Goal: Task Accomplishment & Management: Manage account settings

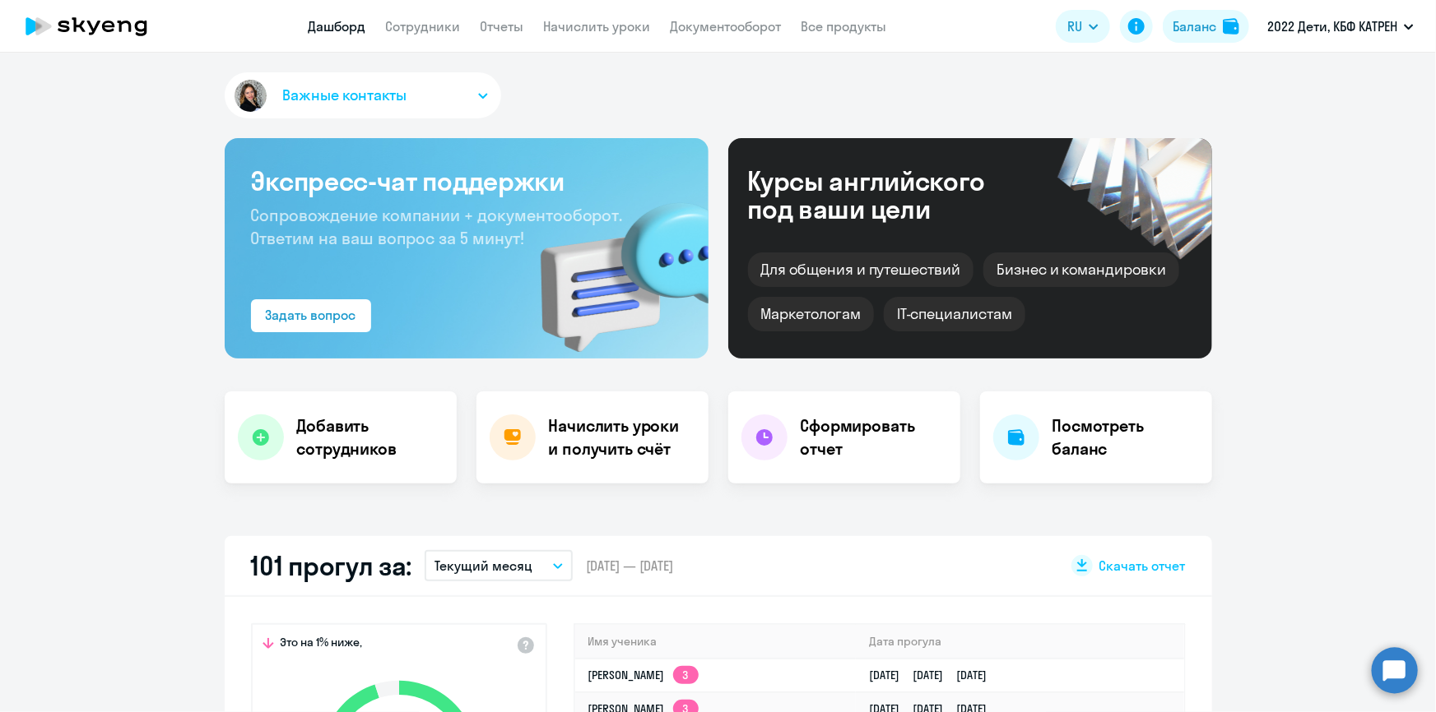
click at [335, 25] on link "Дашборд" at bounding box center [338, 26] width 58 height 16
click at [315, 30] on link "Дашборд" at bounding box center [338, 26] width 58 height 16
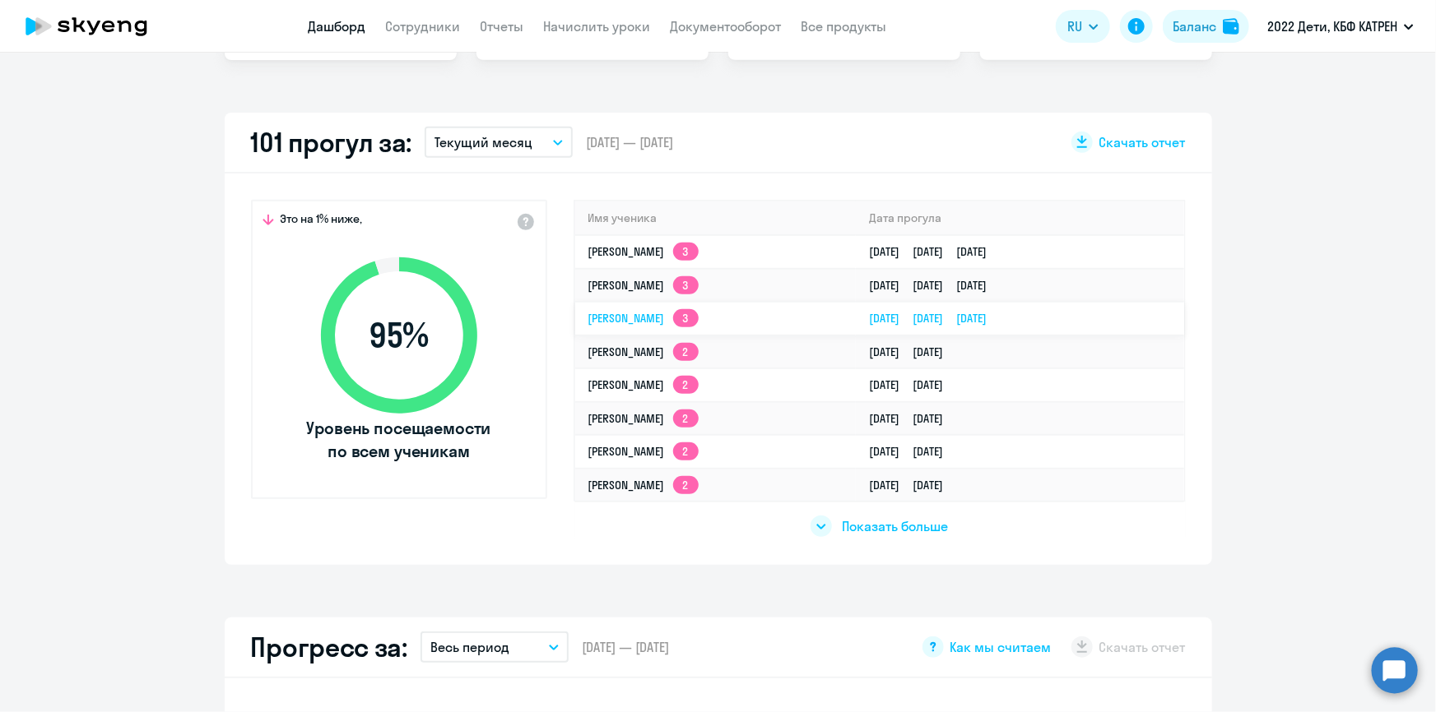
scroll to position [448, 0]
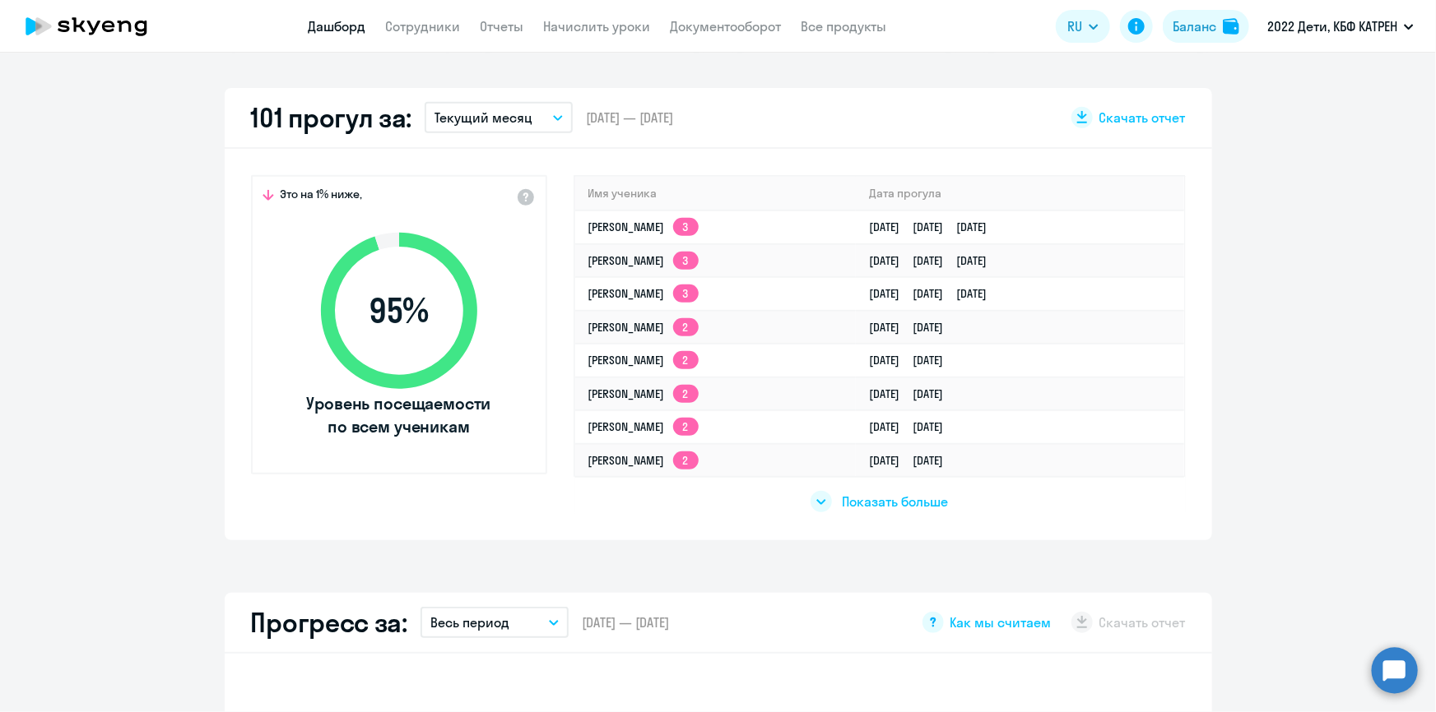
click at [921, 496] on span "Показать больше" at bounding box center [895, 502] width 106 height 18
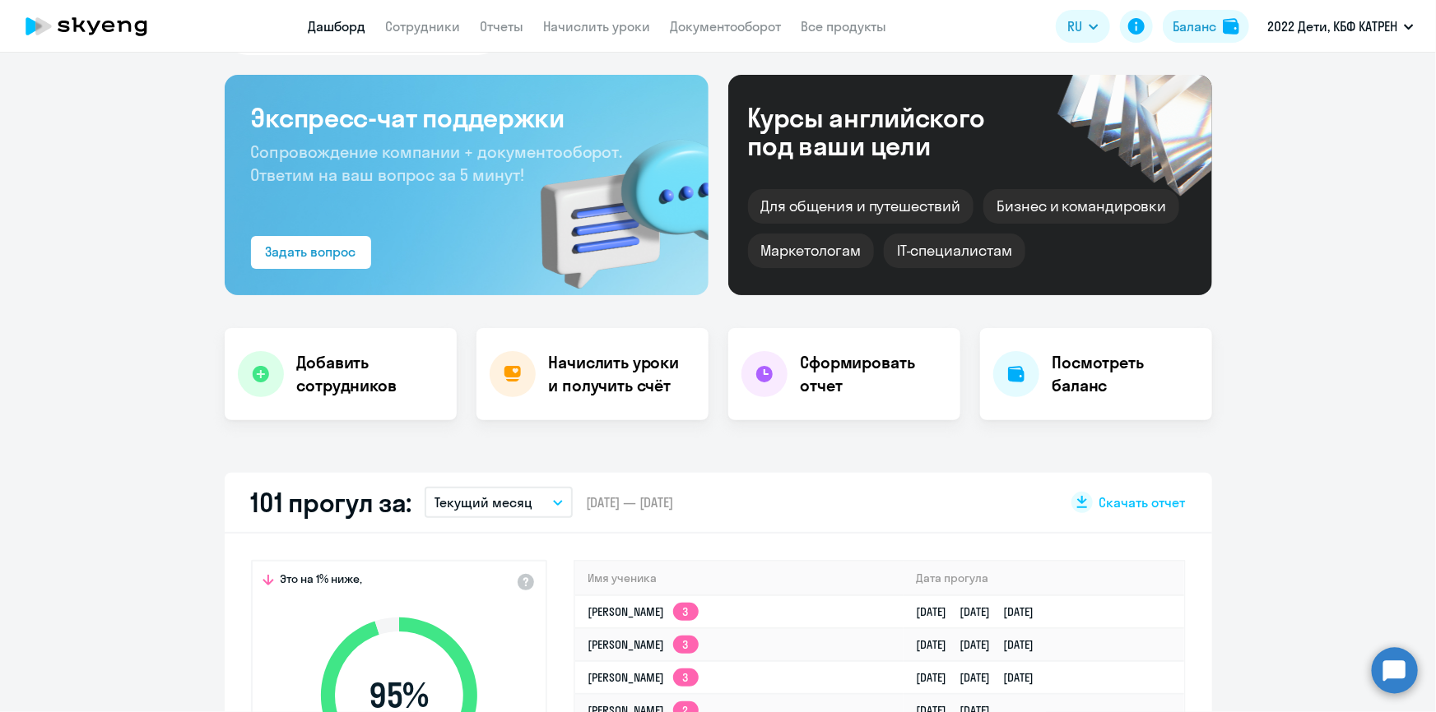
scroll to position [0, 0]
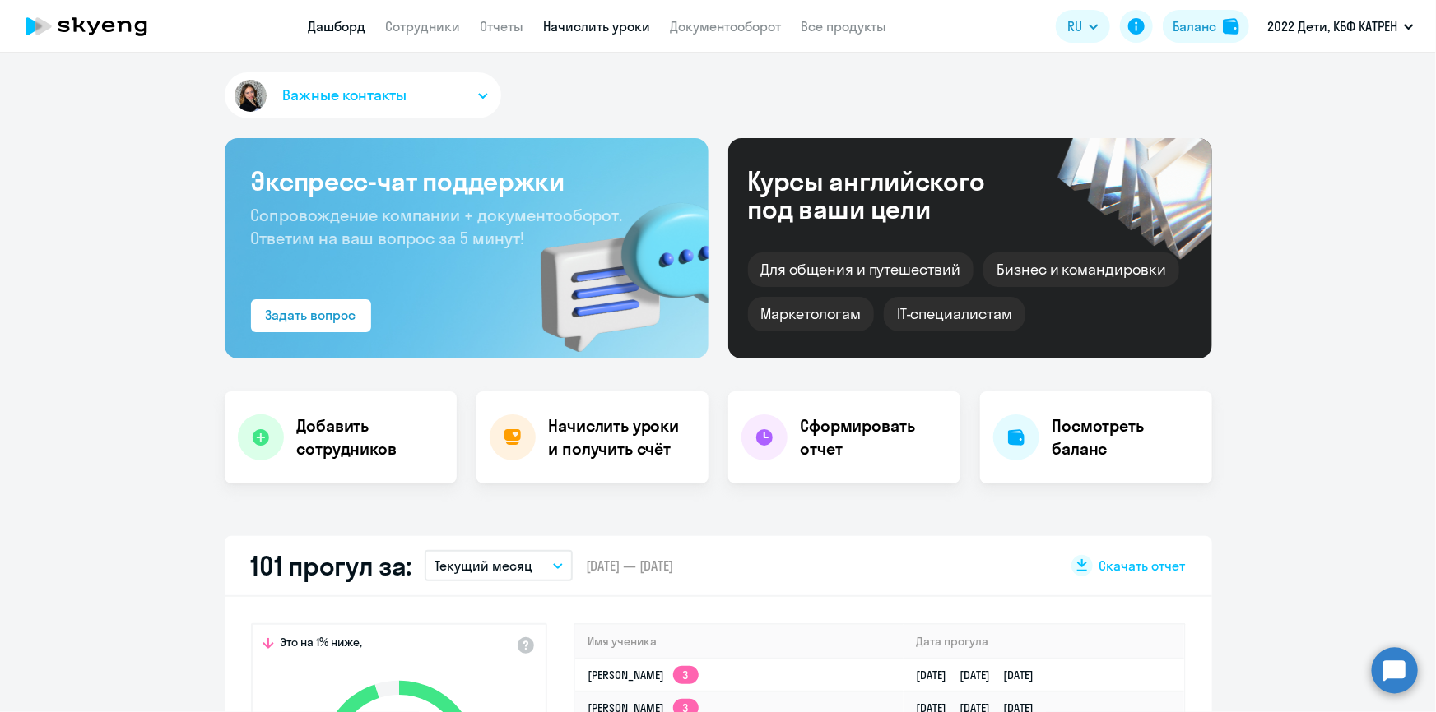
click at [584, 26] on link "Начислить уроки" at bounding box center [597, 26] width 107 height 16
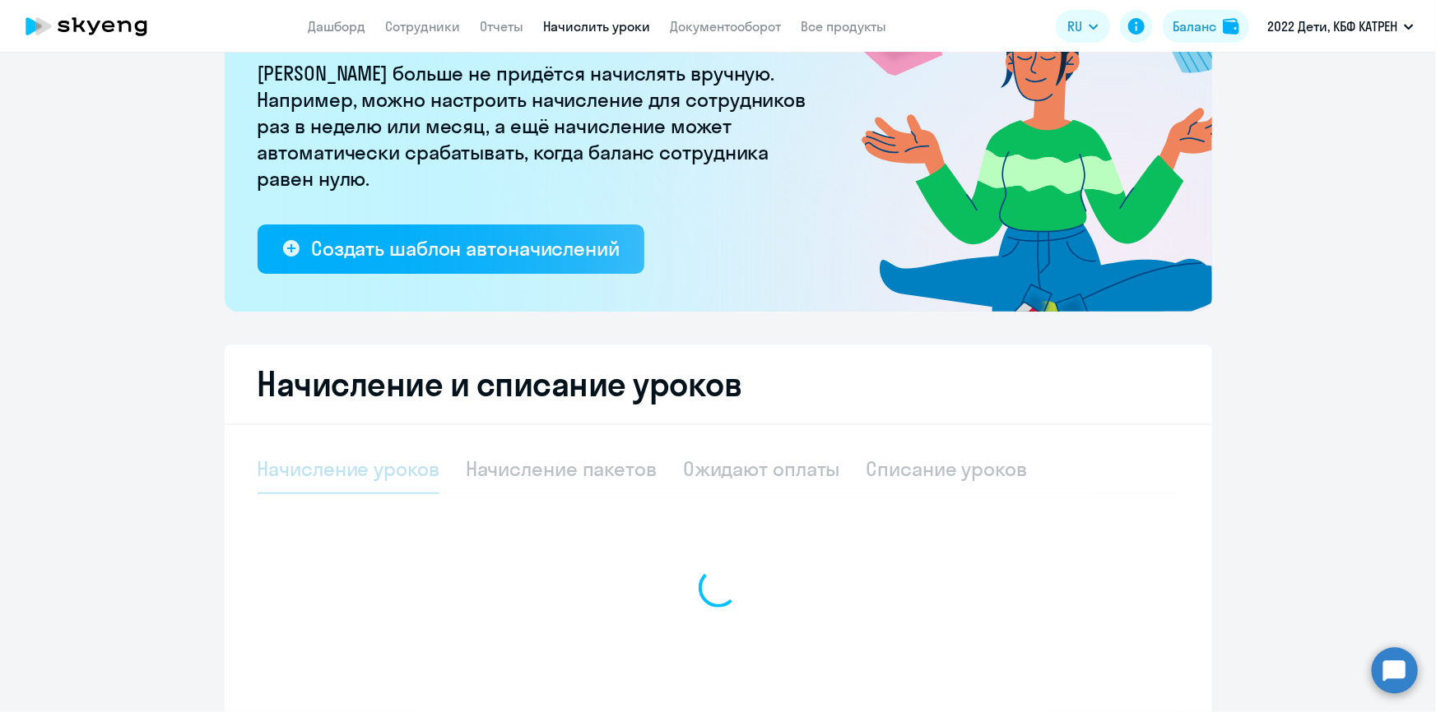
select select "10"
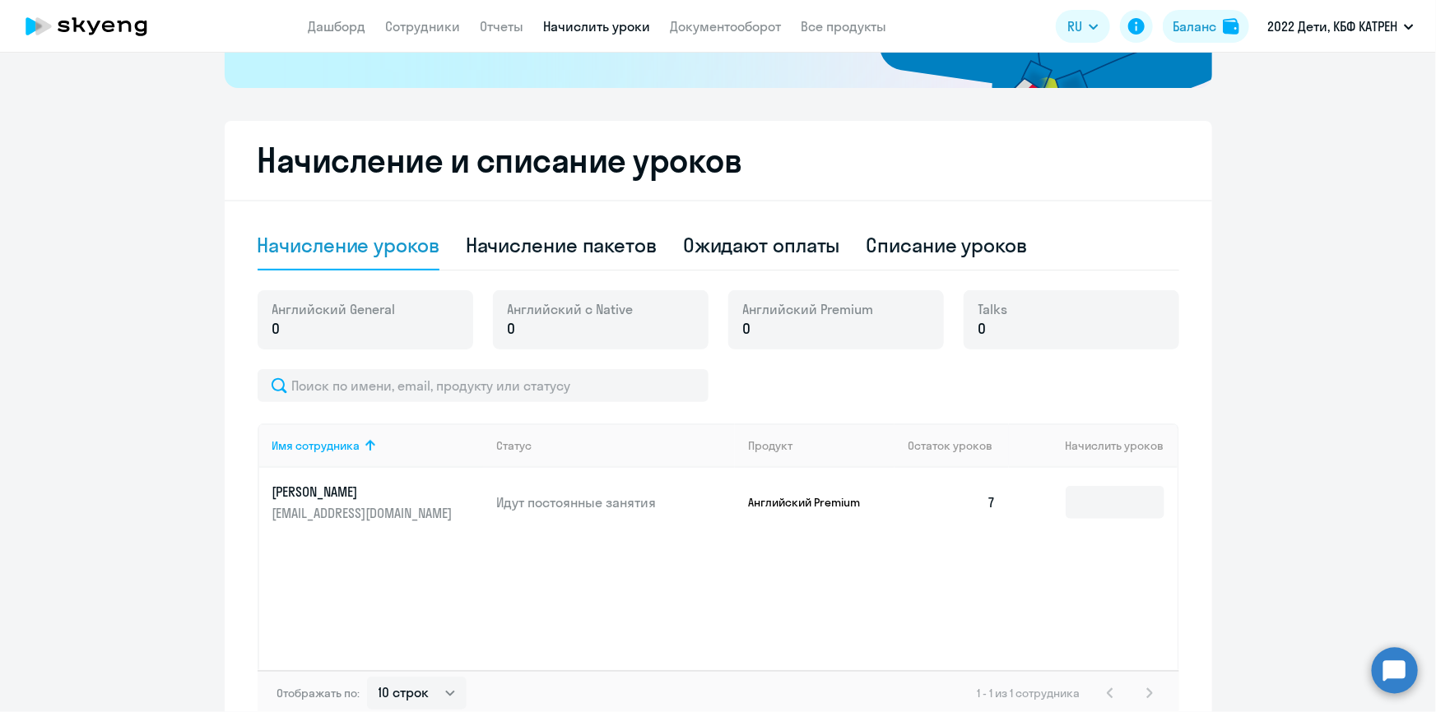
scroll to position [373, 0]
click at [565, 241] on div "Начисление пакетов" at bounding box center [561, 244] width 191 height 26
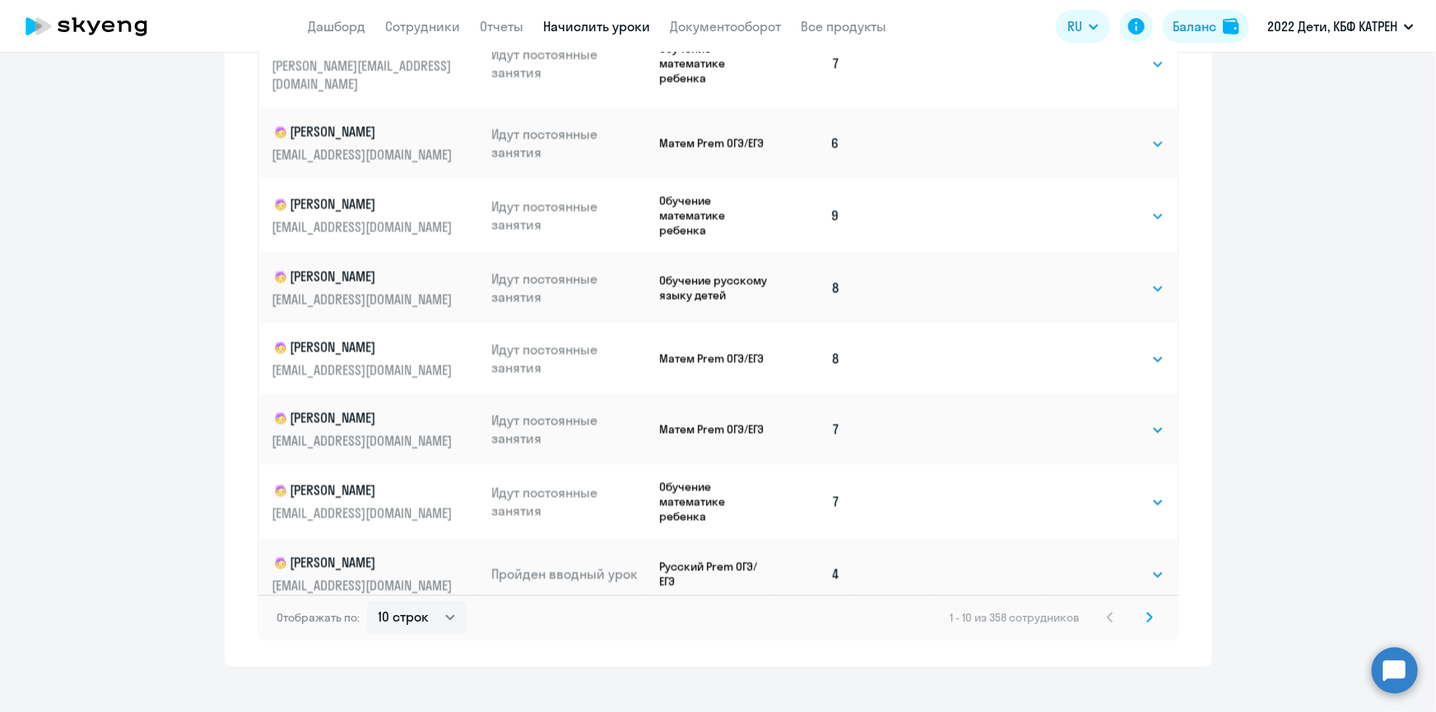
scroll to position [1024, 0]
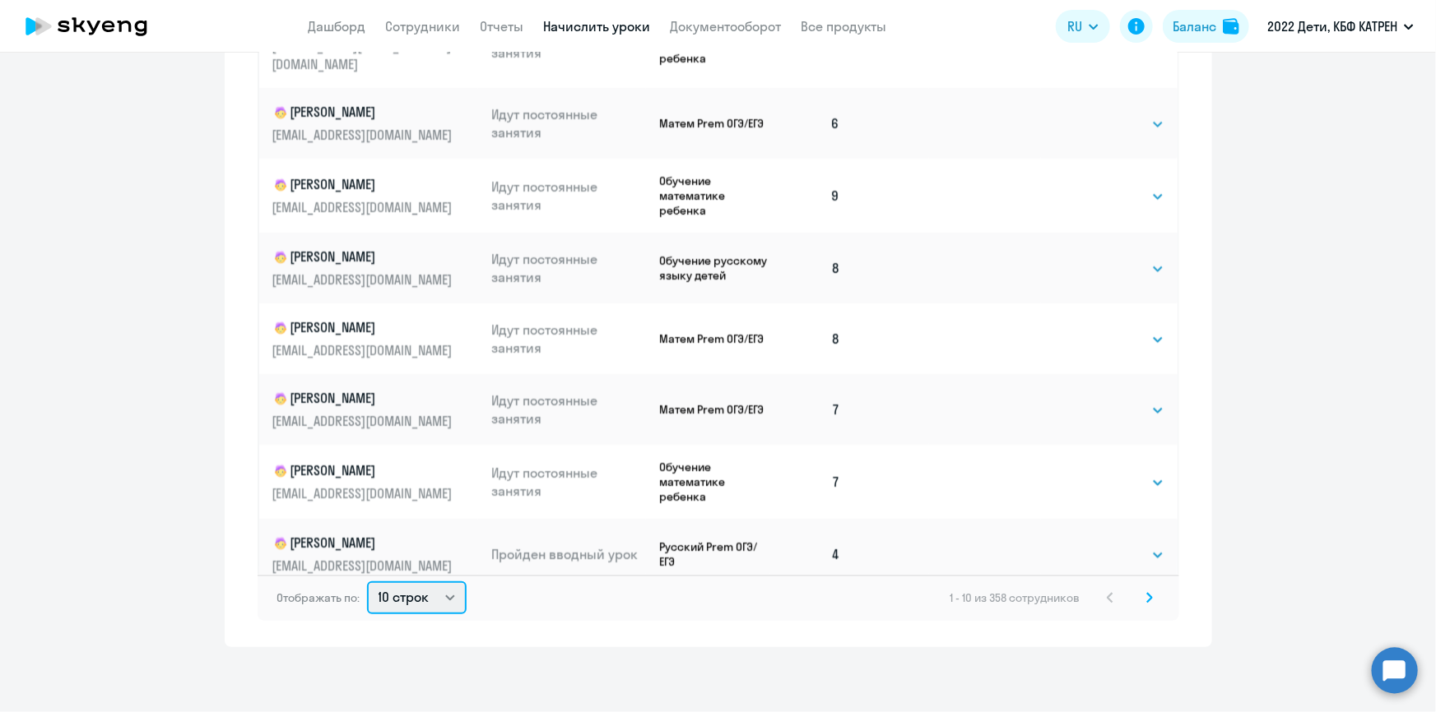
click at [444, 596] on select "10 строк 30 строк 50 строк" at bounding box center [417, 598] width 100 height 33
select select "50"
click at [367, 582] on select "10 строк 30 строк 50 строк" at bounding box center [417, 598] width 100 height 33
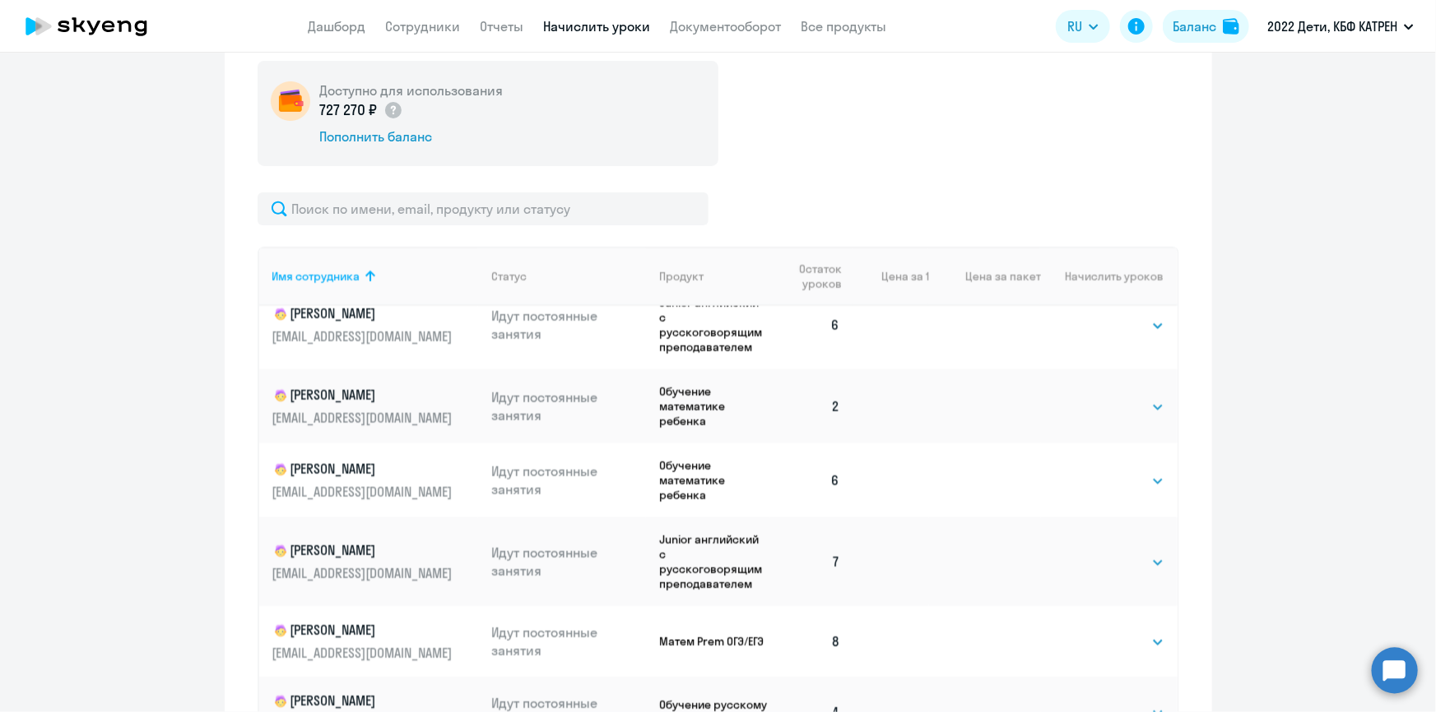
scroll to position [0, 0]
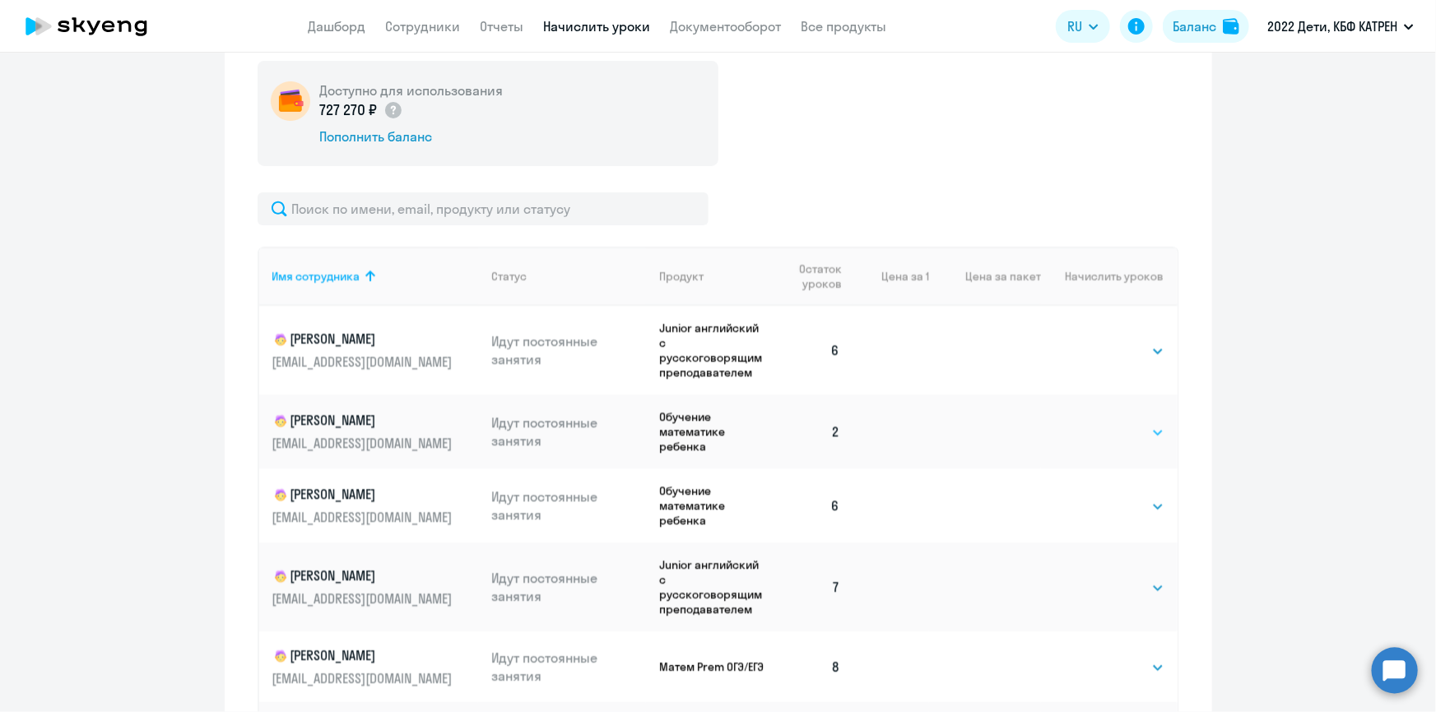
click at [1137, 434] on select "Выбрать 4 8 16 32 64 128" at bounding box center [1130, 433] width 67 height 20
select select "8"
click at [1097, 423] on select "Выбрать 4 8 16 32 64 128" at bounding box center [1130, 433] width 67 height 20
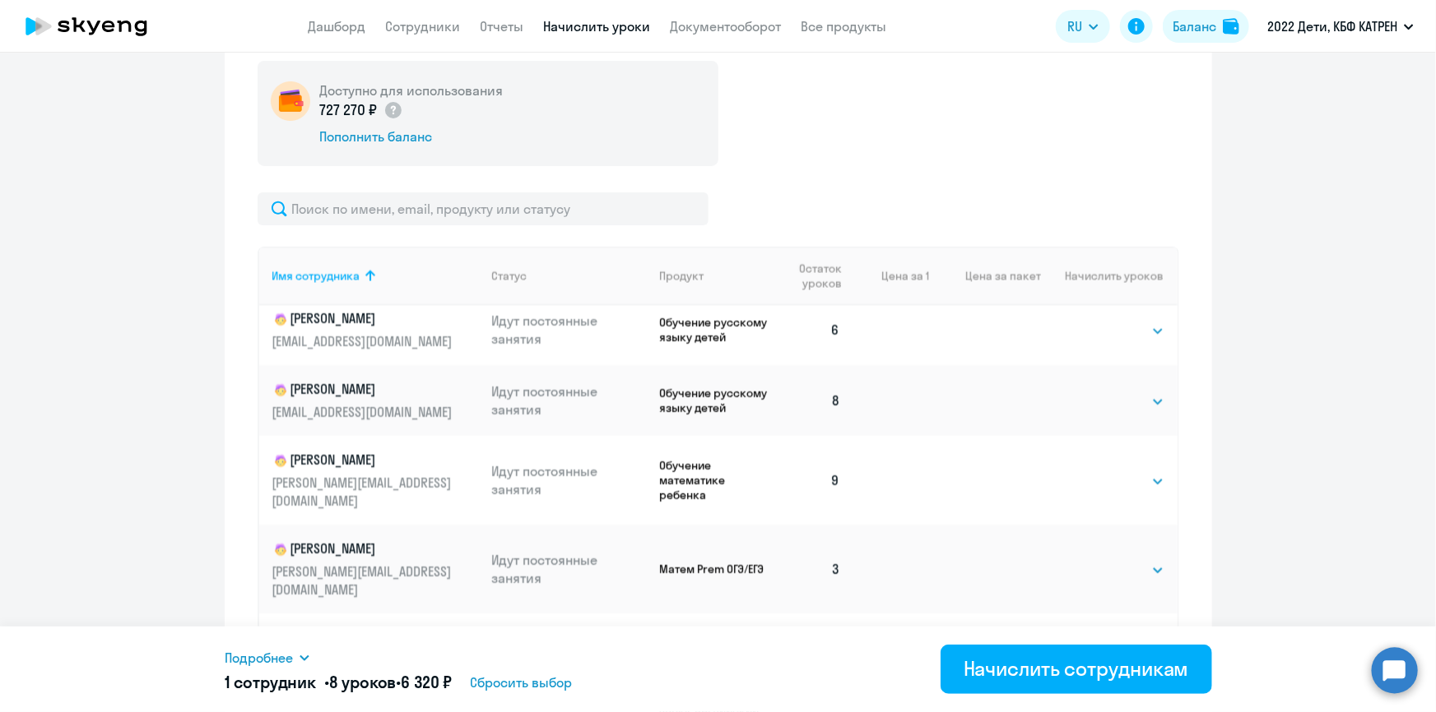
scroll to position [1869, 0]
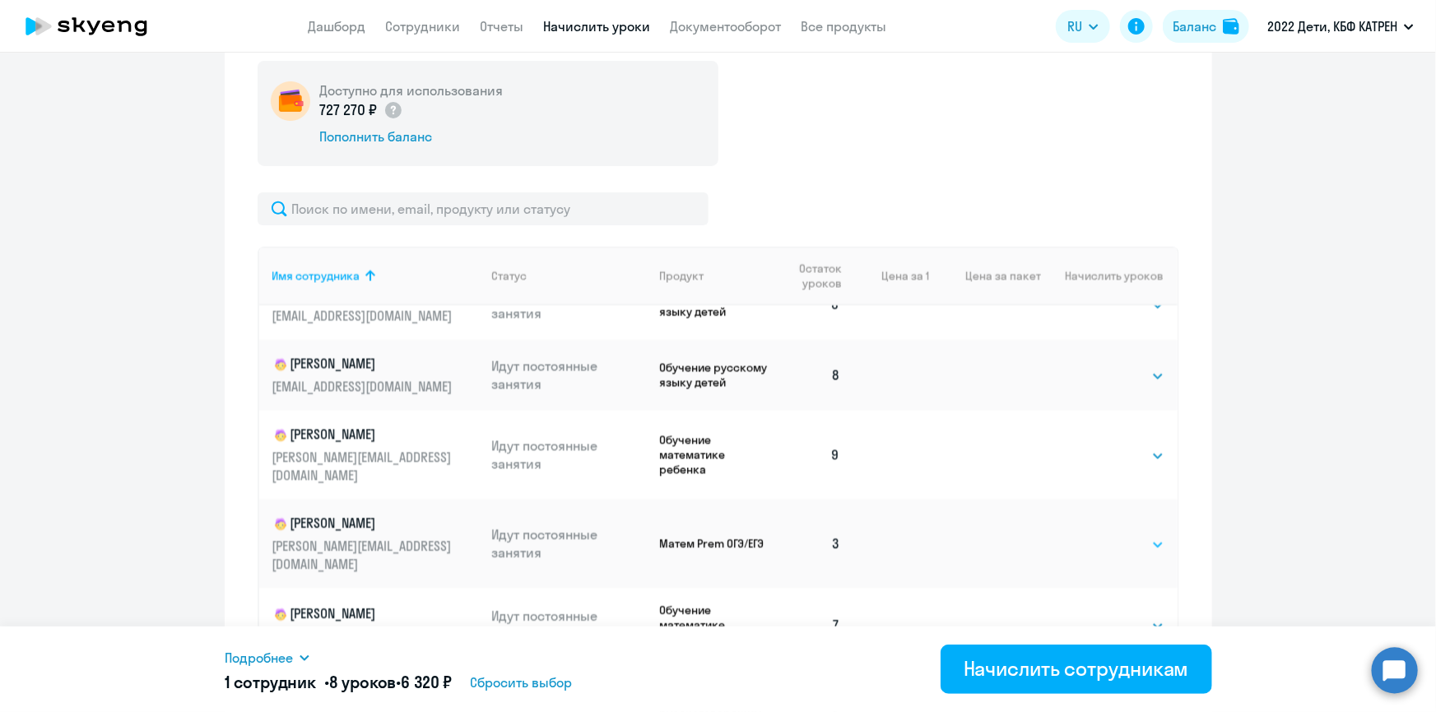
click at [1143, 536] on select "Выбрать 4 8 16 32 64 128" at bounding box center [1130, 546] width 67 height 20
select select "8"
click at [1097, 536] on select "Выбрать 4 8 16 32 64 128" at bounding box center [1130, 546] width 67 height 20
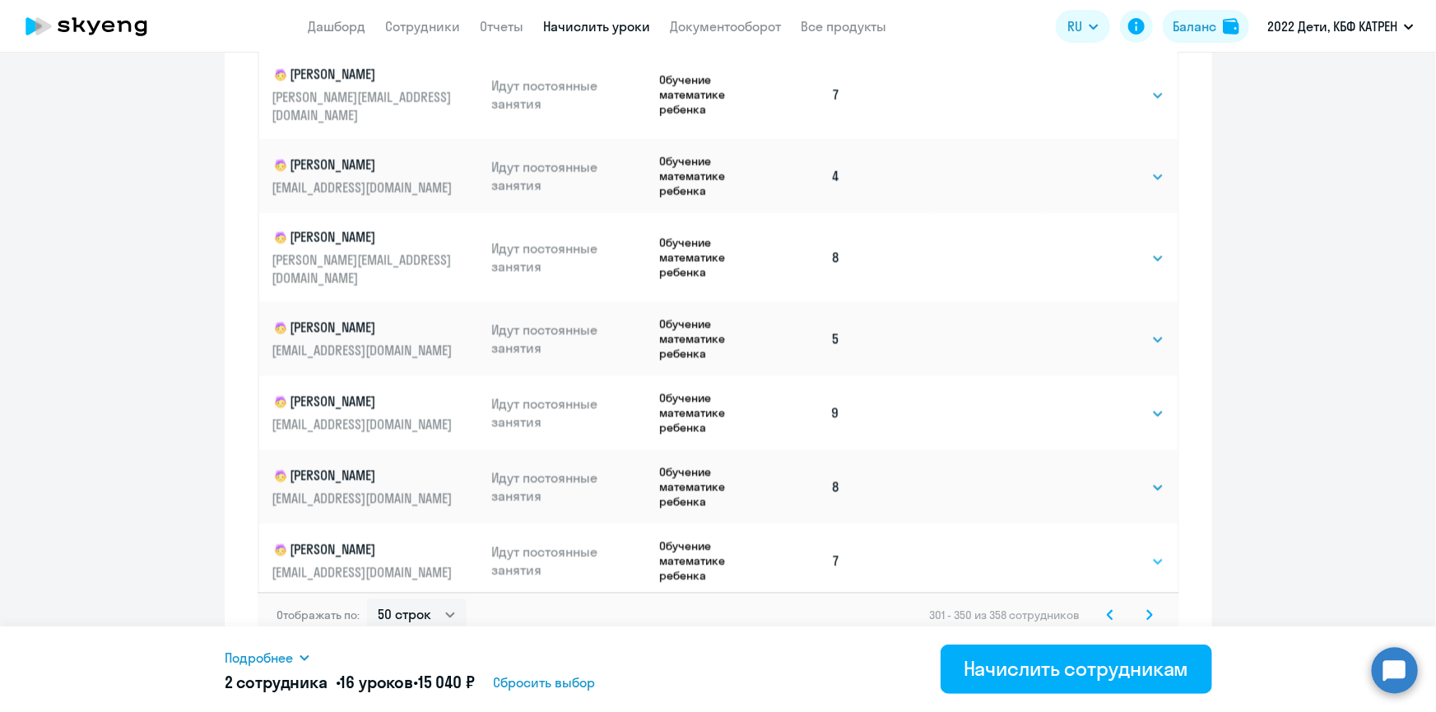
scroll to position [1024, 0]
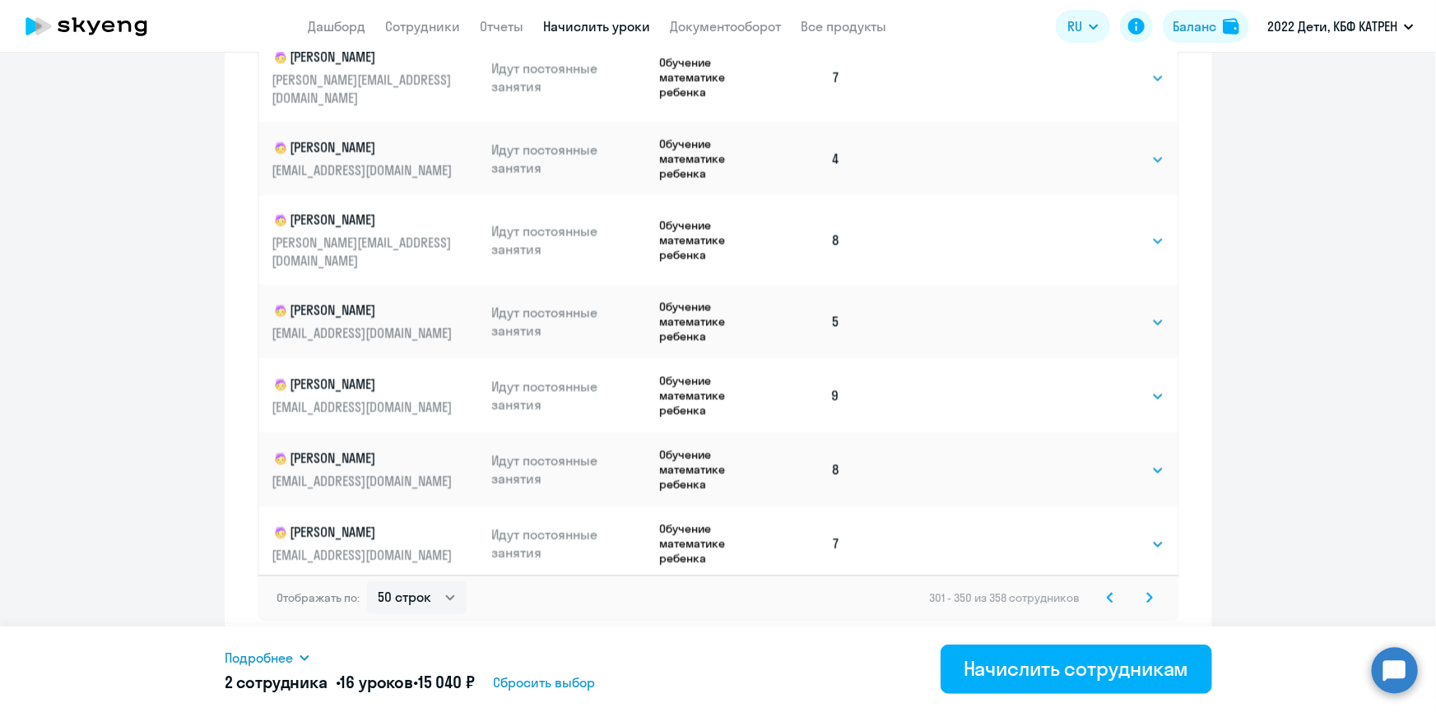
click at [1147, 594] on icon at bounding box center [1149, 597] width 5 height 9
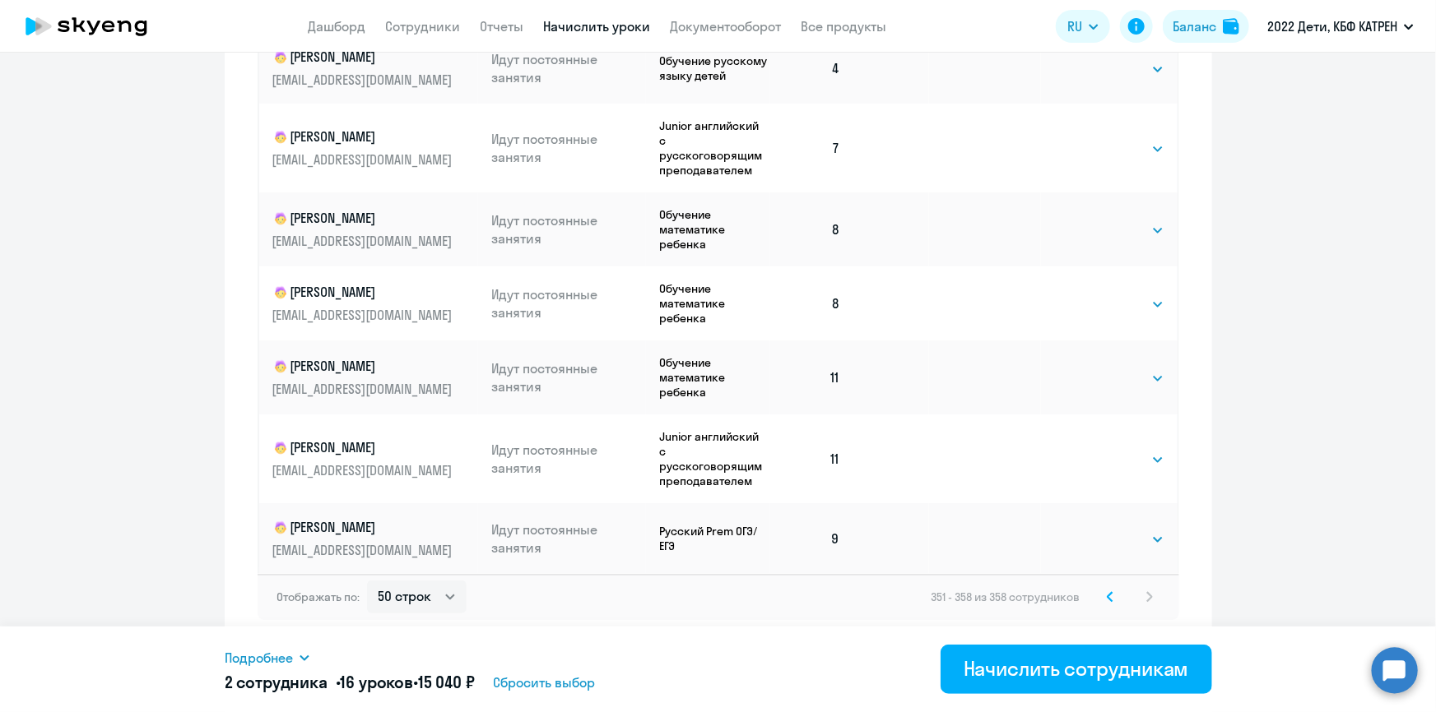
scroll to position [947, 0]
click at [1106, 594] on icon at bounding box center [1109, 600] width 7 height 12
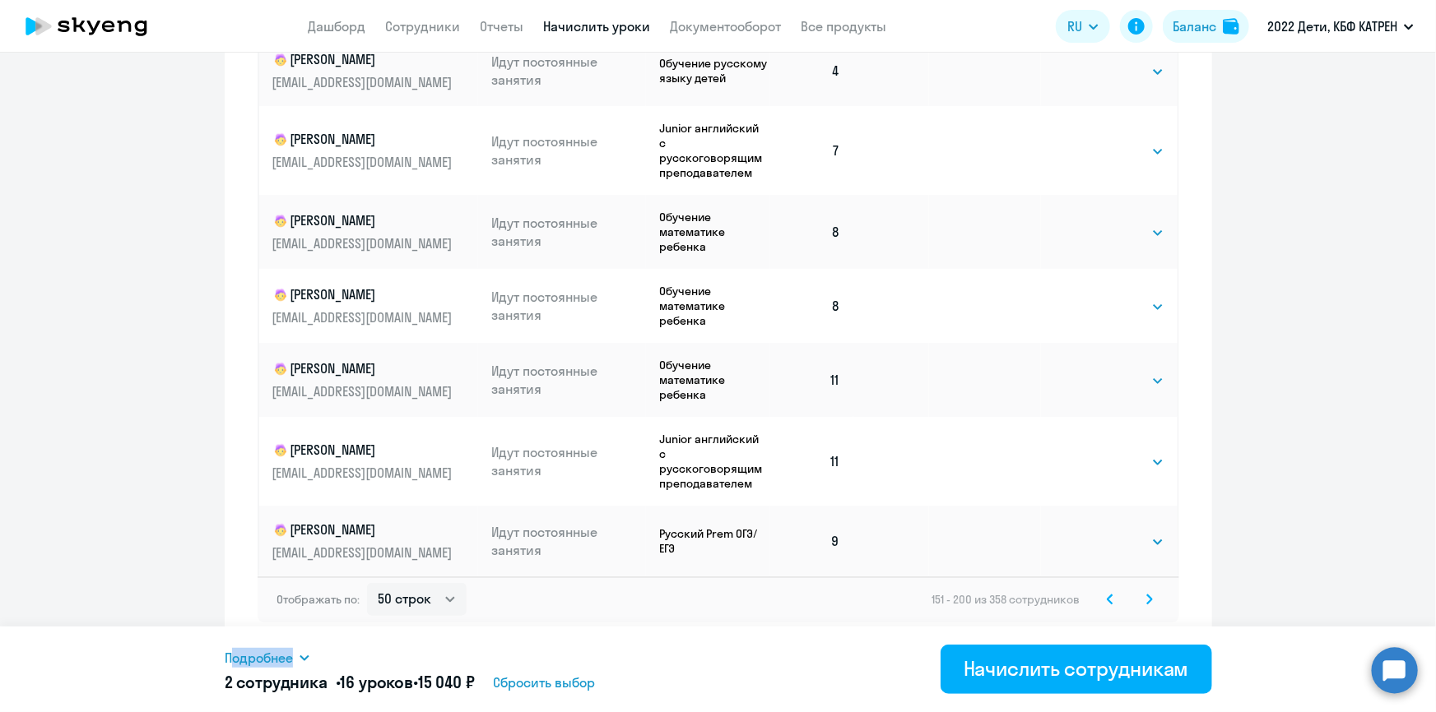
click at [1106, 594] on icon at bounding box center [1109, 600] width 7 height 12
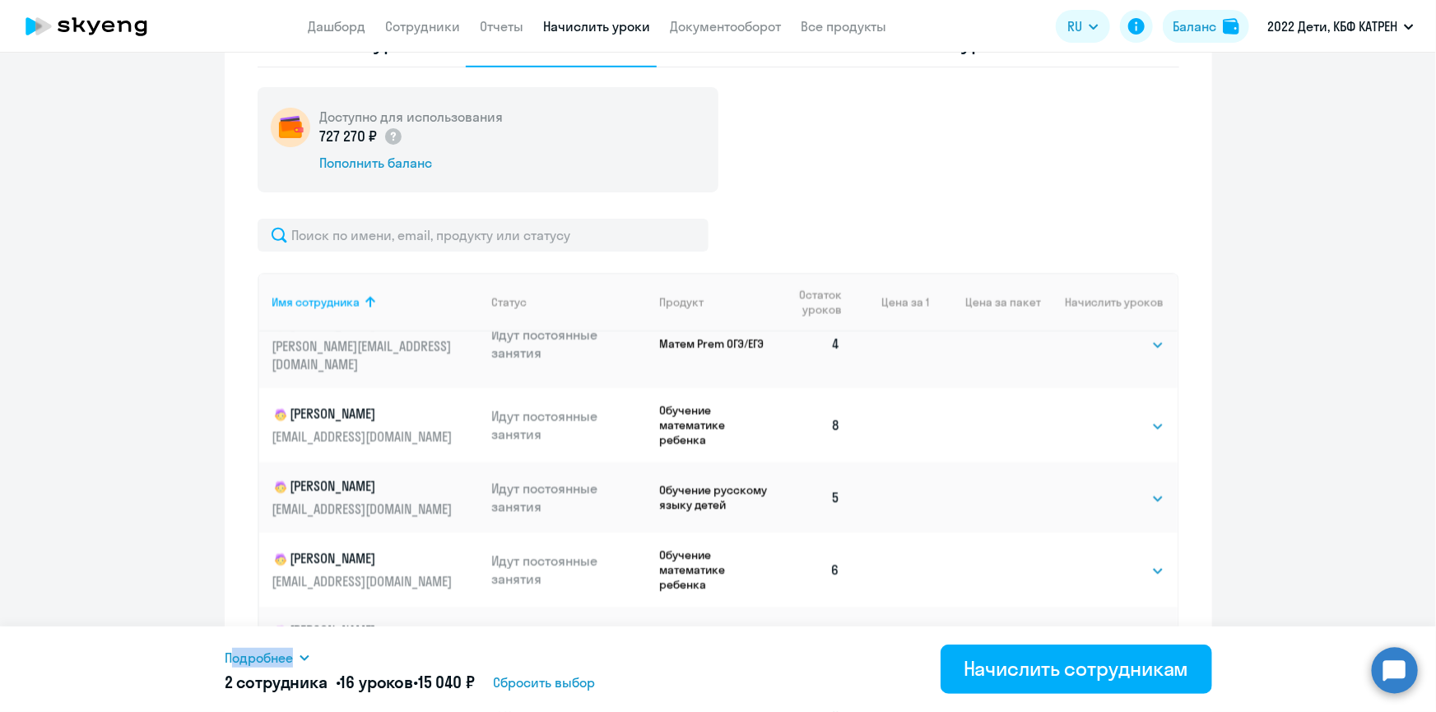
scroll to position [1869, 0]
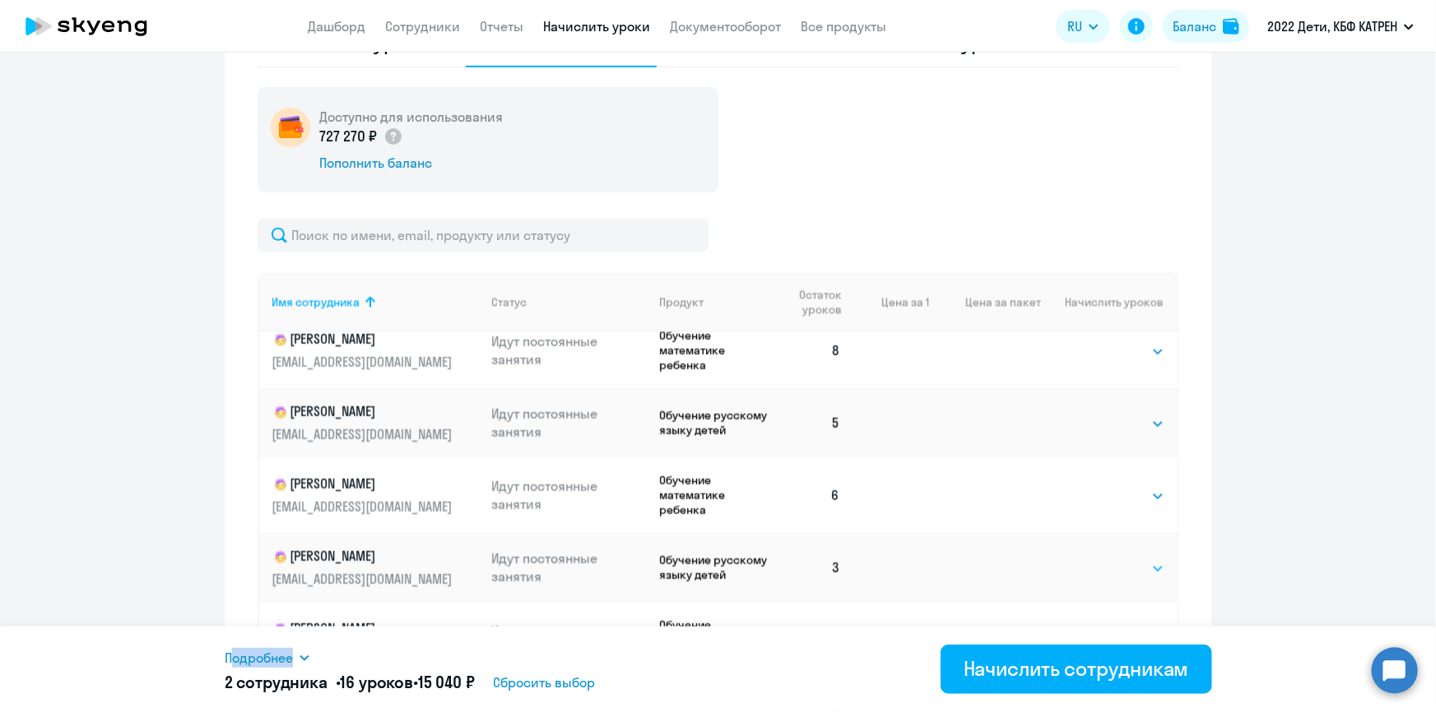
click at [1140, 559] on select "Выбрать 4 8 16 32 64 128" at bounding box center [1130, 569] width 67 height 20
select select "8"
click at [1097, 559] on select "Выбрать 4 8 16 32 64 128" at bounding box center [1130, 569] width 67 height 20
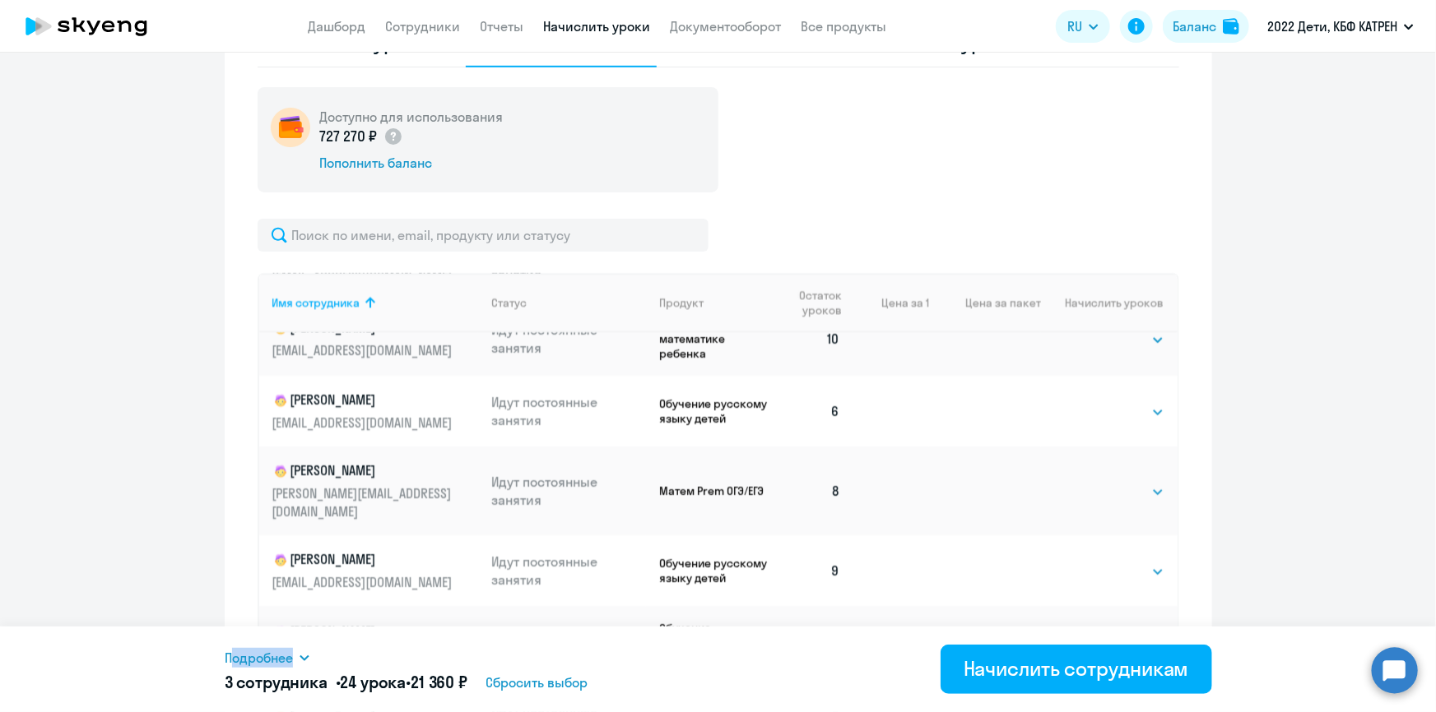
scroll to position [2468, 0]
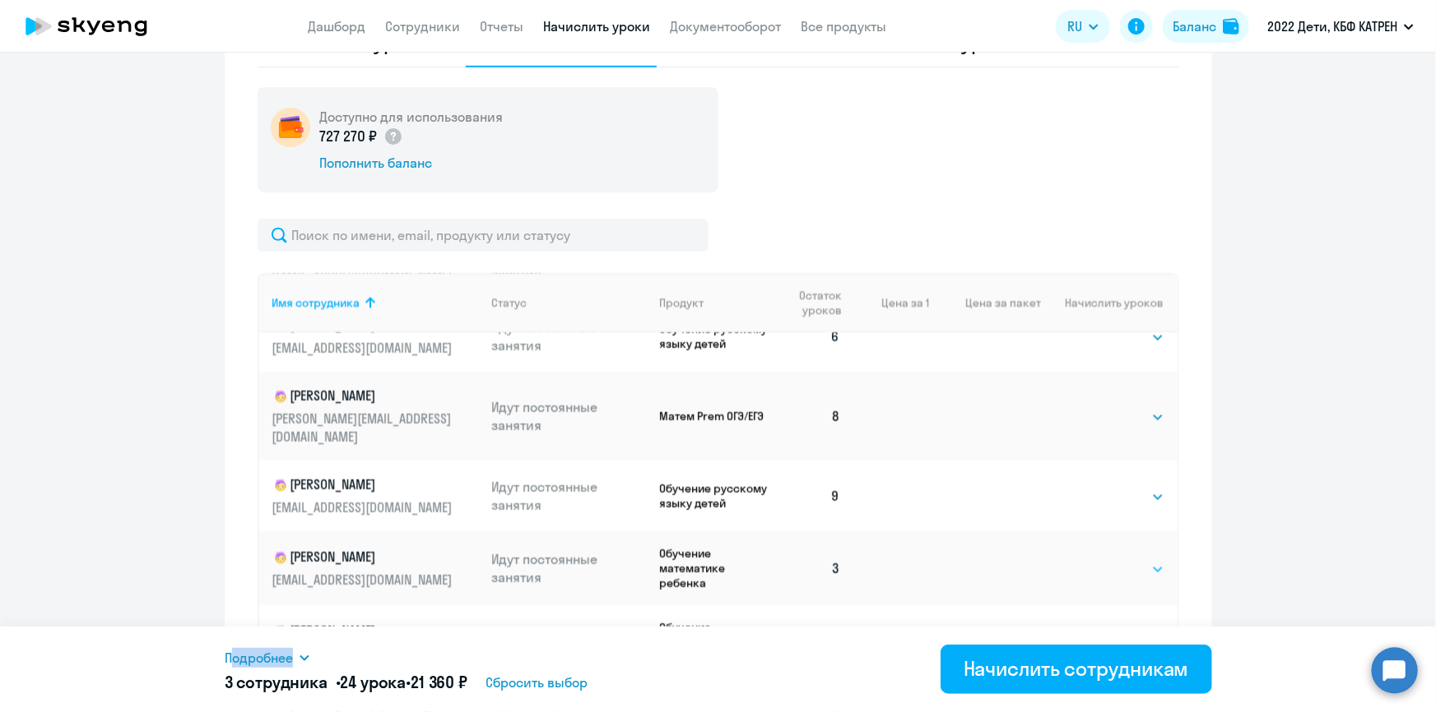
click at [1133, 559] on select "Выбрать 4 8 16 32 64 128" at bounding box center [1130, 569] width 67 height 20
select select "8"
click at [1097, 559] on select "Выбрать 4 8 16 32 64 128" at bounding box center [1130, 569] width 67 height 20
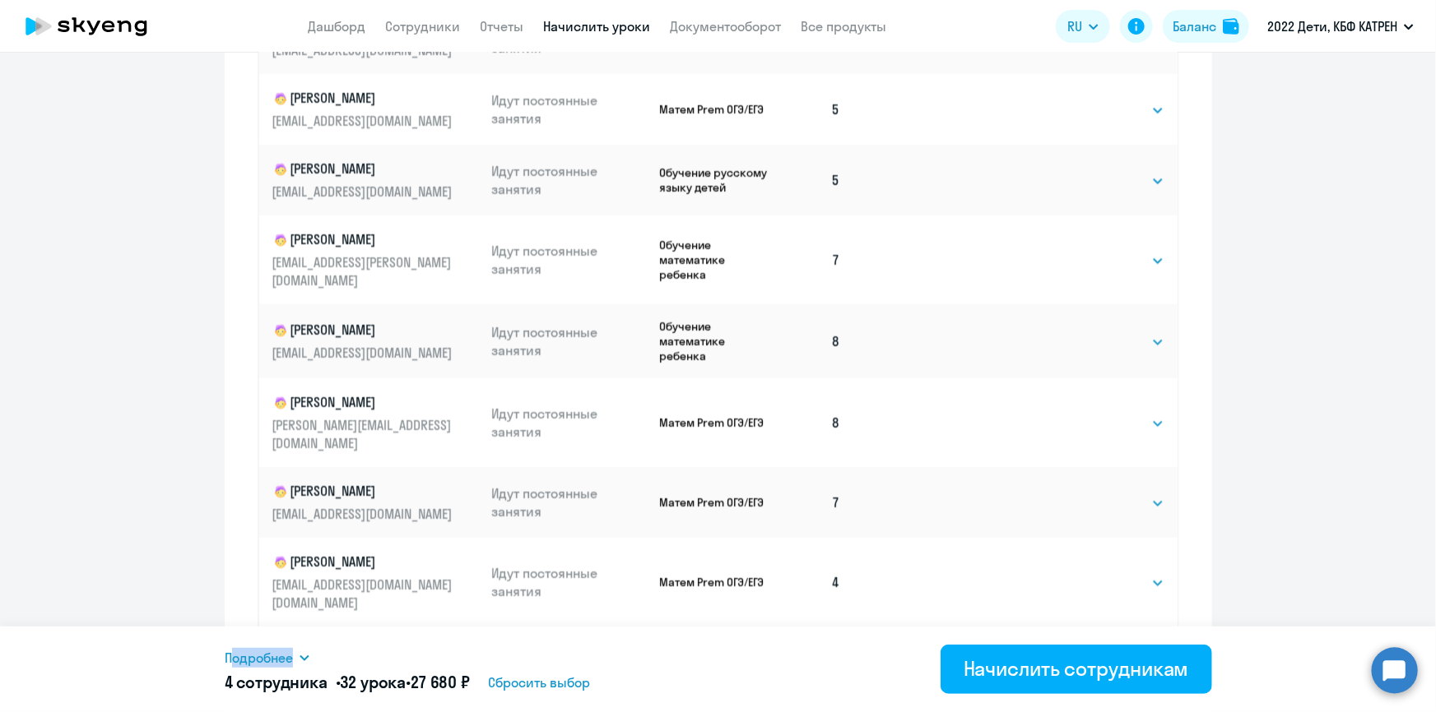
scroll to position [1024, 0]
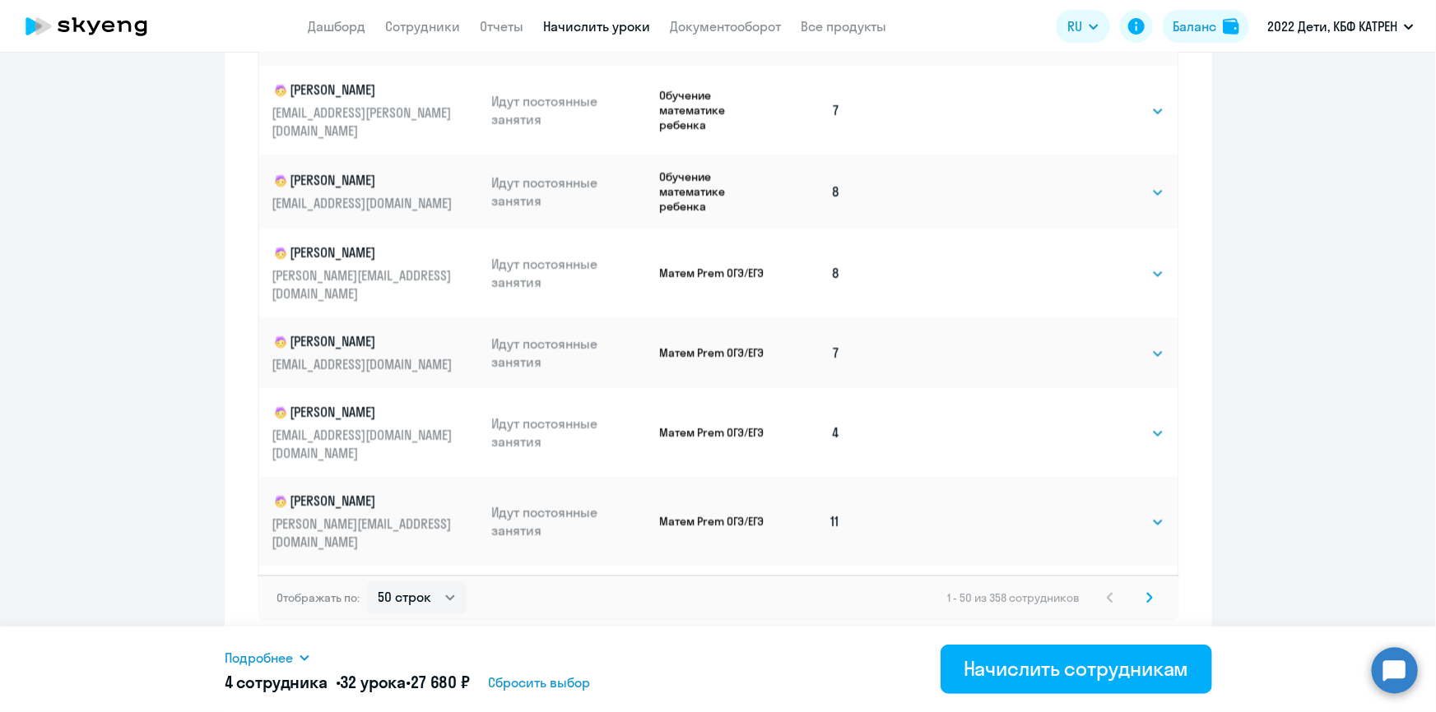
click at [1139, 594] on svg-icon at bounding box center [1149, 598] width 20 height 20
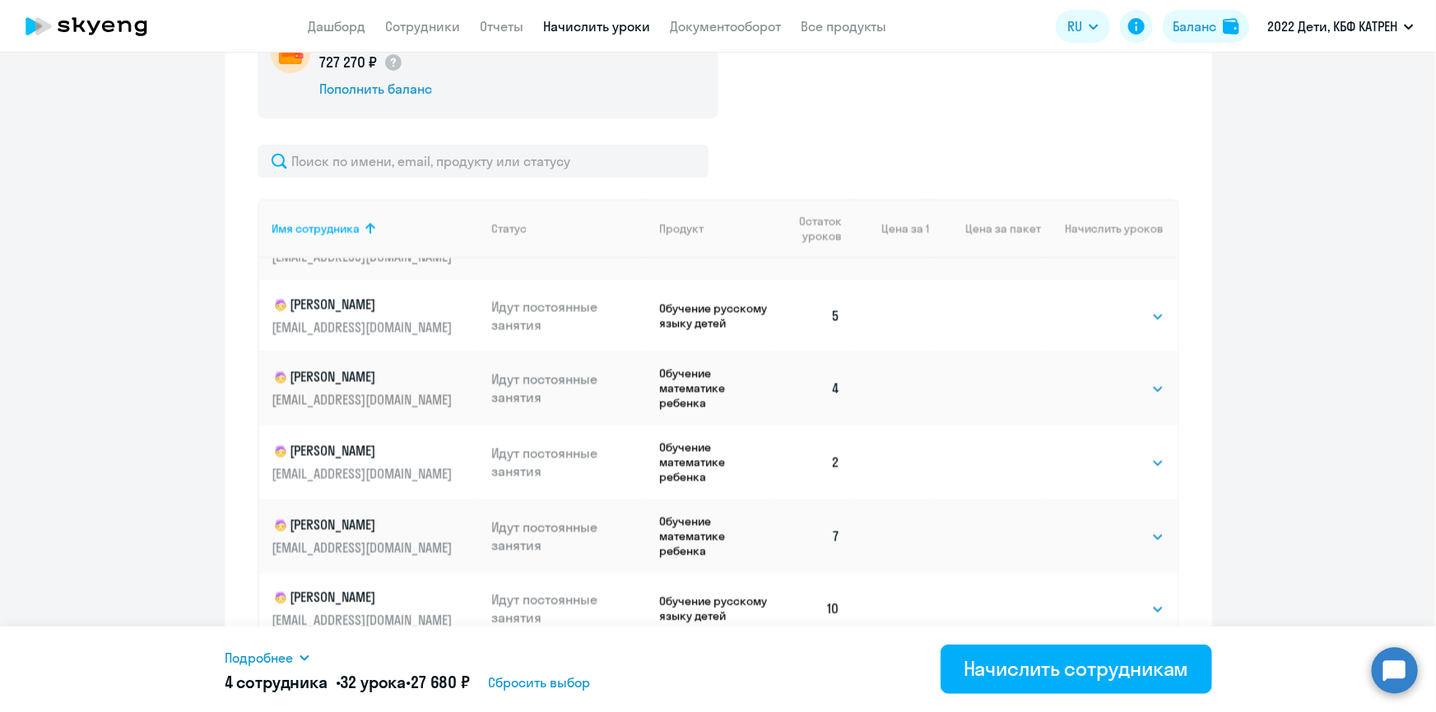
scroll to position [149, 0]
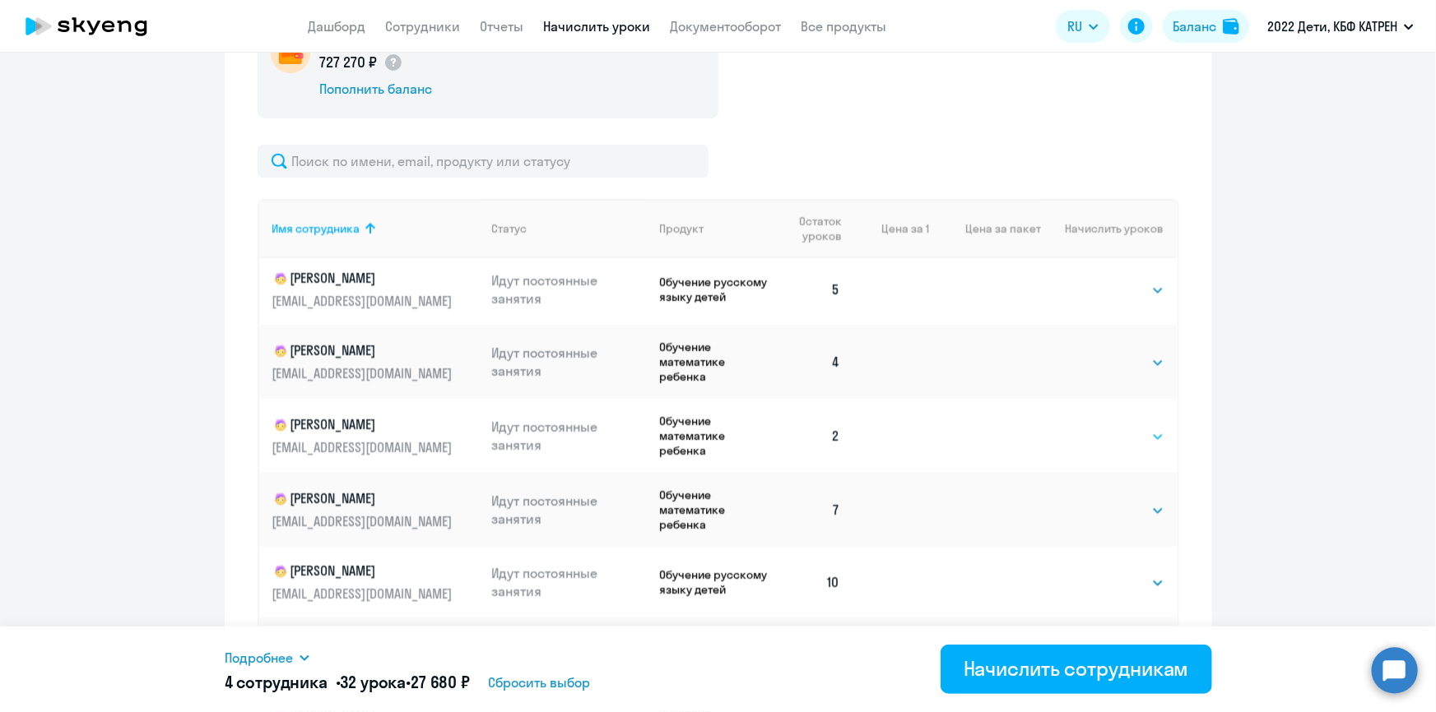
click at [1137, 436] on select "Выбрать 4 8 16 32 64 128" at bounding box center [1130, 437] width 67 height 20
select select "8"
click at [1097, 428] on select "Выбрать 4 8 16 32 64 128" at bounding box center [1130, 437] width 67 height 20
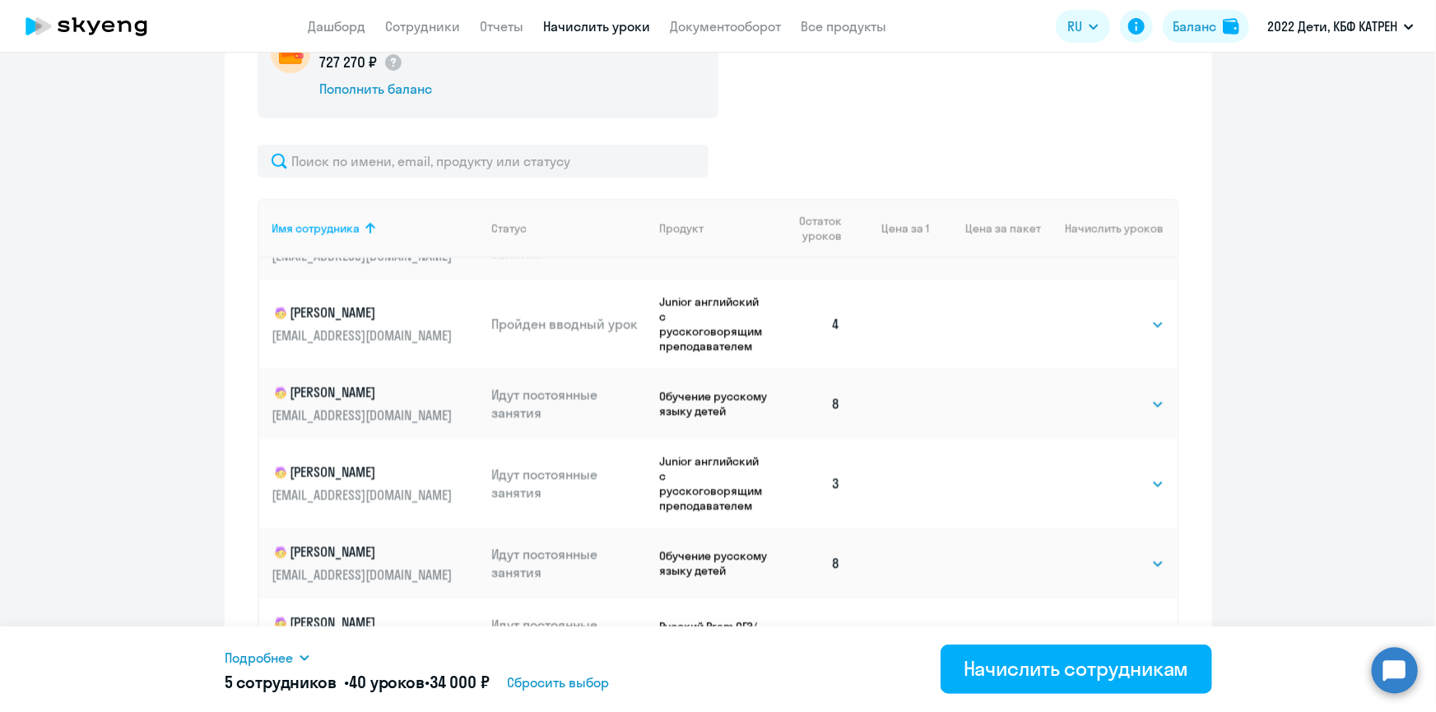
scroll to position [1046, 0]
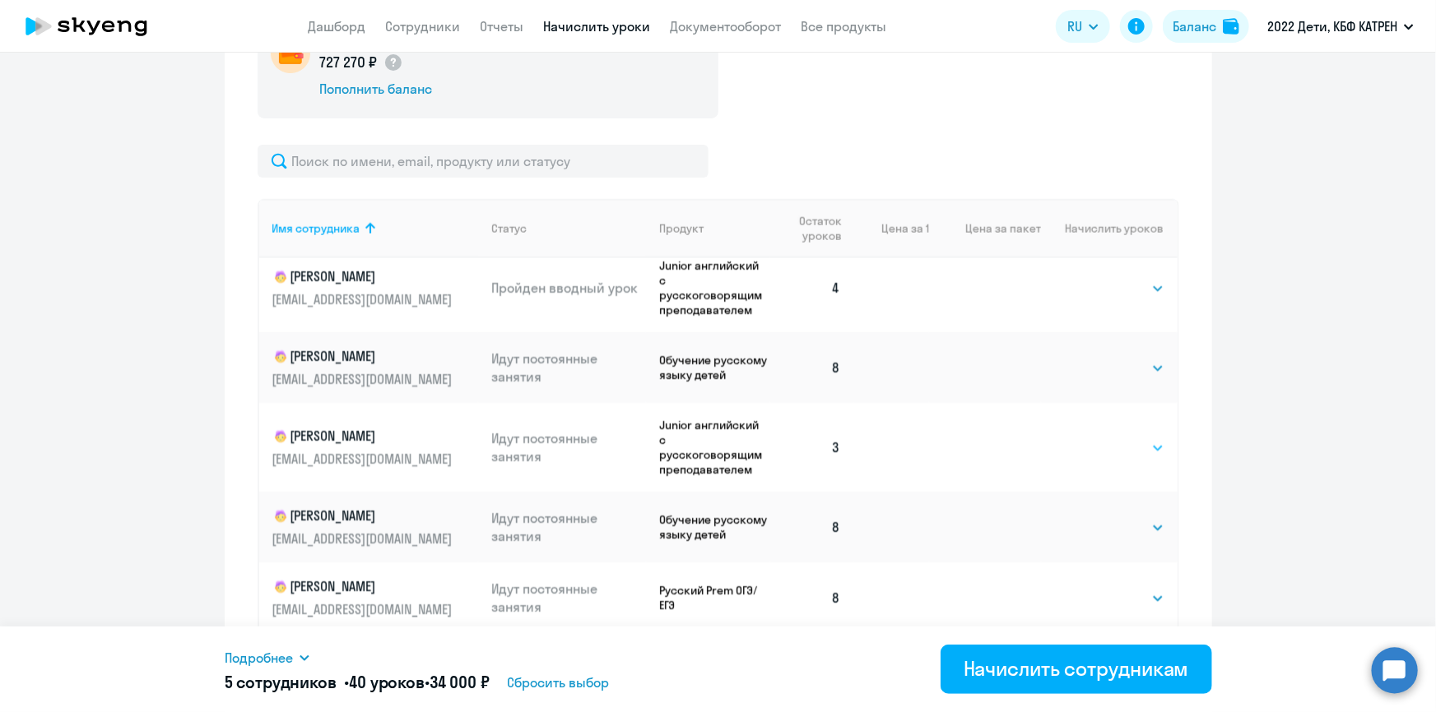
click at [1139, 449] on select "Выбрать 4 8 16 32 64 128" at bounding box center [1130, 448] width 67 height 20
select select "8"
click at [1097, 444] on select "Выбрать 4 8 16 32 64 128" at bounding box center [1130, 448] width 67 height 20
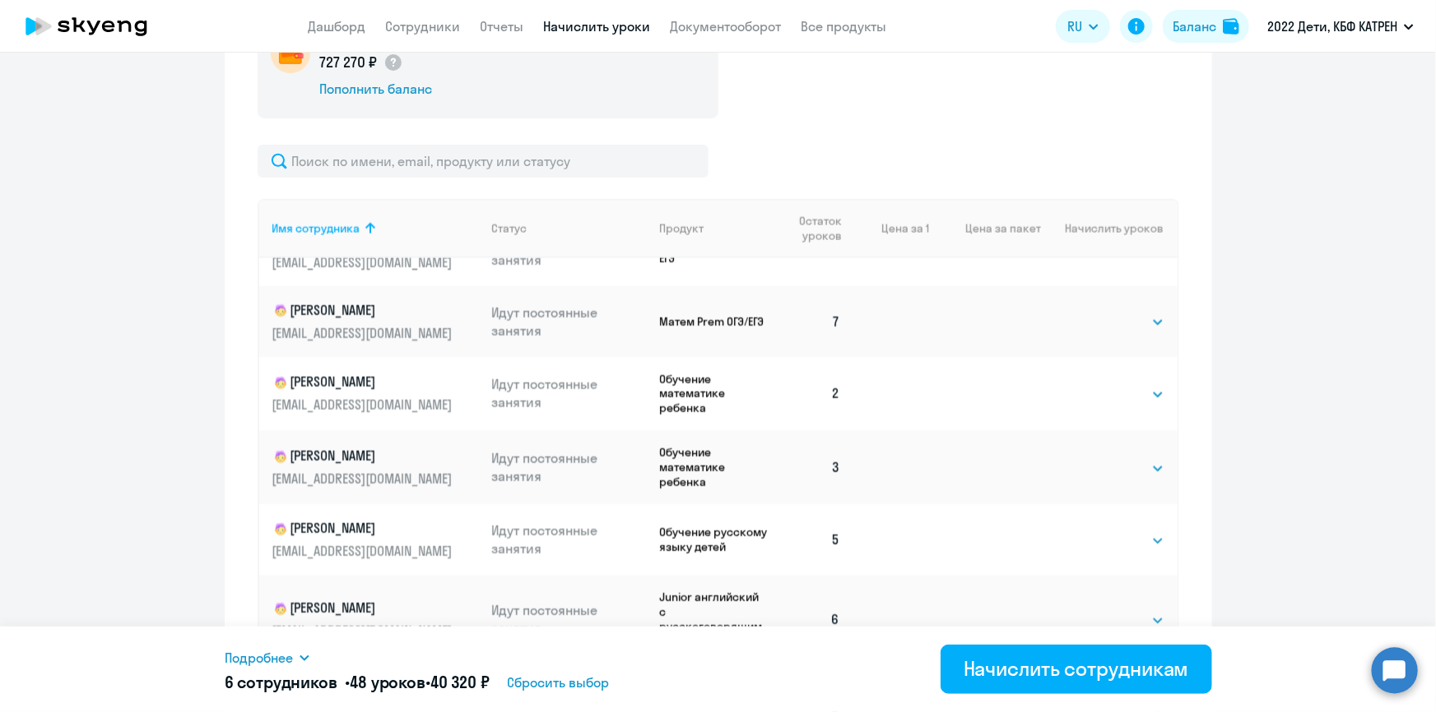
scroll to position [1421, 0]
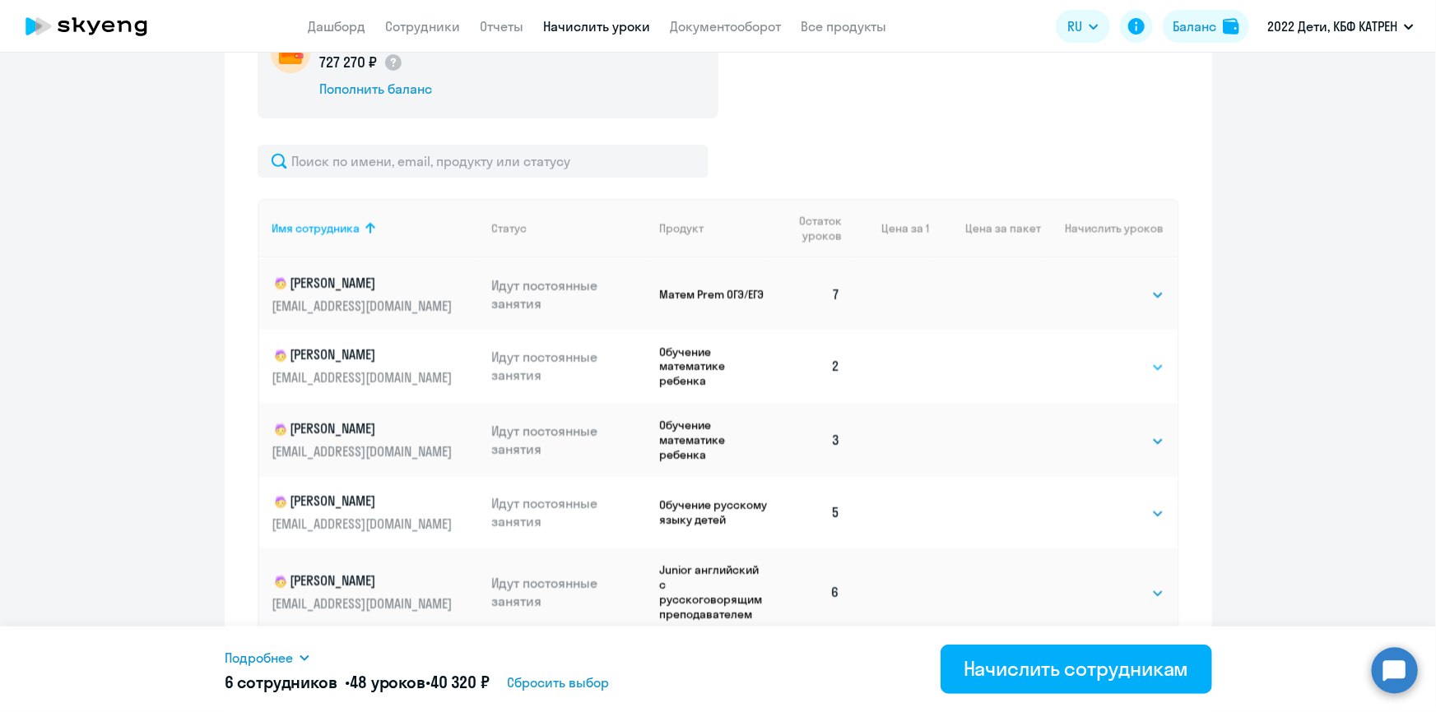
click at [1141, 375] on select "Выбрать 4 8 16 32 64 128" at bounding box center [1130, 368] width 67 height 20
select select "8"
click at [1097, 366] on select "Выбрать 4 8 16 32 64 128" at bounding box center [1130, 368] width 67 height 20
click at [1142, 447] on select "Выбрать 4 8 16 32 64 128" at bounding box center [1130, 442] width 67 height 20
select select "8"
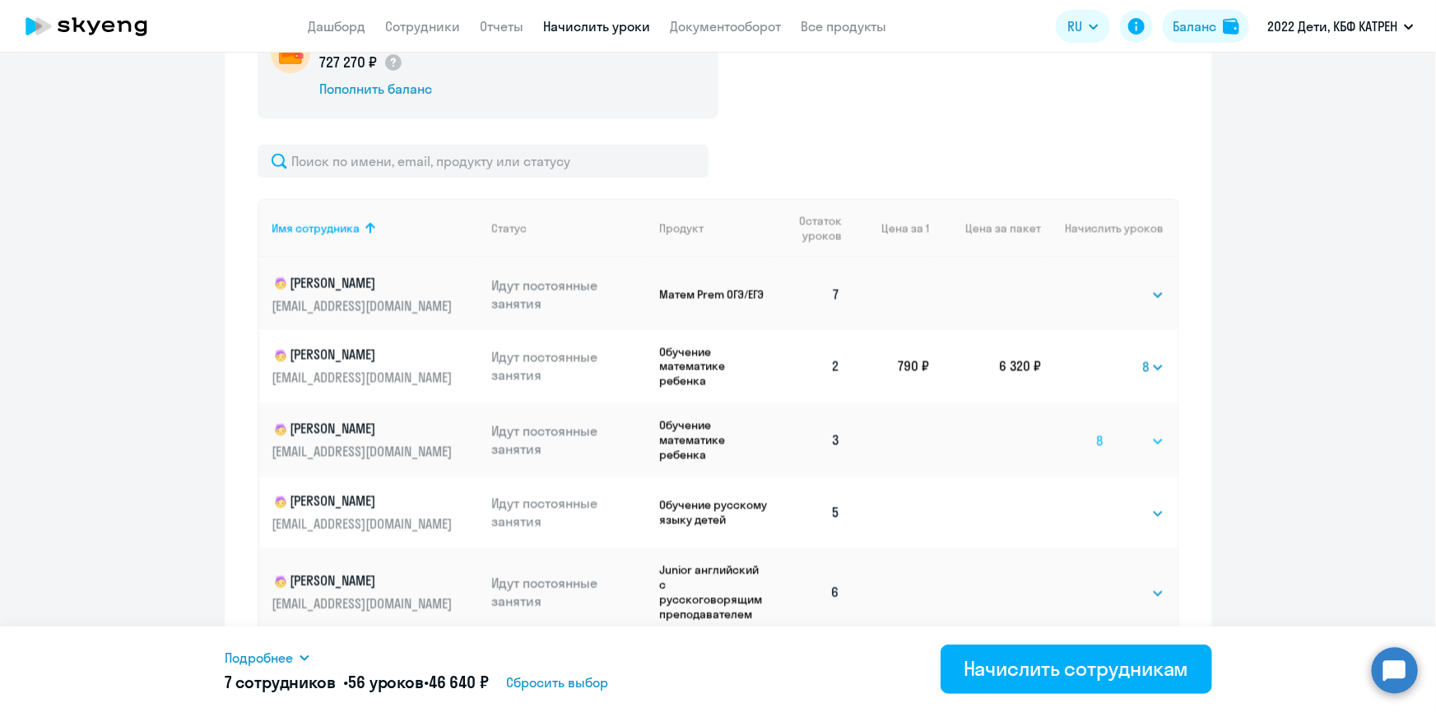
click at [1097, 440] on select "Выбрать 4 8 16 32 64 128" at bounding box center [1130, 442] width 67 height 20
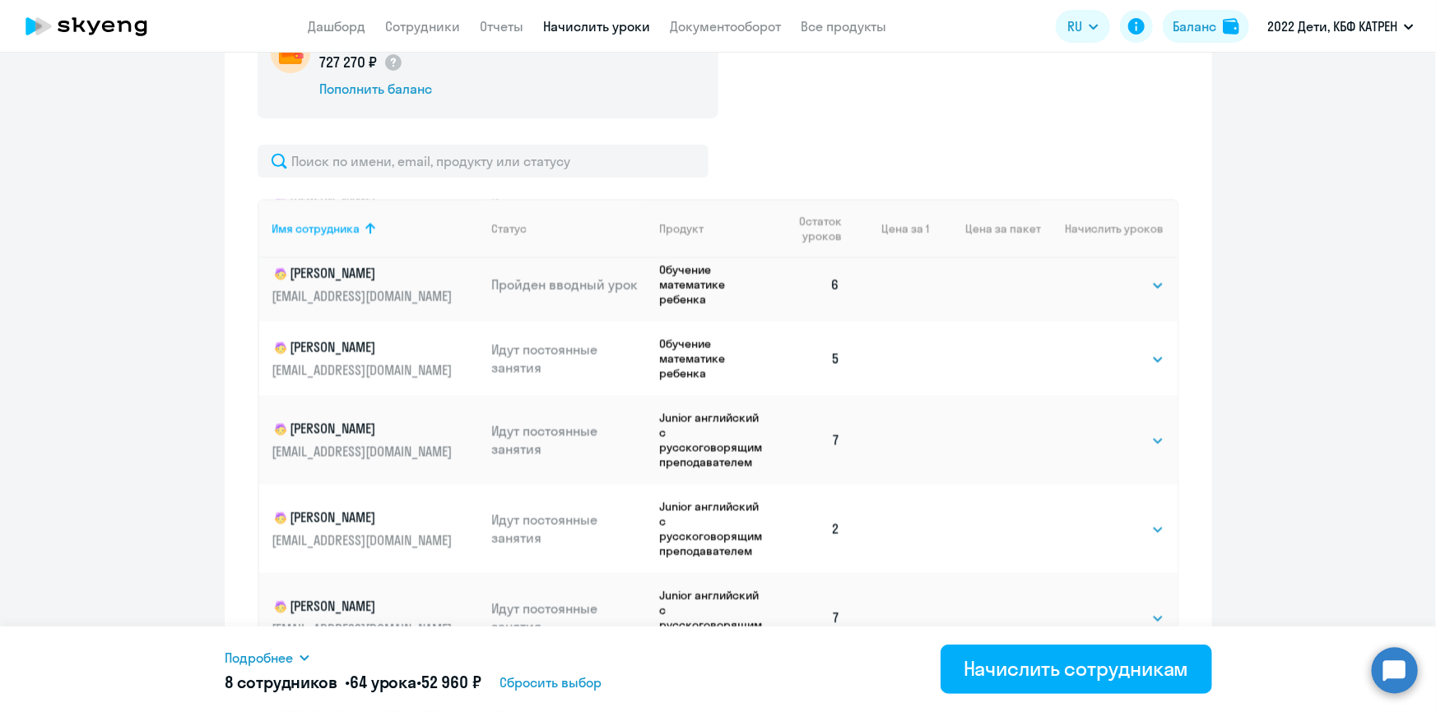
scroll to position [3093, 0]
click at [1141, 523] on select "Выбрать 4 8 16 32 64 128" at bounding box center [1130, 527] width 67 height 20
select select "8"
click at [1097, 517] on select "Выбрать 4 8 16 32 64 128" at bounding box center [1130, 527] width 67 height 20
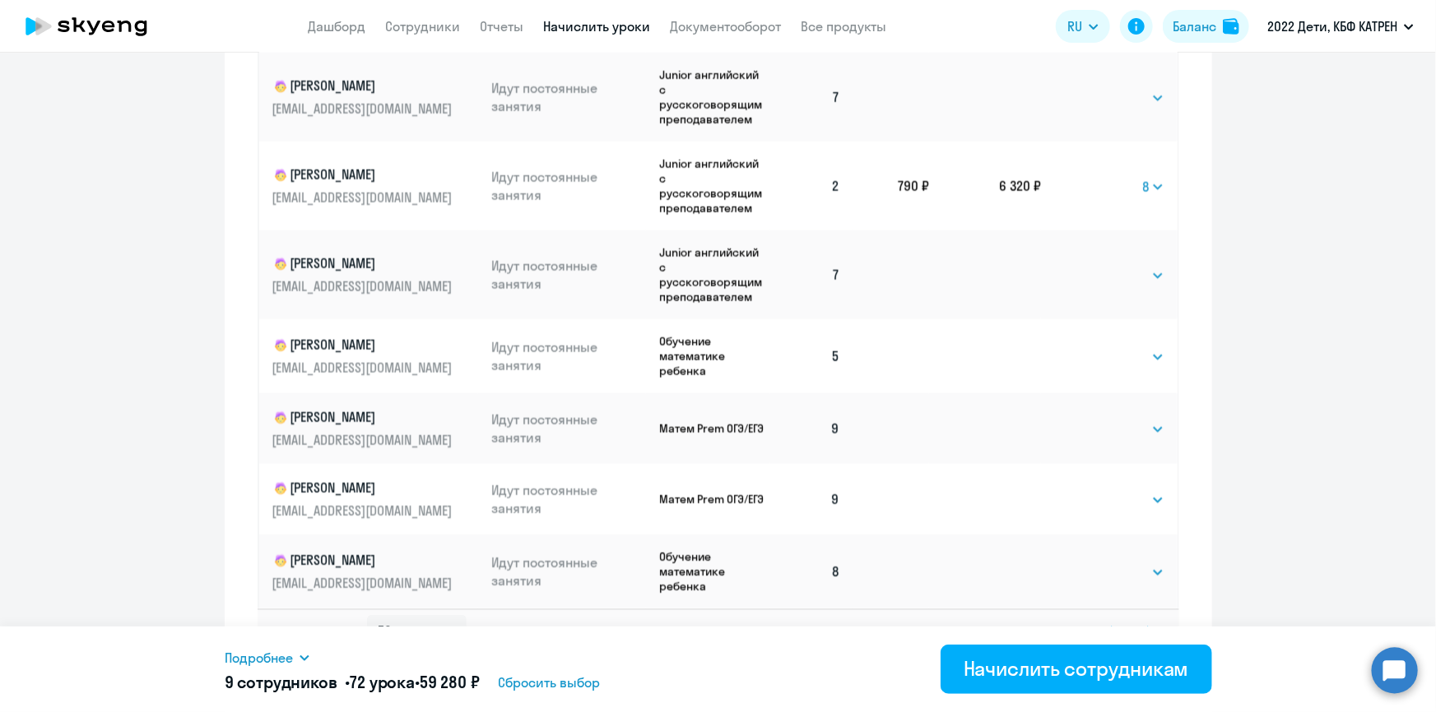
scroll to position [1024, 0]
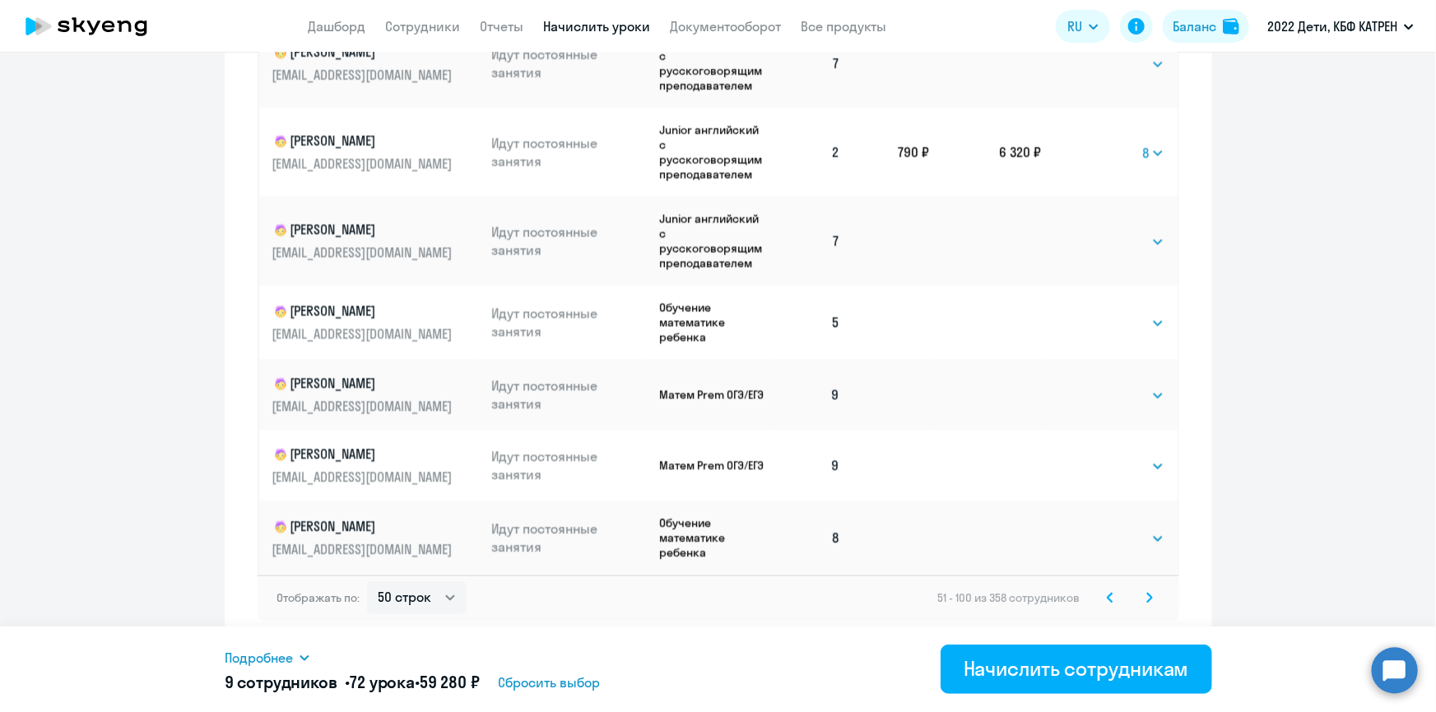
click at [1139, 596] on svg-icon at bounding box center [1149, 598] width 20 height 20
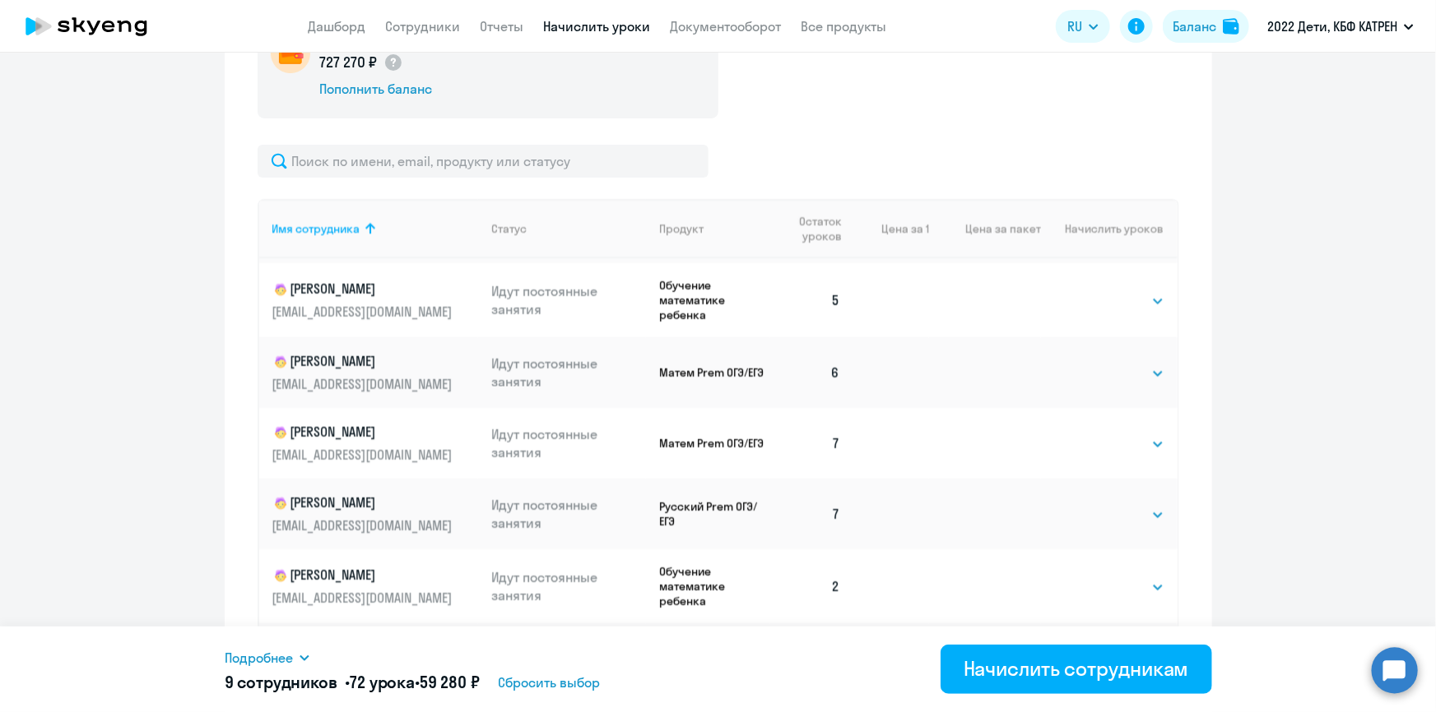
scroll to position [2767, 0]
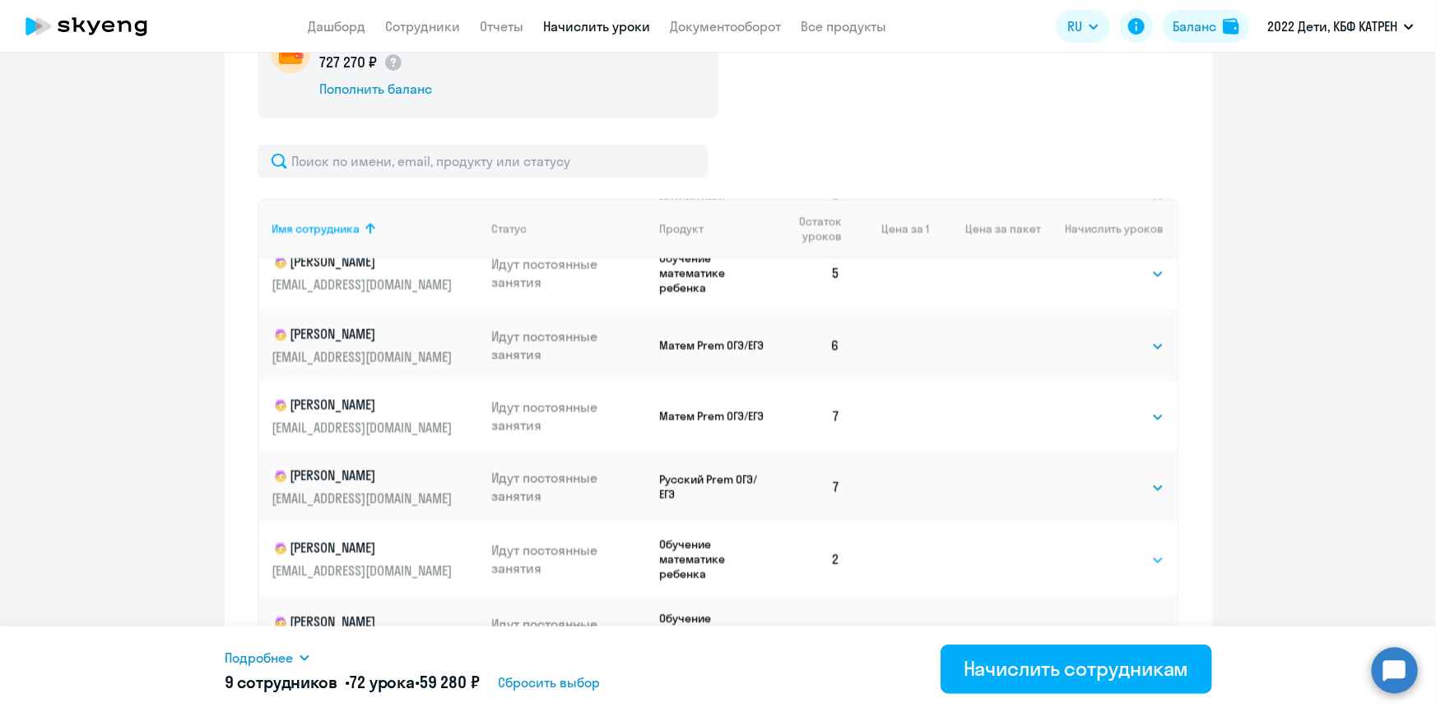
click at [1137, 550] on select "Выбрать 4 8 16 32 64 128" at bounding box center [1130, 560] width 67 height 20
select select "8"
click at [1097, 550] on select "Выбрать 4 8 16 32 64 128" at bounding box center [1130, 560] width 67 height 20
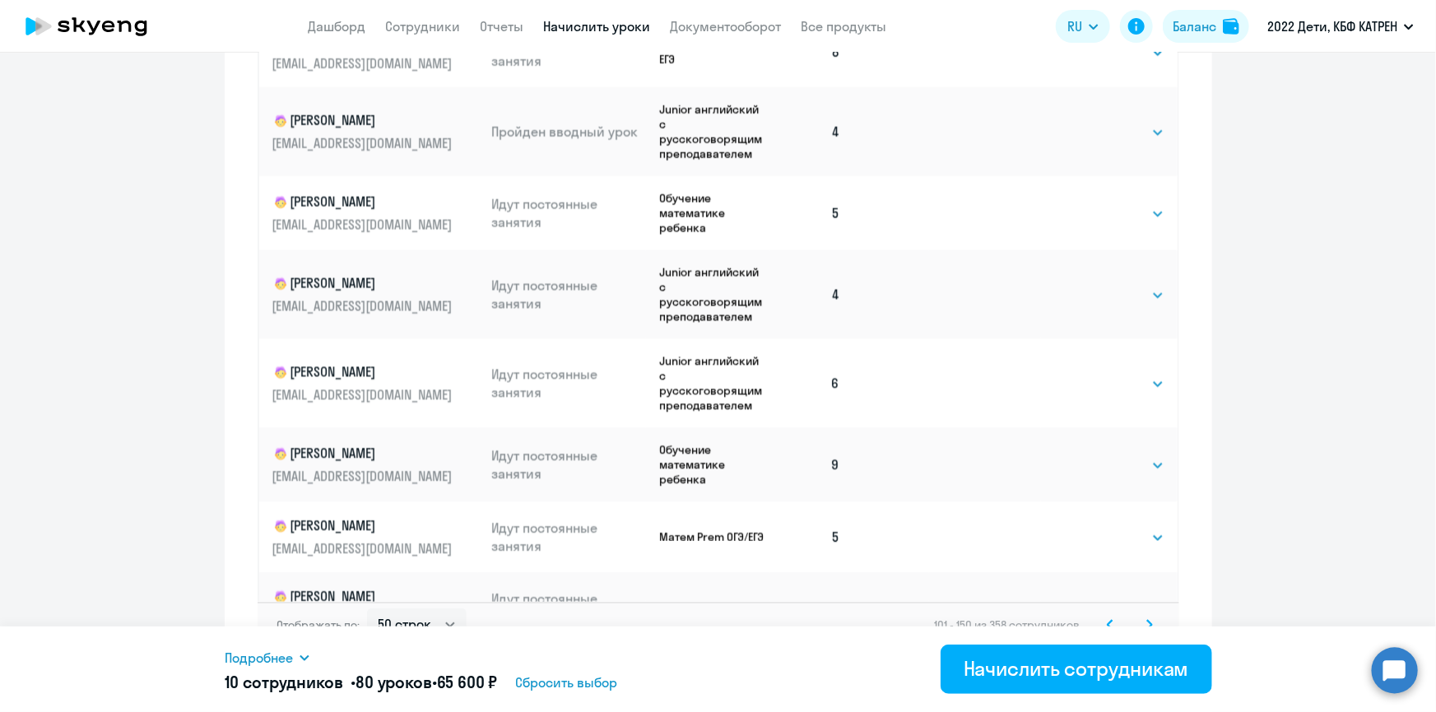
scroll to position [1024, 0]
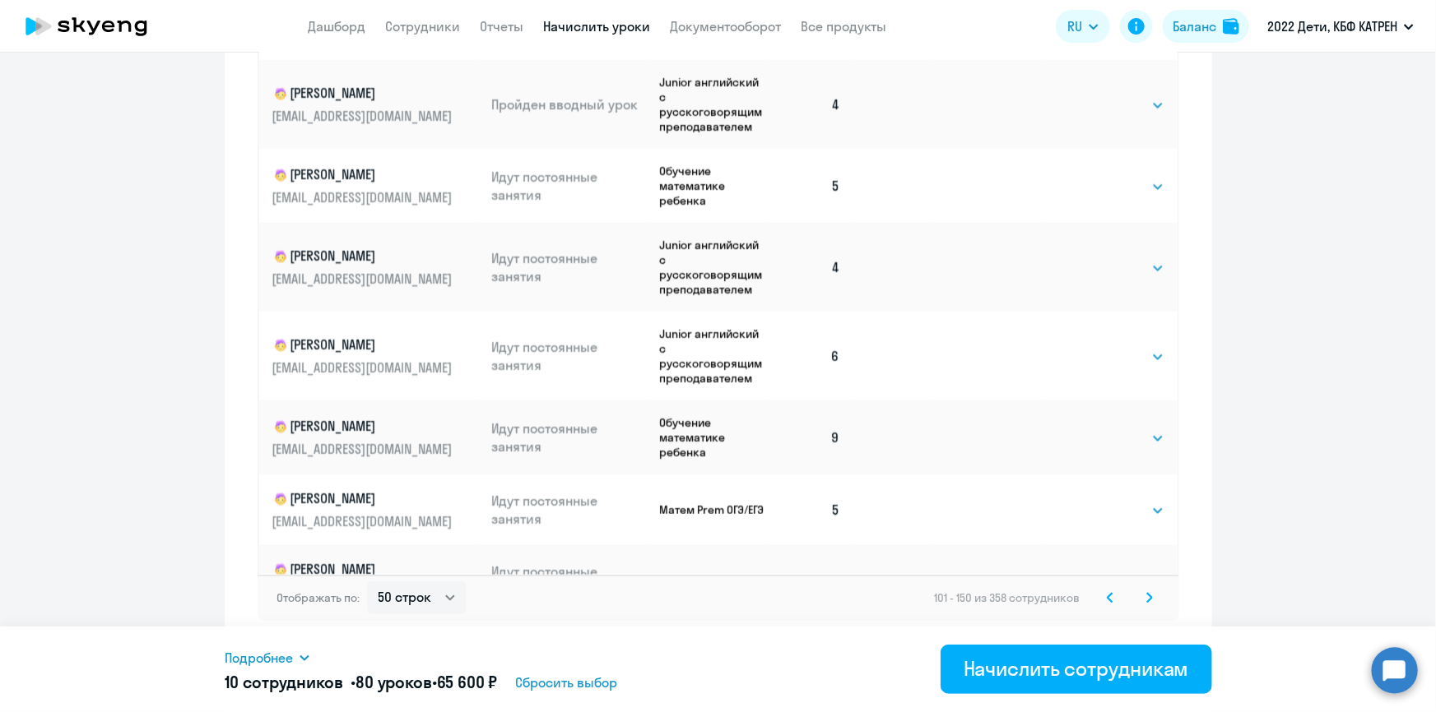
click at [1139, 601] on svg-icon at bounding box center [1149, 598] width 20 height 20
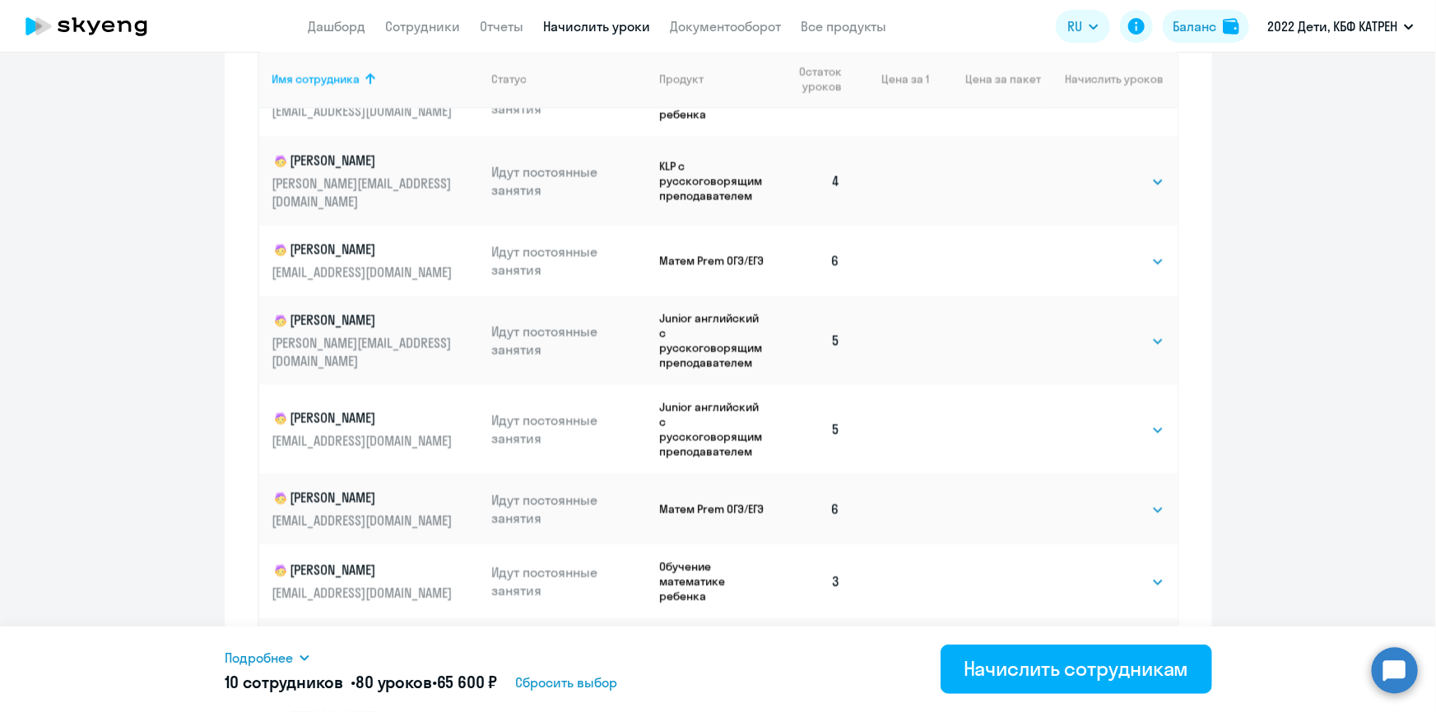
scroll to position [875, 0]
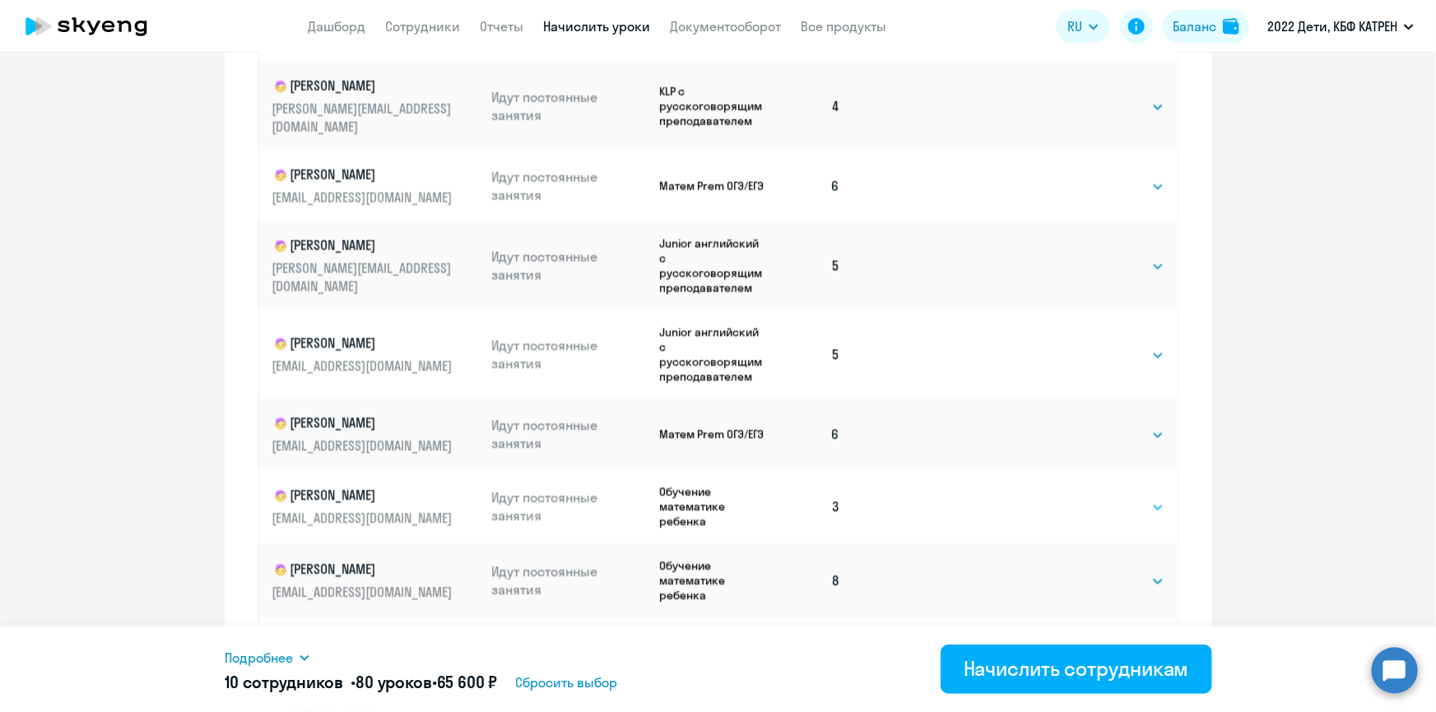
click at [1133, 498] on select "Выбрать 4 8 16 32 64 128" at bounding box center [1130, 508] width 67 height 20
select select "8"
click at [1097, 498] on select "Выбрать 4 8 16 32 64 128" at bounding box center [1130, 508] width 67 height 20
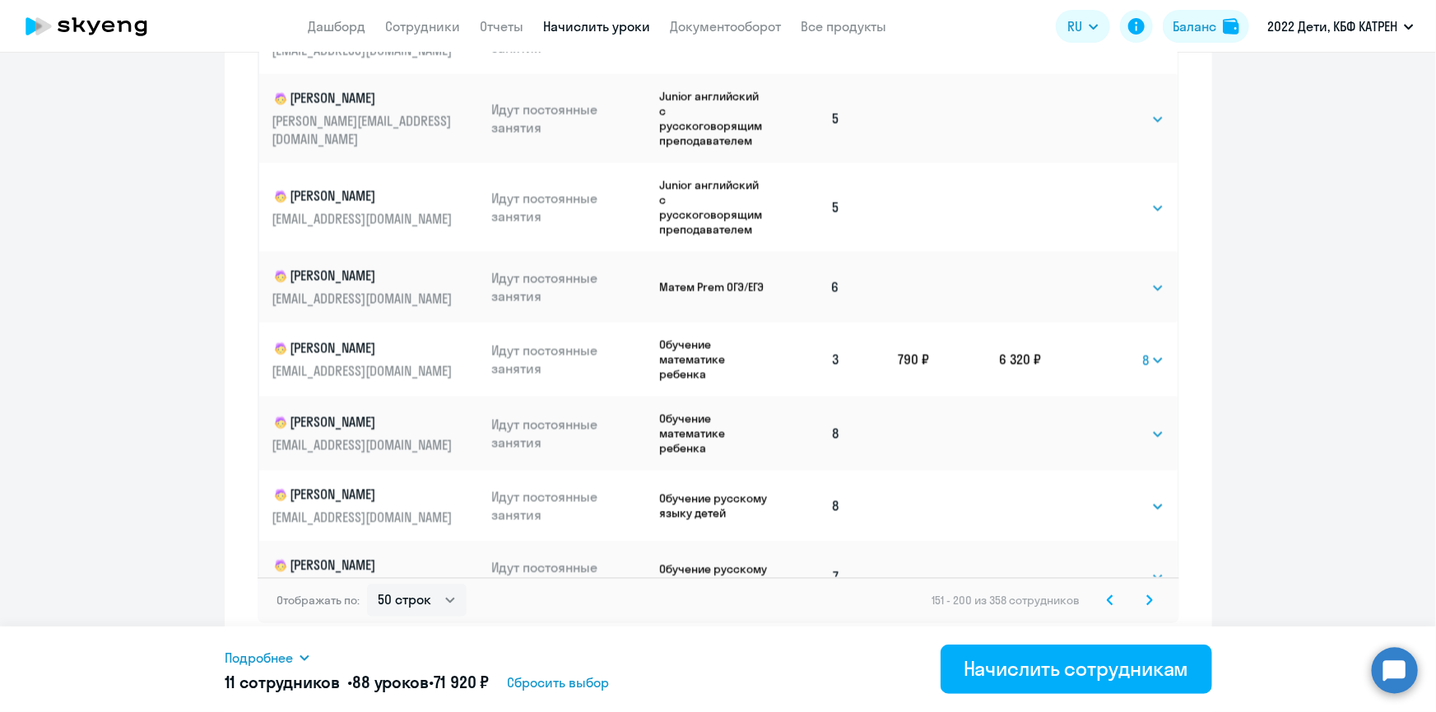
scroll to position [1024, 0]
click at [1148, 596] on svg-icon at bounding box center [1149, 598] width 20 height 20
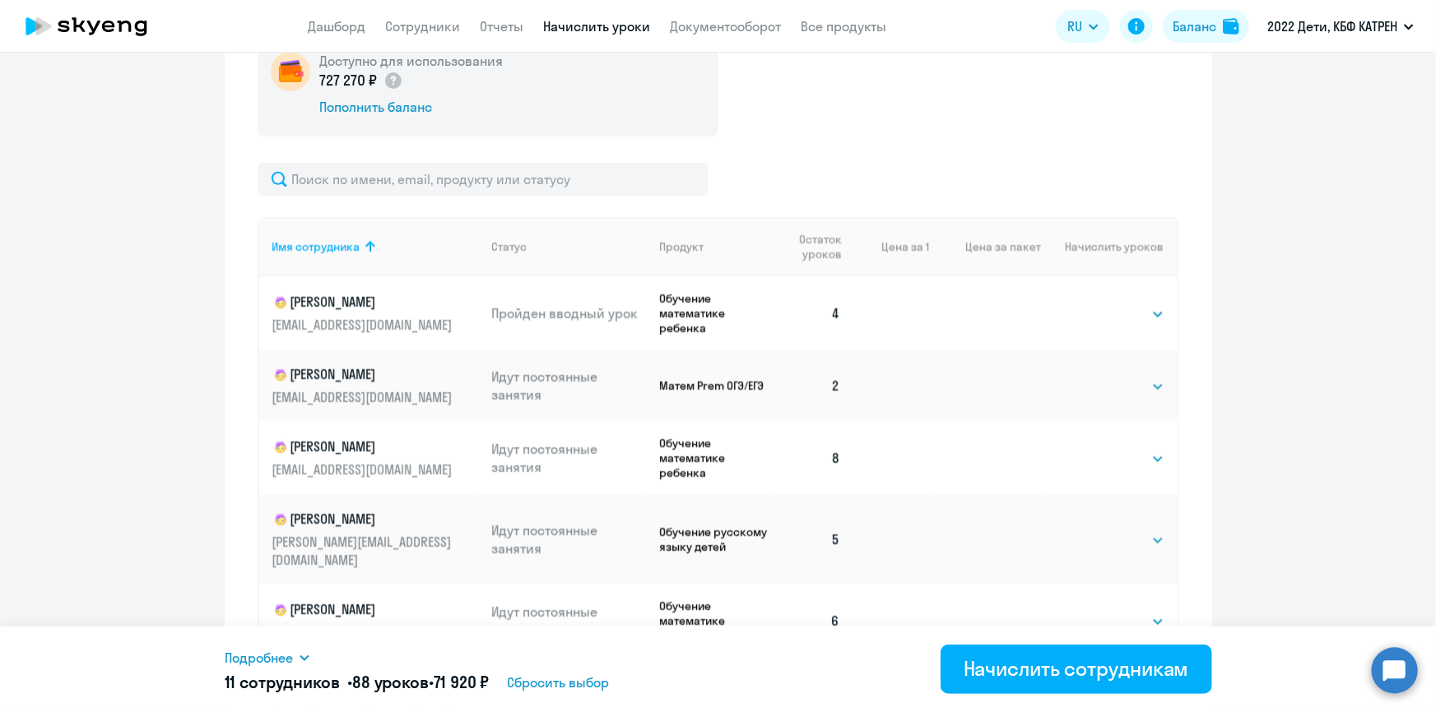
scroll to position [650, 0]
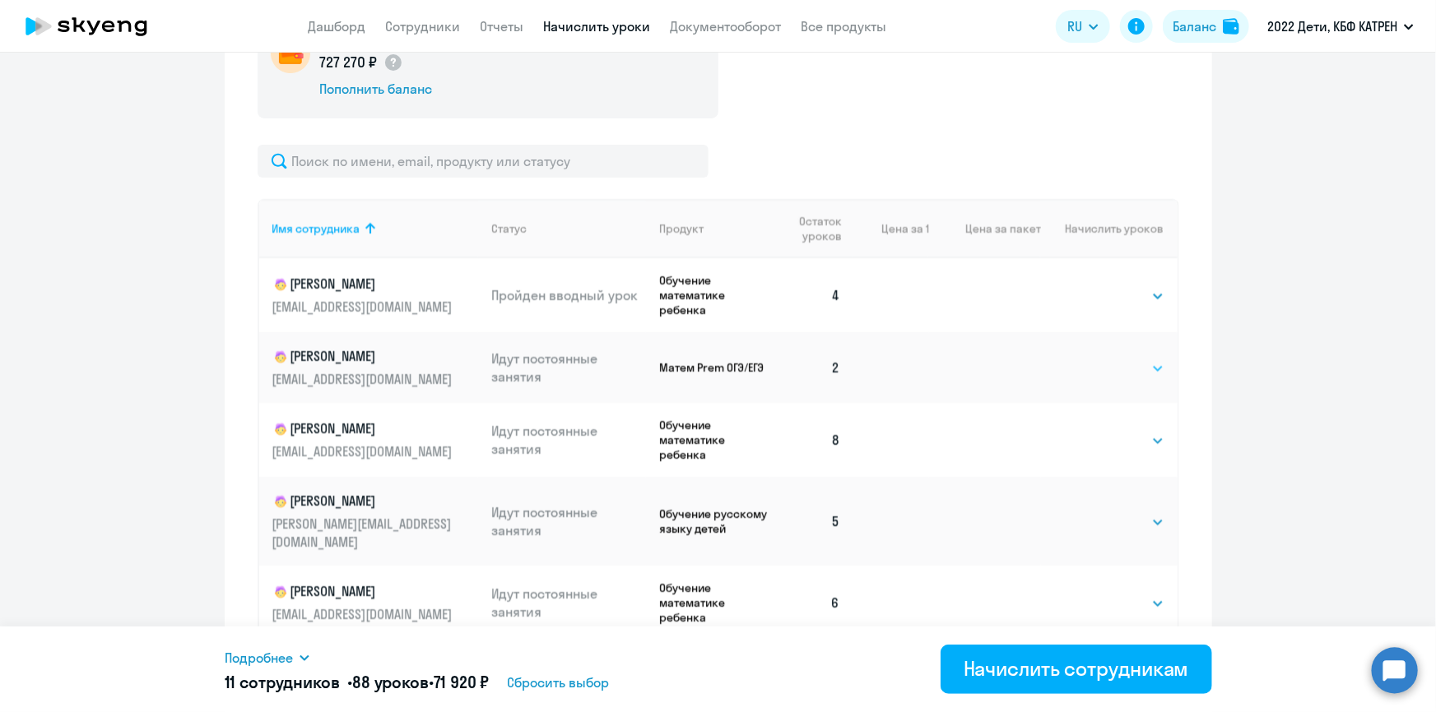
click at [1142, 365] on select "Выбрать 4 8 16 32 64 128" at bounding box center [1130, 369] width 67 height 20
select select "8"
click at [1097, 359] on select "Выбрать 4 8 16 32 64 128" at bounding box center [1130, 369] width 67 height 20
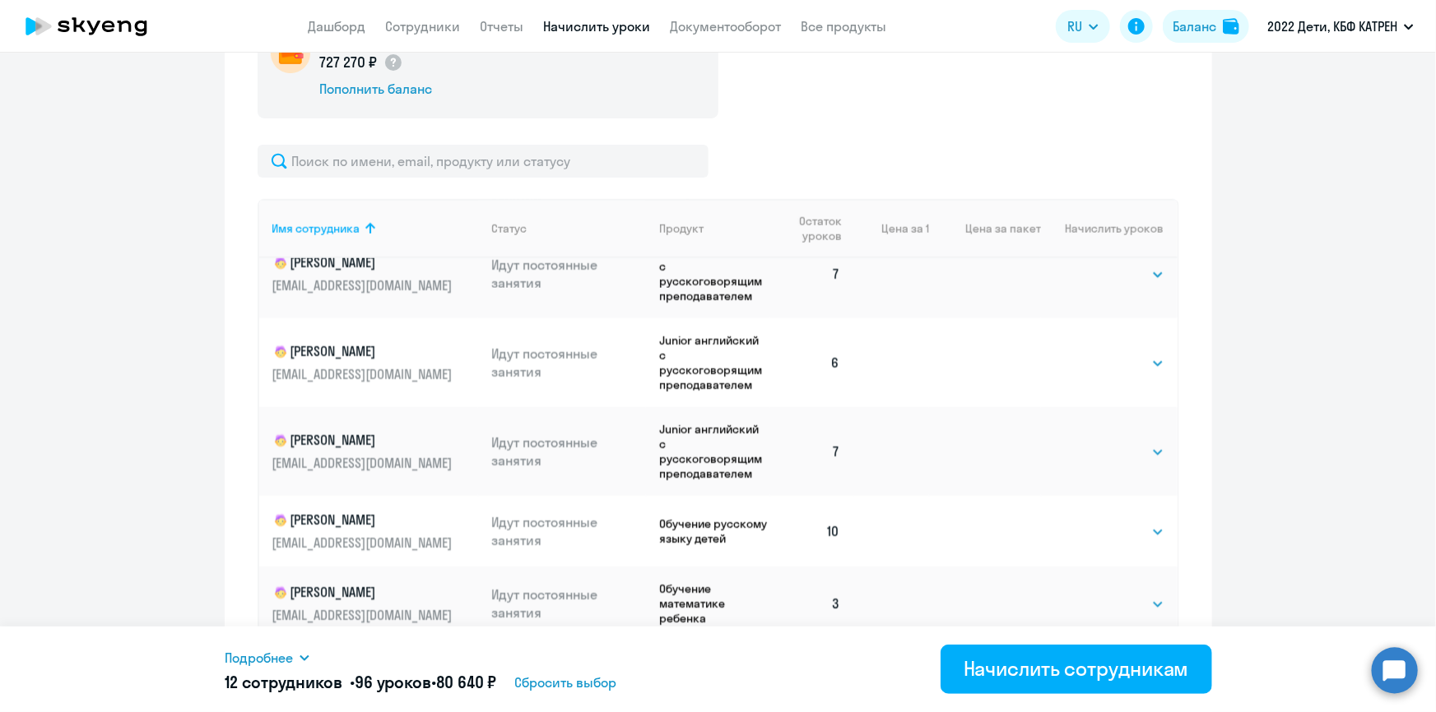
scroll to position [823, 0]
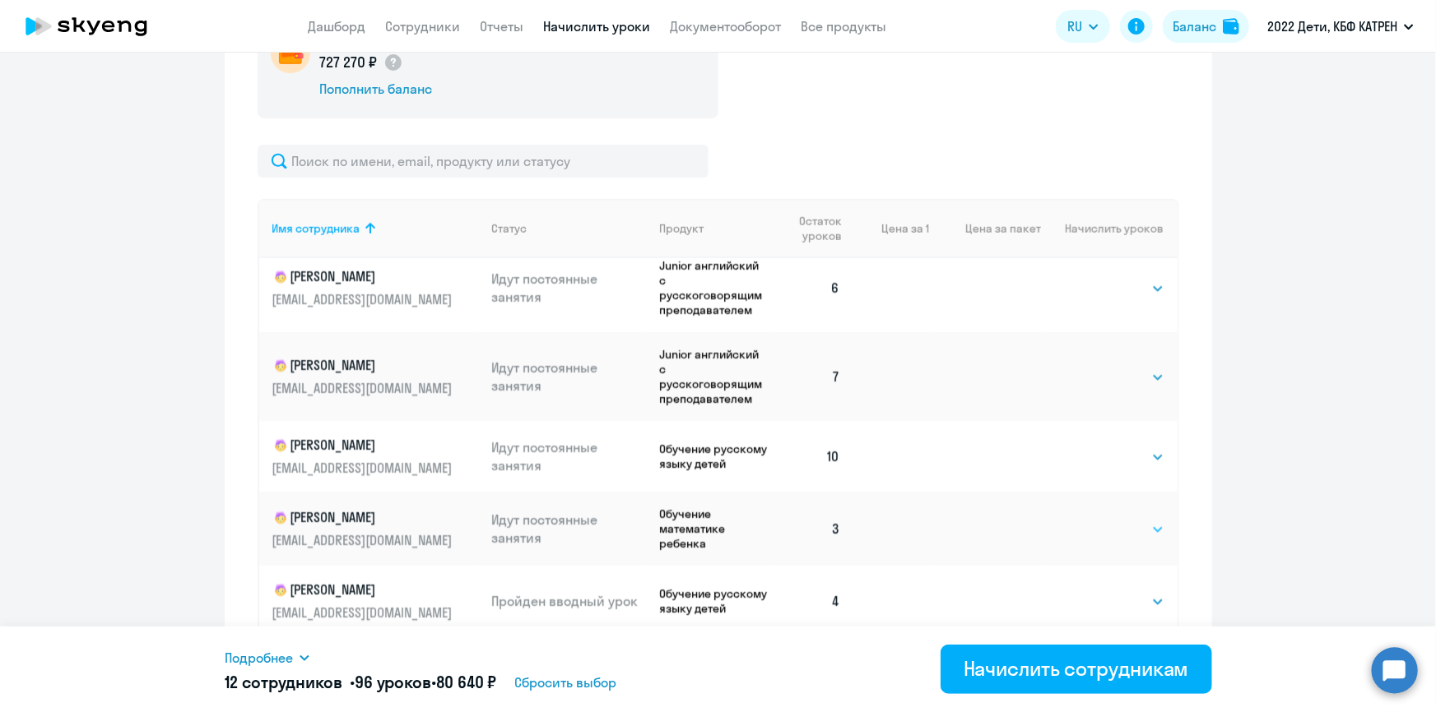
click at [1137, 520] on select "Выбрать 4 8 16 32 64 128" at bounding box center [1130, 530] width 67 height 20
select select "8"
click at [1097, 520] on select "Выбрать 4 8 16 32 64 128" at bounding box center [1130, 530] width 67 height 20
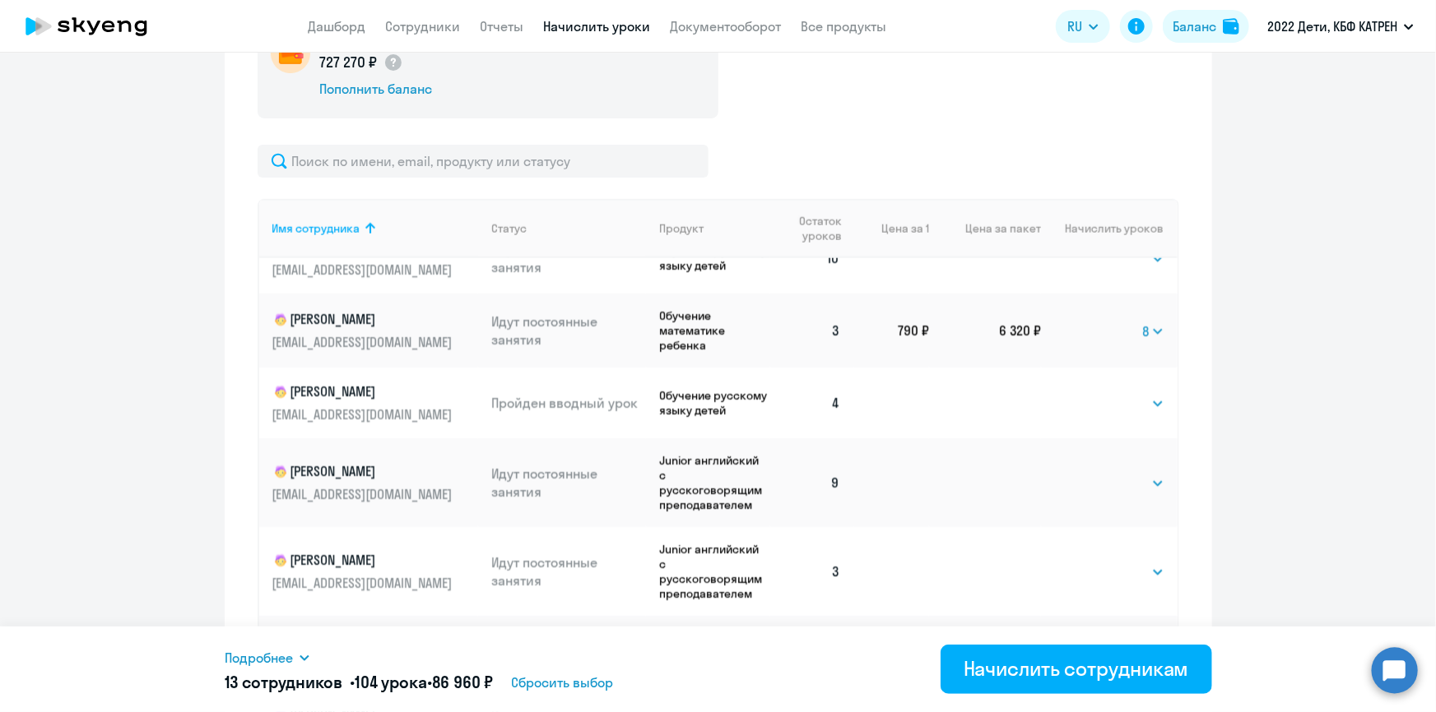
scroll to position [1046, 0]
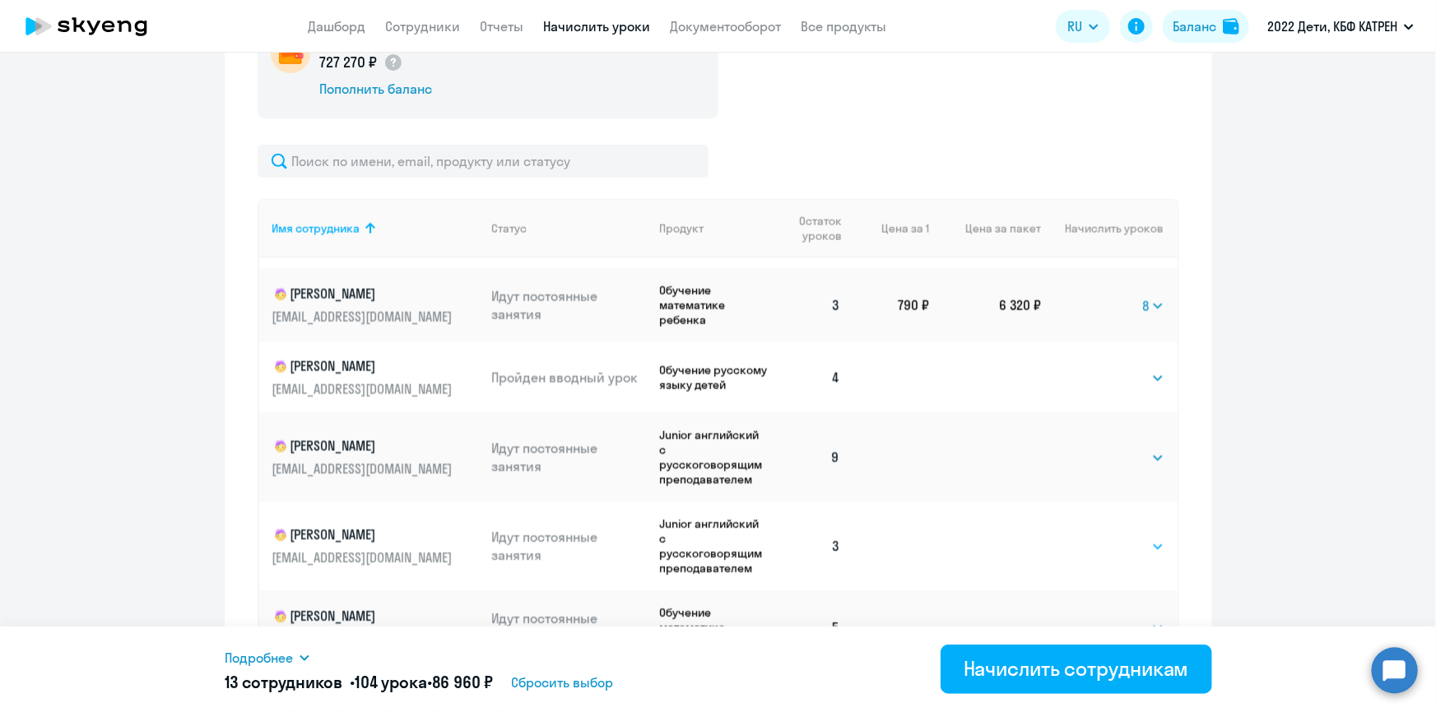
click at [1141, 537] on select "Выбрать 4 8 16 32 64 128" at bounding box center [1130, 547] width 67 height 20
select select "8"
click at [1097, 537] on select "Выбрать 4 8 16 32 64 128" at bounding box center [1130, 547] width 67 height 20
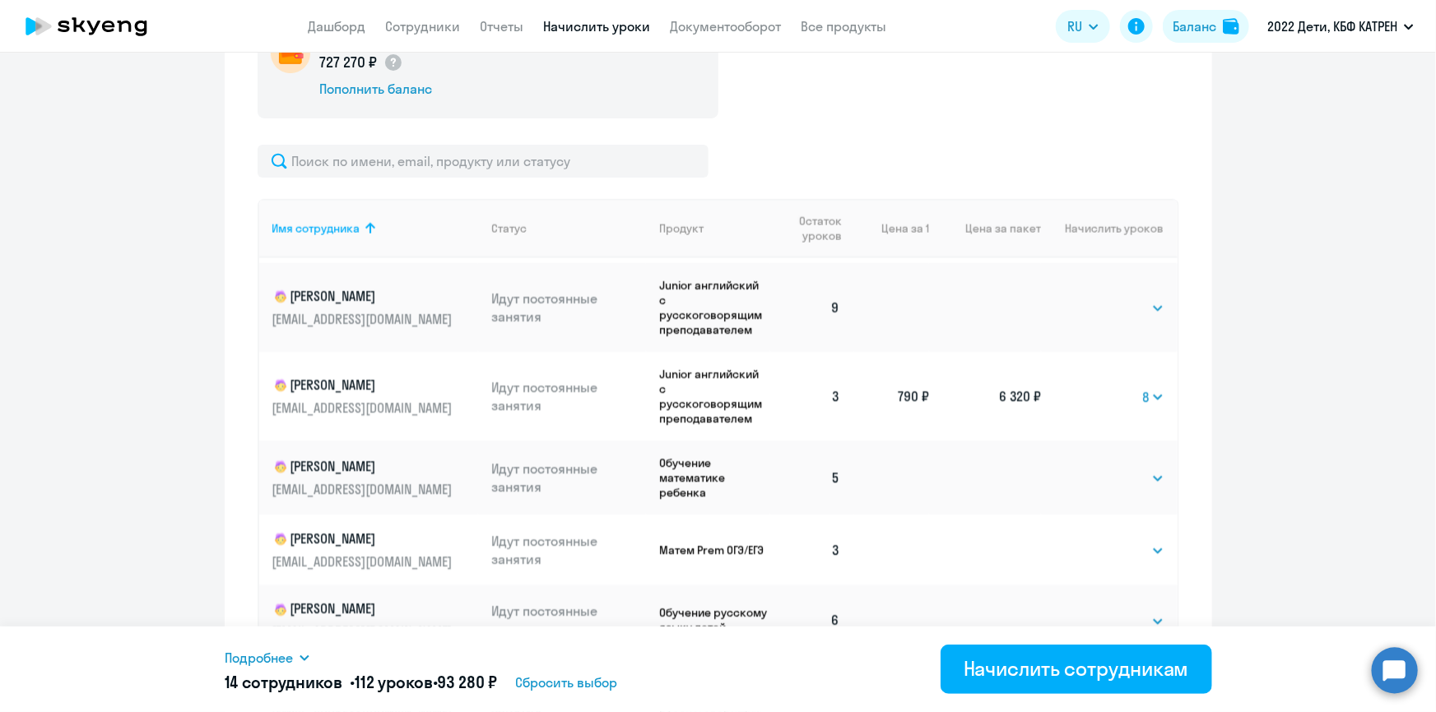
scroll to position [1271, 0]
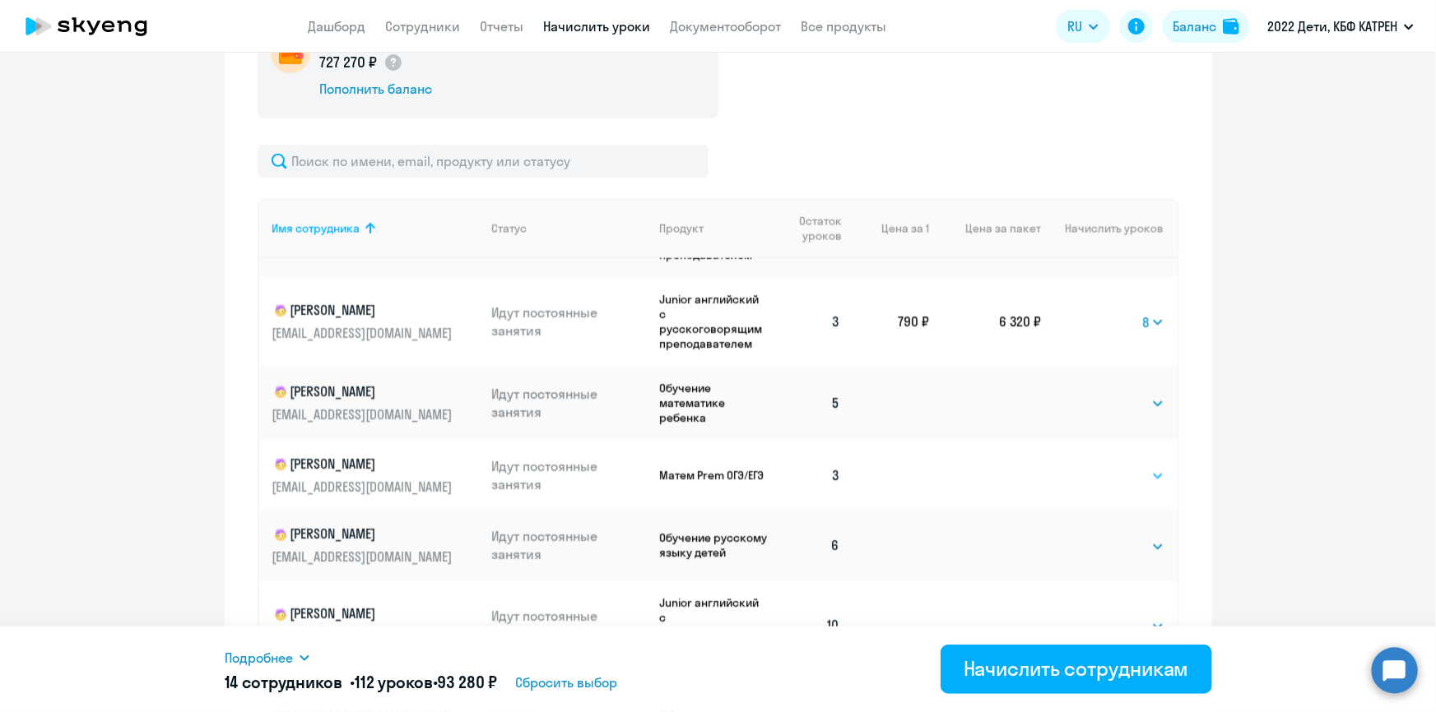
click at [1138, 466] on select "Выбрать 4 8 16 32 64 128" at bounding box center [1130, 476] width 67 height 20
select select "8"
click at [1097, 466] on select "Выбрать 4 8 16 32 64 128" at bounding box center [1130, 476] width 67 height 20
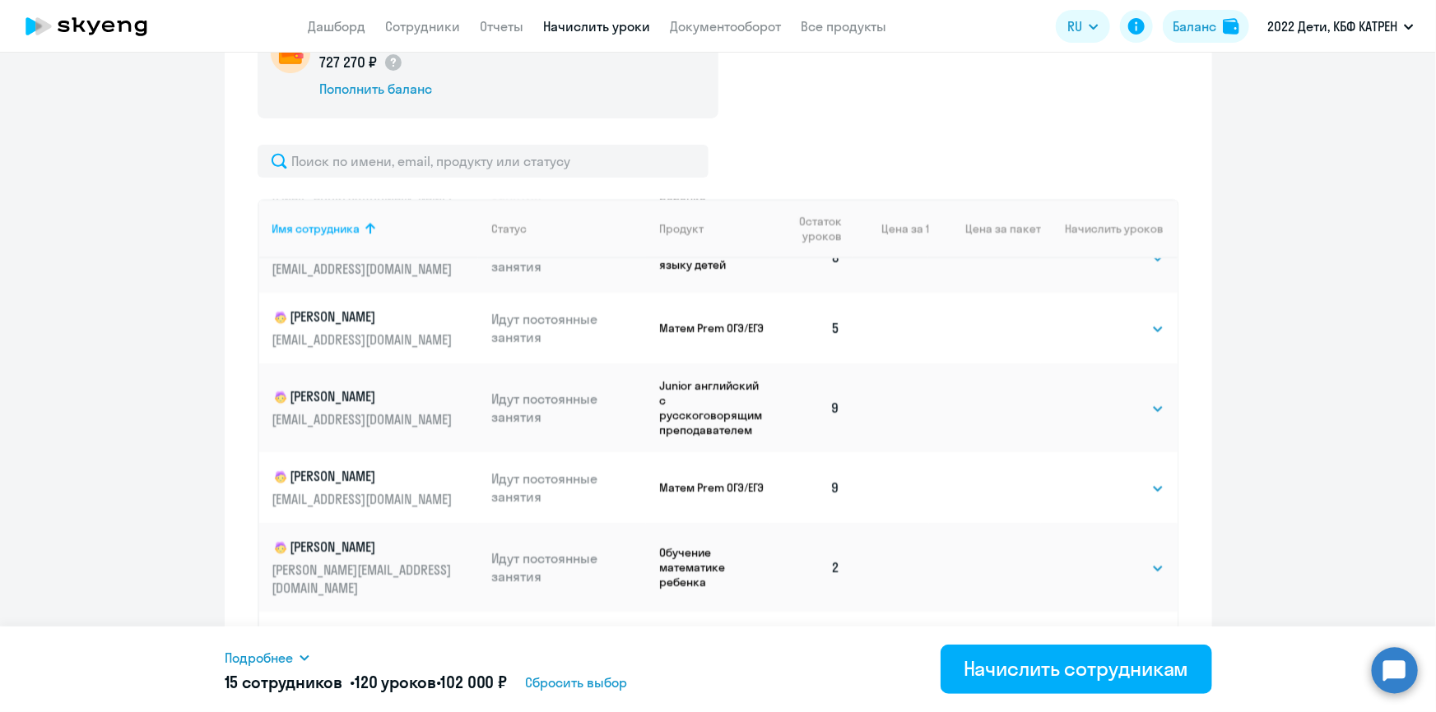
scroll to position [2842, 0]
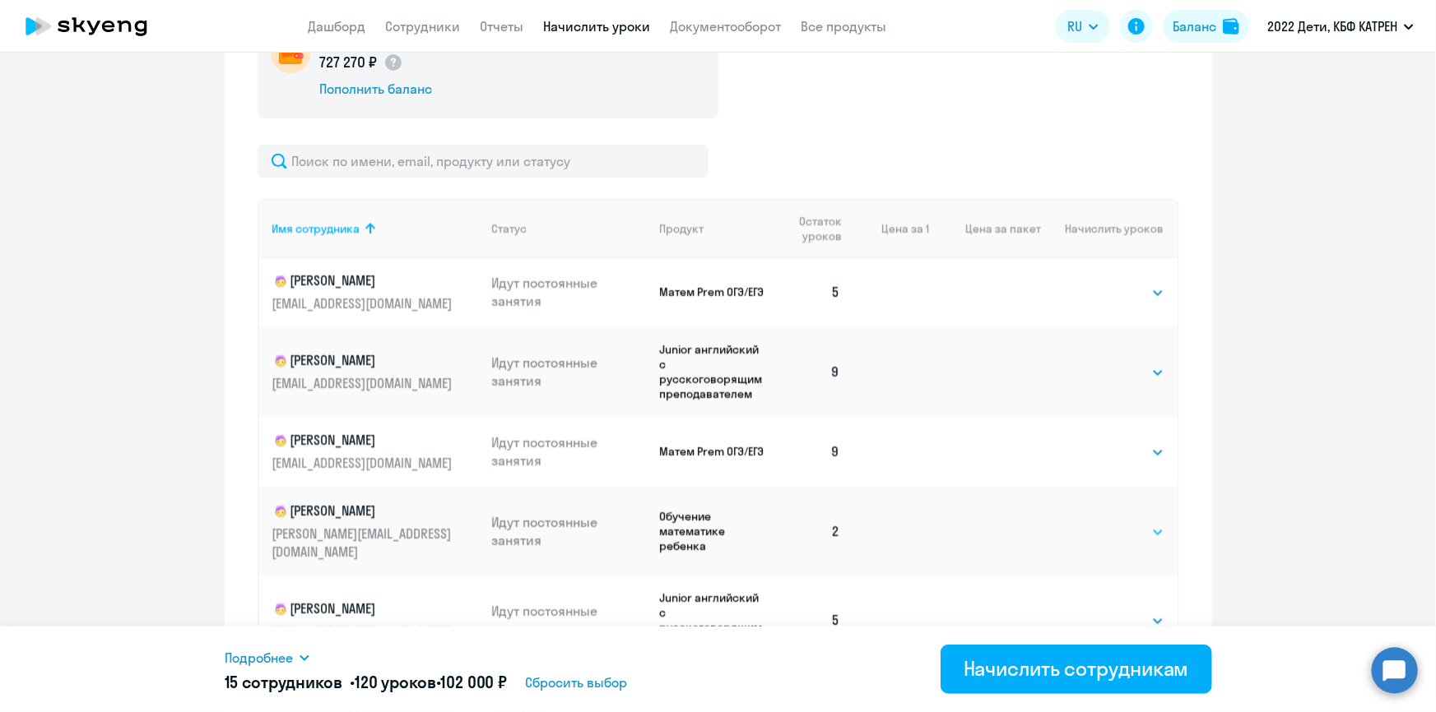
click at [1140, 522] on select "Выбрать 4 8 16 32 64 128" at bounding box center [1130, 532] width 67 height 20
select select "8"
click at [1097, 522] on select "Выбрать 4 8 16 32 64 128" at bounding box center [1130, 532] width 67 height 20
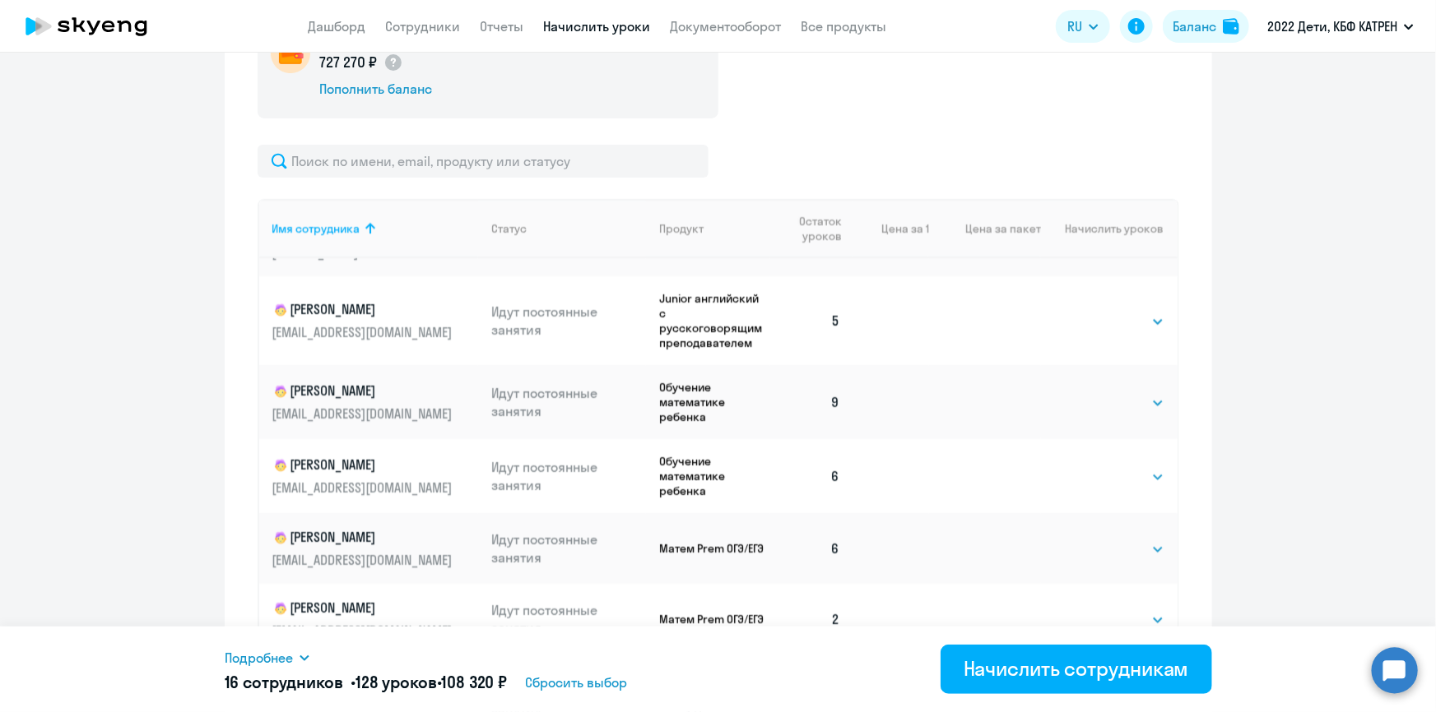
scroll to position [3153, 0]
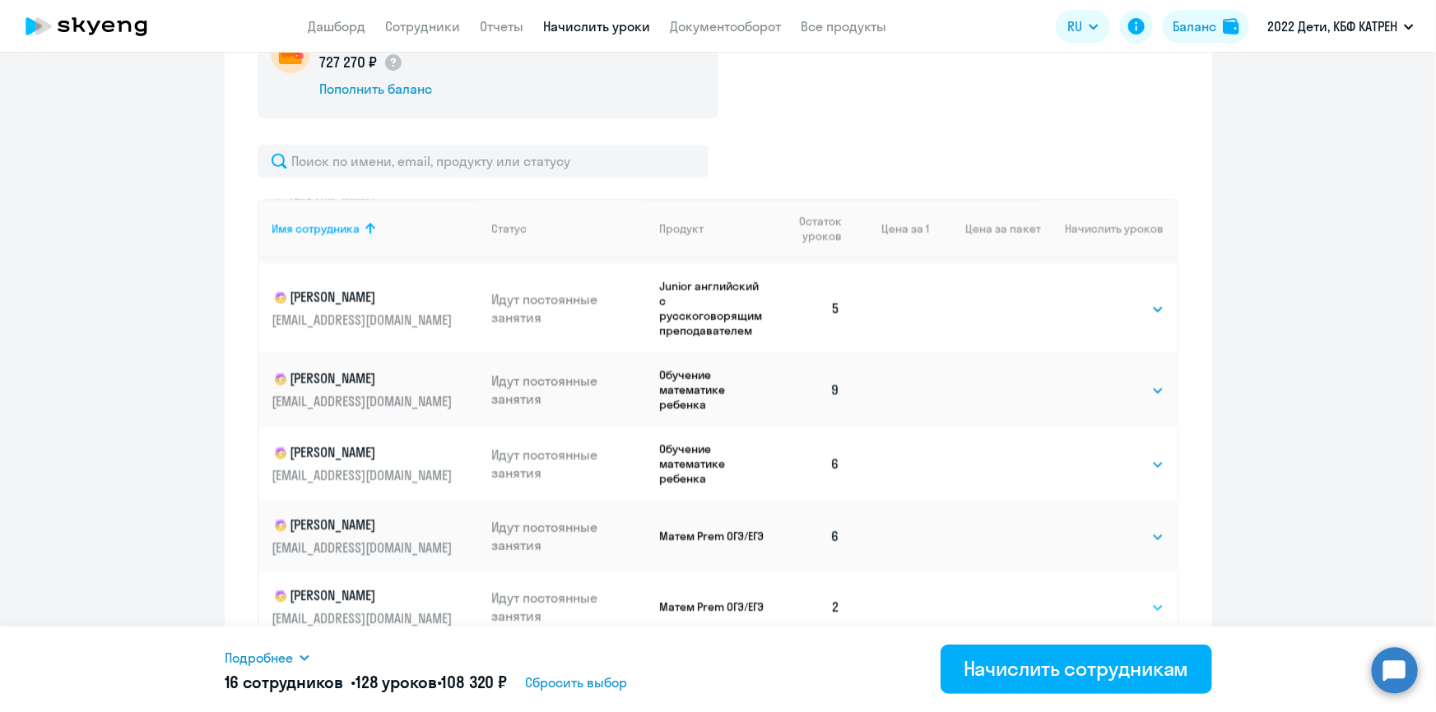
click at [1137, 598] on select "Выбрать 4 8 16 32 64 128" at bounding box center [1130, 608] width 67 height 20
select select "8"
click at [1097, 598] on select "Выбрать 4 8 16 32 64 128" at bounding box center [1130, 608] width 67 height 20
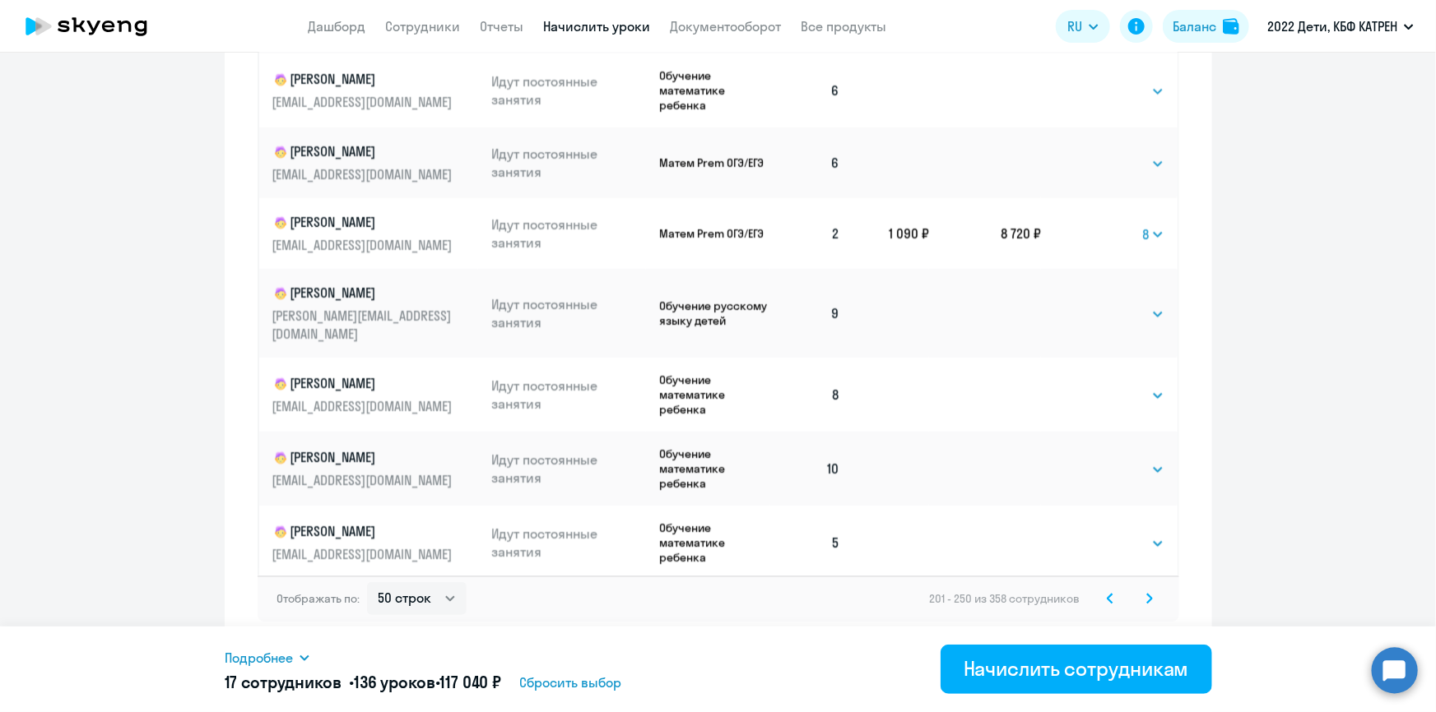
scroll to position [1024, 0]
click at [1147, 600] on icon at bounding box center [1149, 597] width 5 height 9
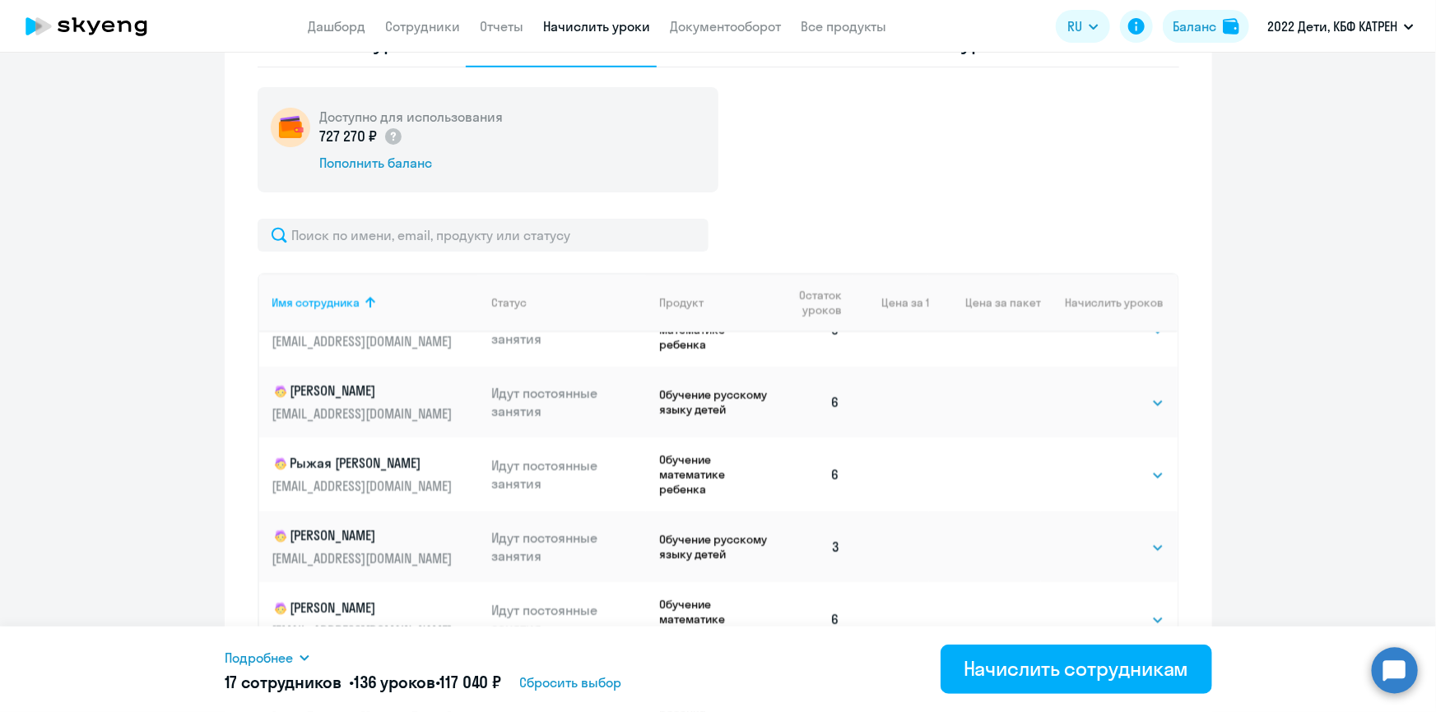
scroll to position [74, 0]
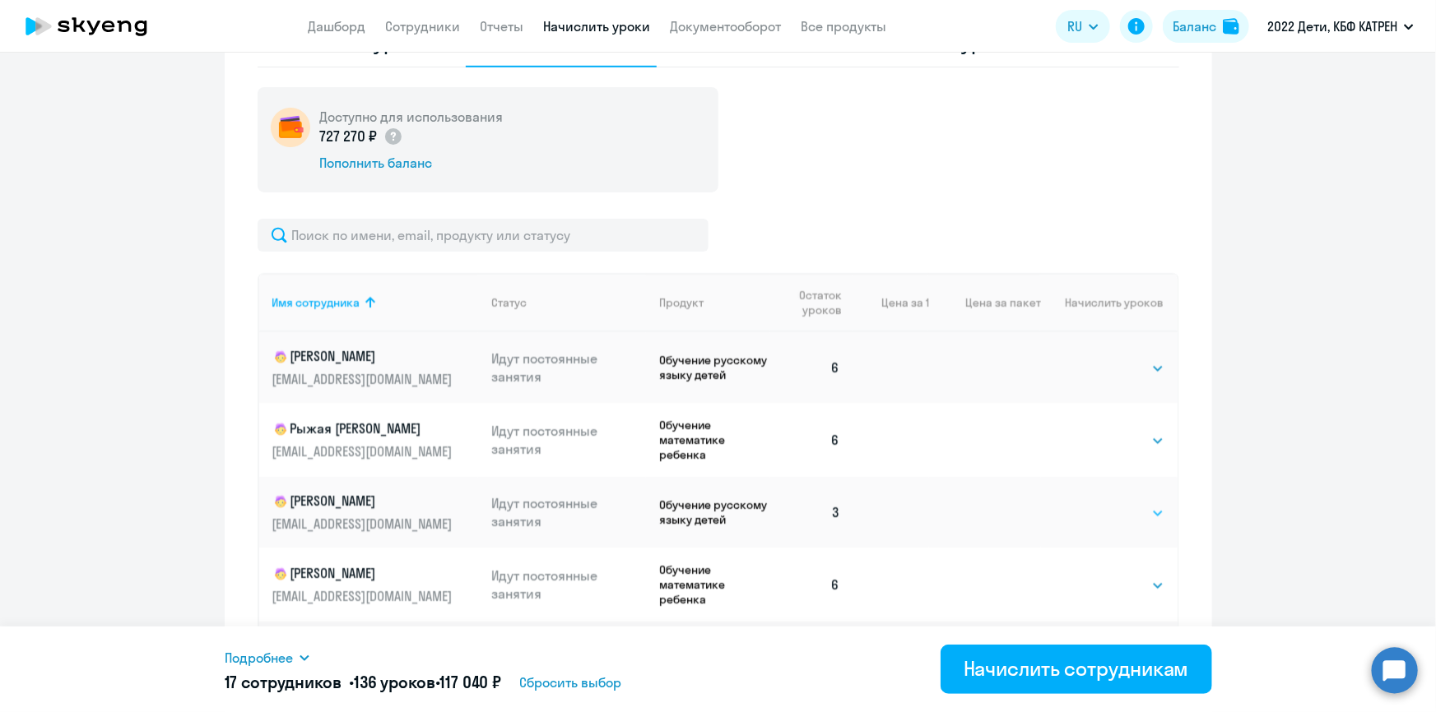
click at [1138, 519] on select "Выбрать 4 8 16 32 64 128" at bounding box center [1130, 513] width 67 height 20
select select "8"
click at [1097, 507] on select "Выбрать 4 8 16 32 64 128" at bounding box center [1130, 513] width 67 height 20
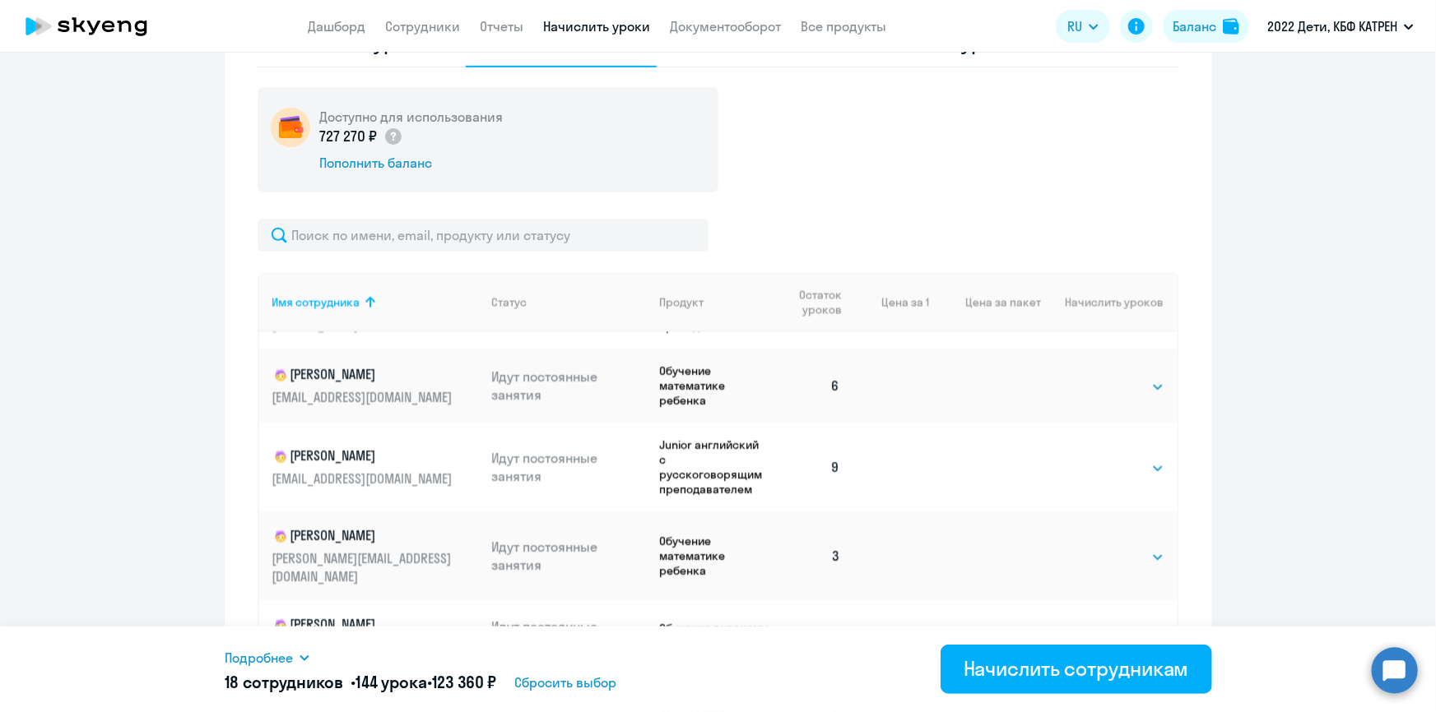
scroll to position [1645, 0]
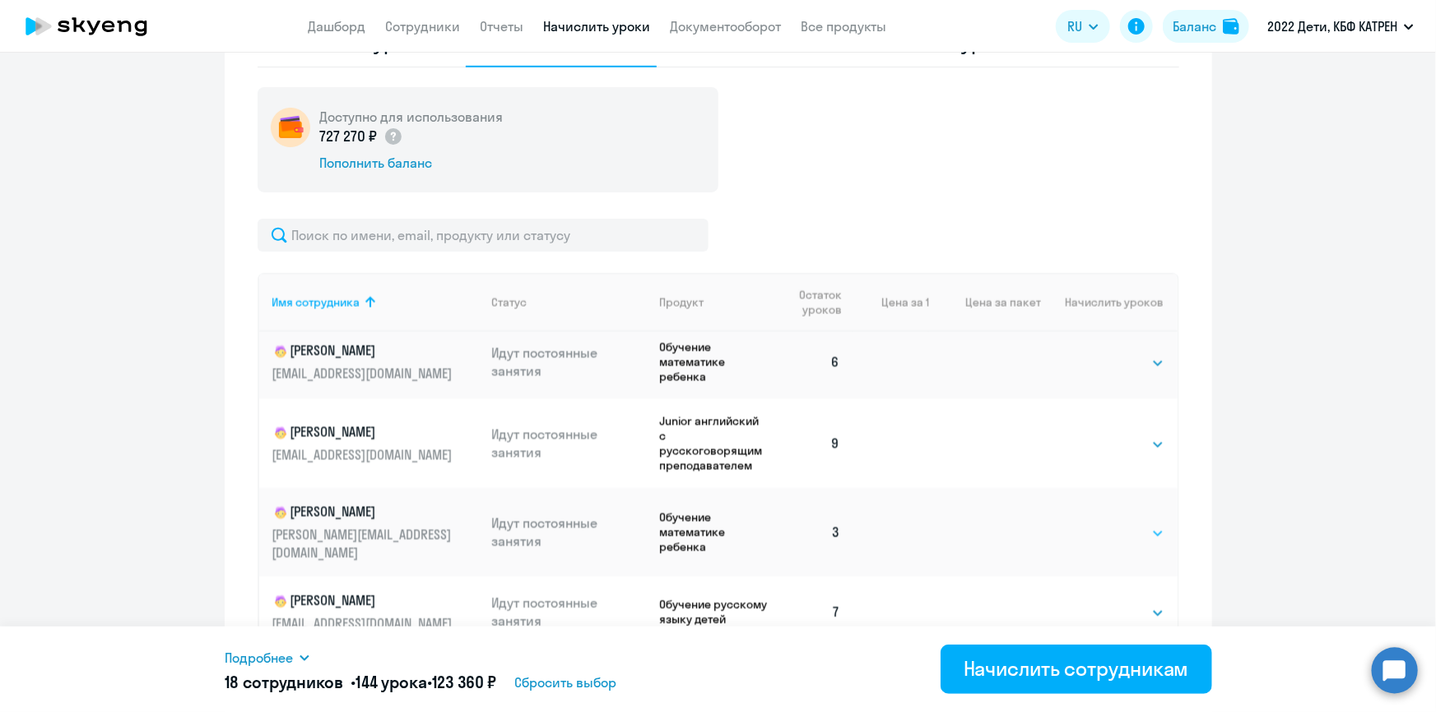
click at [1143, 524] on select "Выбрать 4 8 16 32 64 128" at bounding box center [1130, 534] width 67 height 20
select select "8"
click at [1097, 524] on select "Выбрать 4 8 16 32 64 128" at bounding box center [1130, 534] width 67 height 20
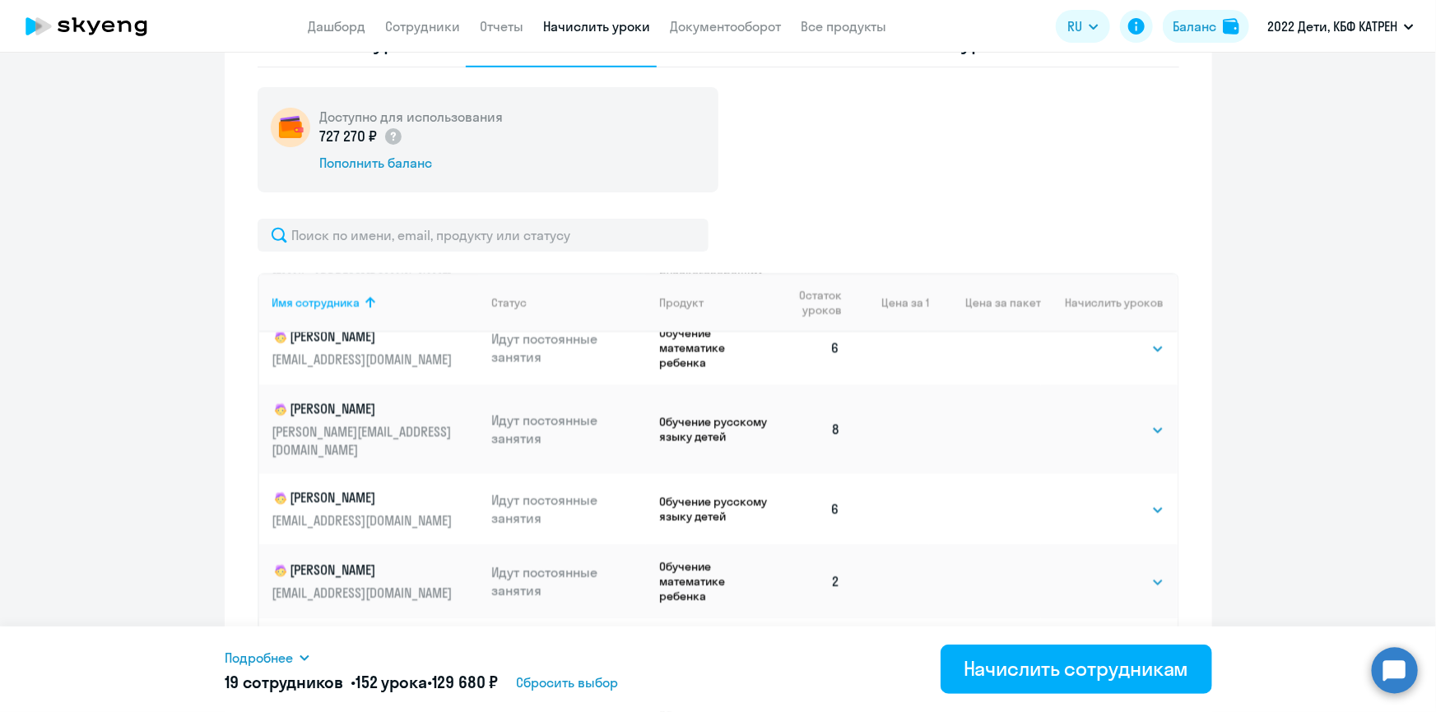
scroll to position [3066, 0]
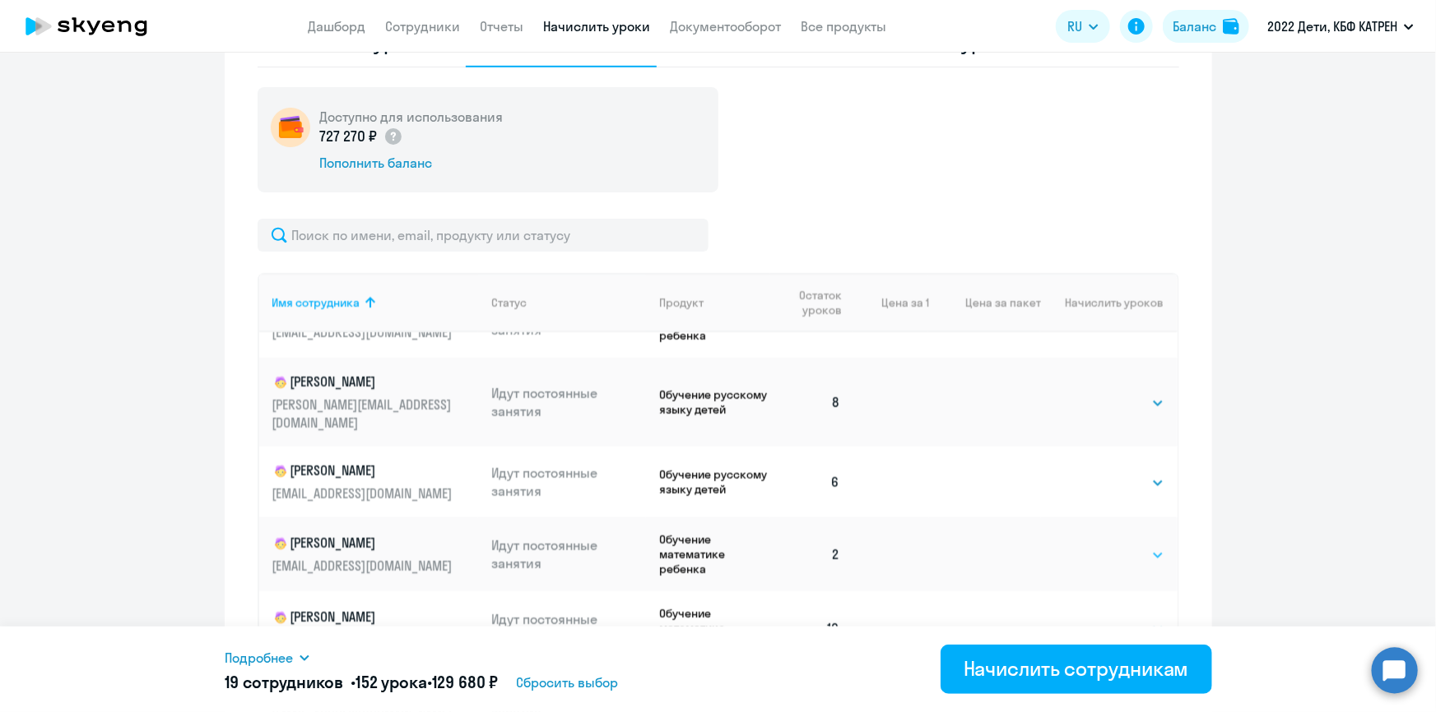
click at [1141, 545] on select "Выбрать 4 8 16 32 64 128" at bounding box center [1130, 555] width 67 height 20
select select "8"
click at [1097, 545] on select "Выбрать 4 8 16 32 64 128" at bounding box center [1130, 555] width 67 height 20
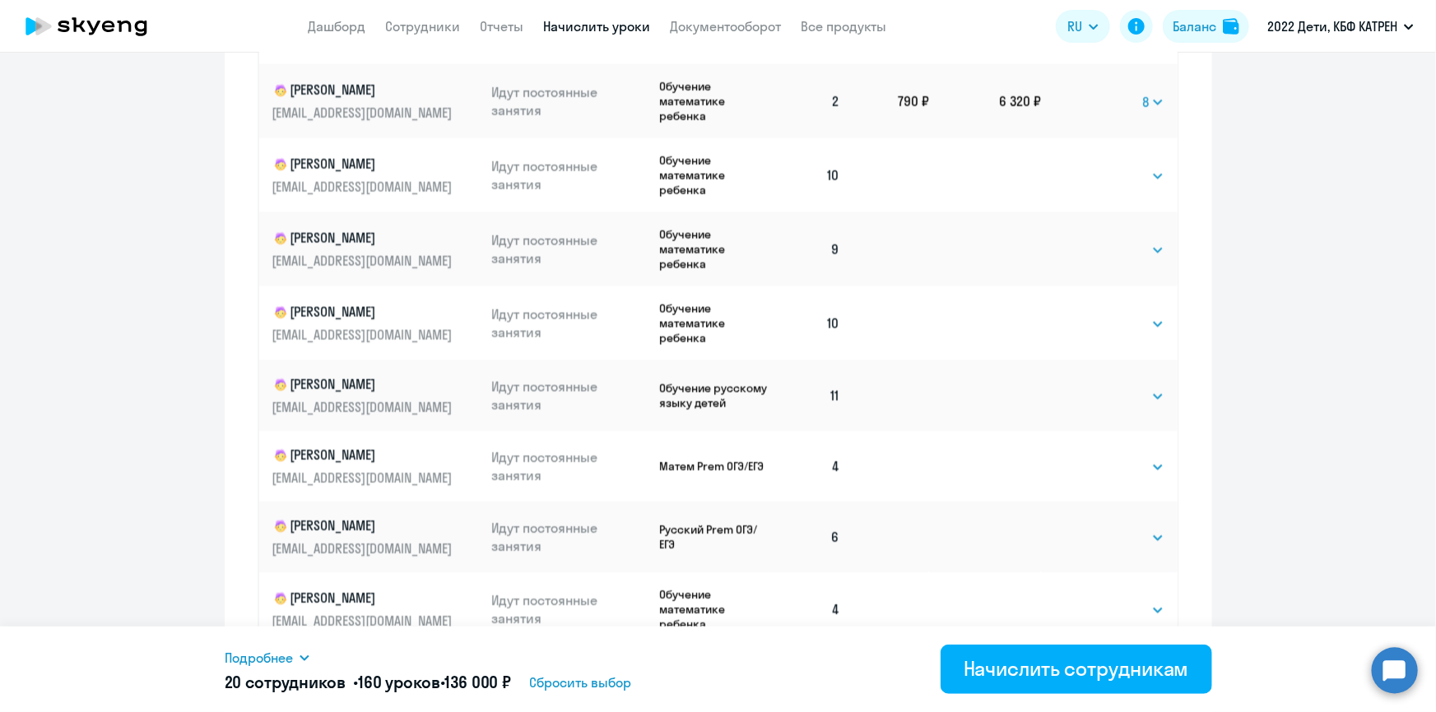
scroll to position [1024, 0]
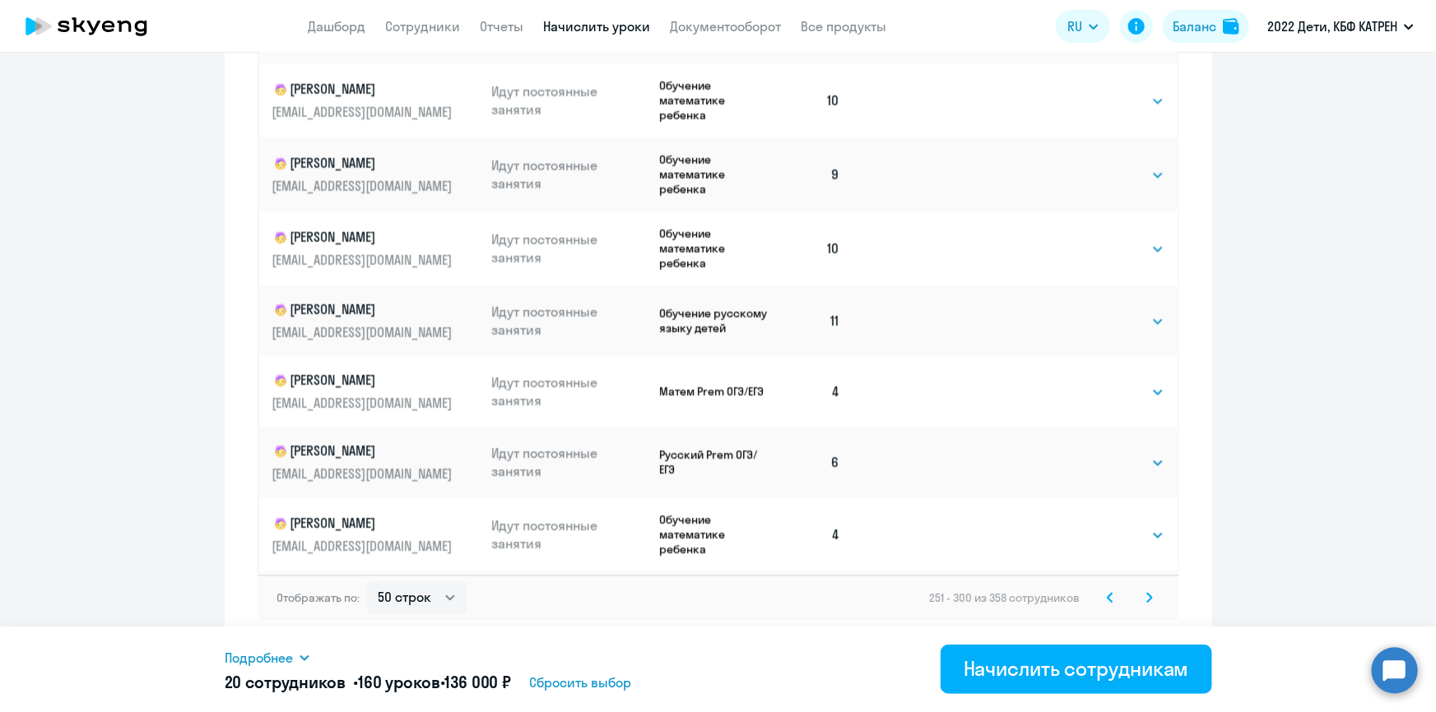
click at [1147, 596] on svg-icon at bounding box center [1149, 598] width 20 height 20
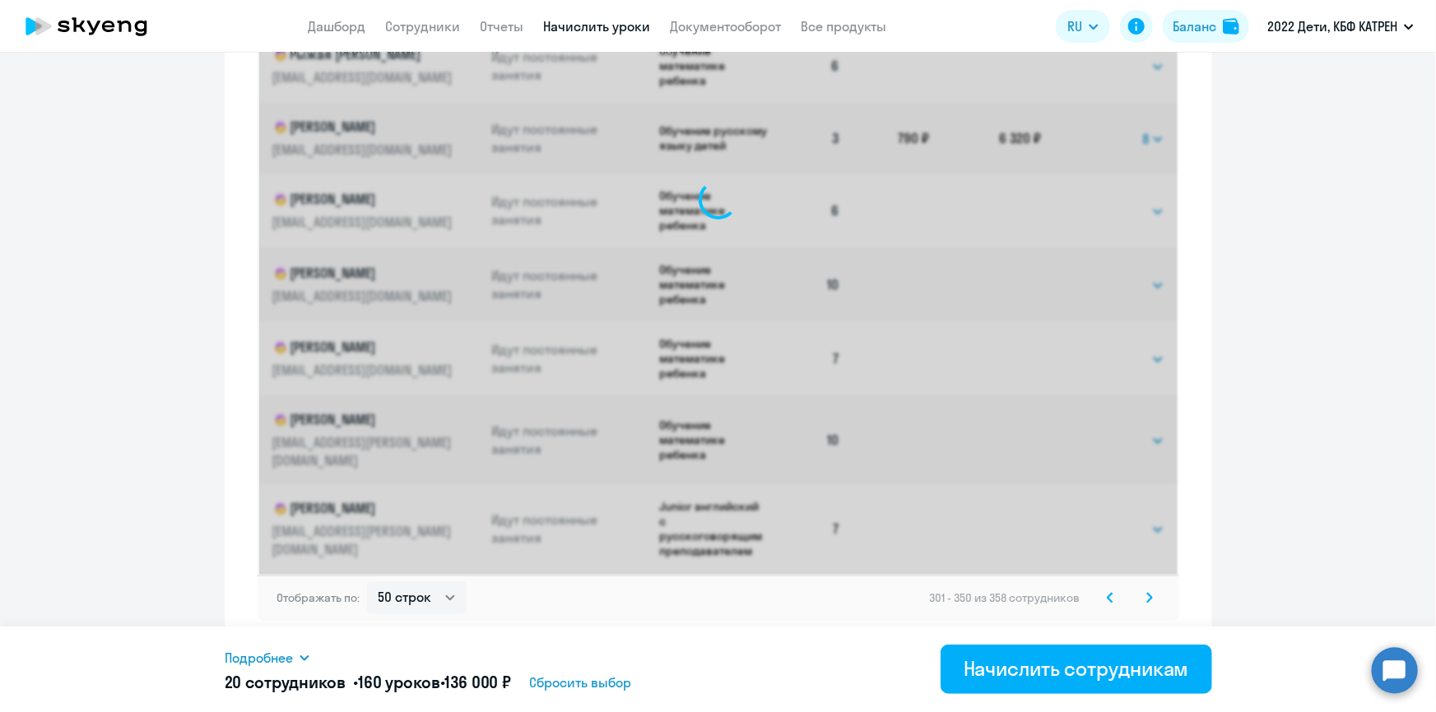
select select "8"
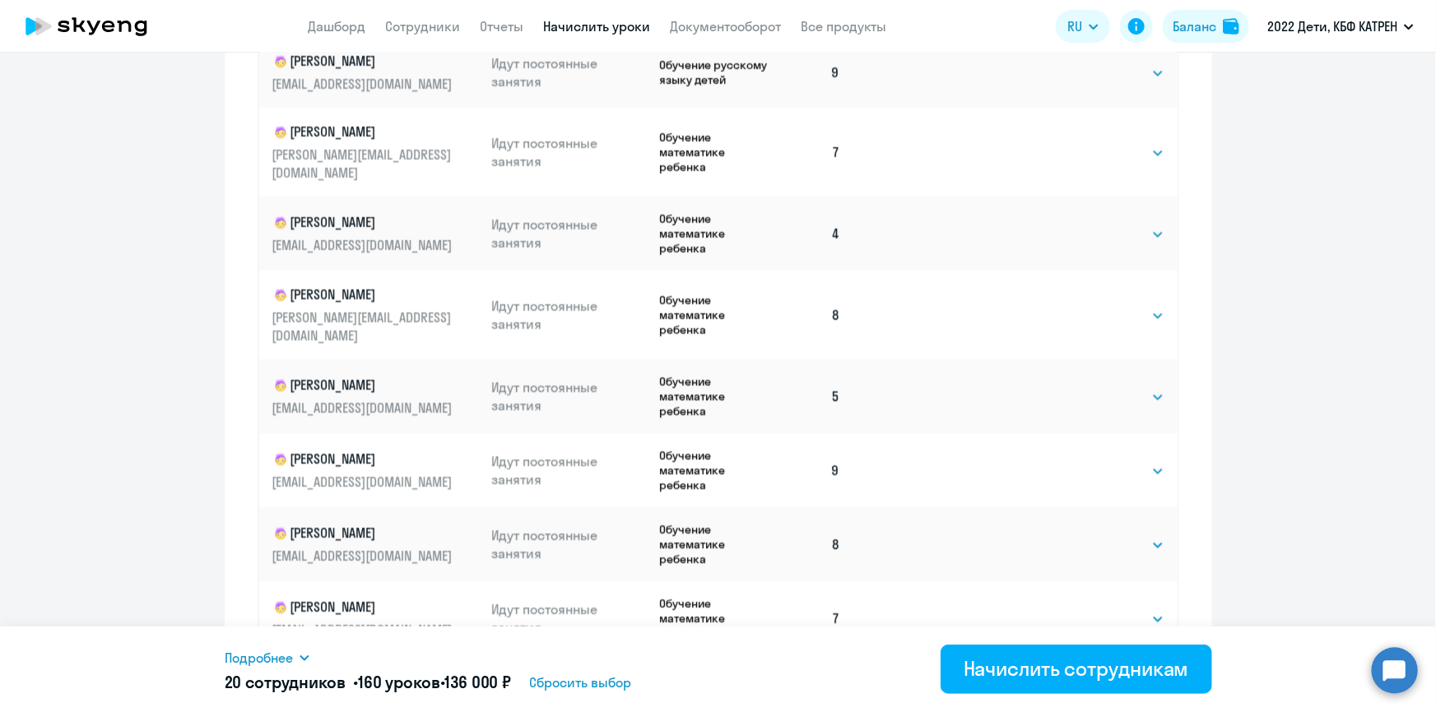
scroll to position [1024, 0]
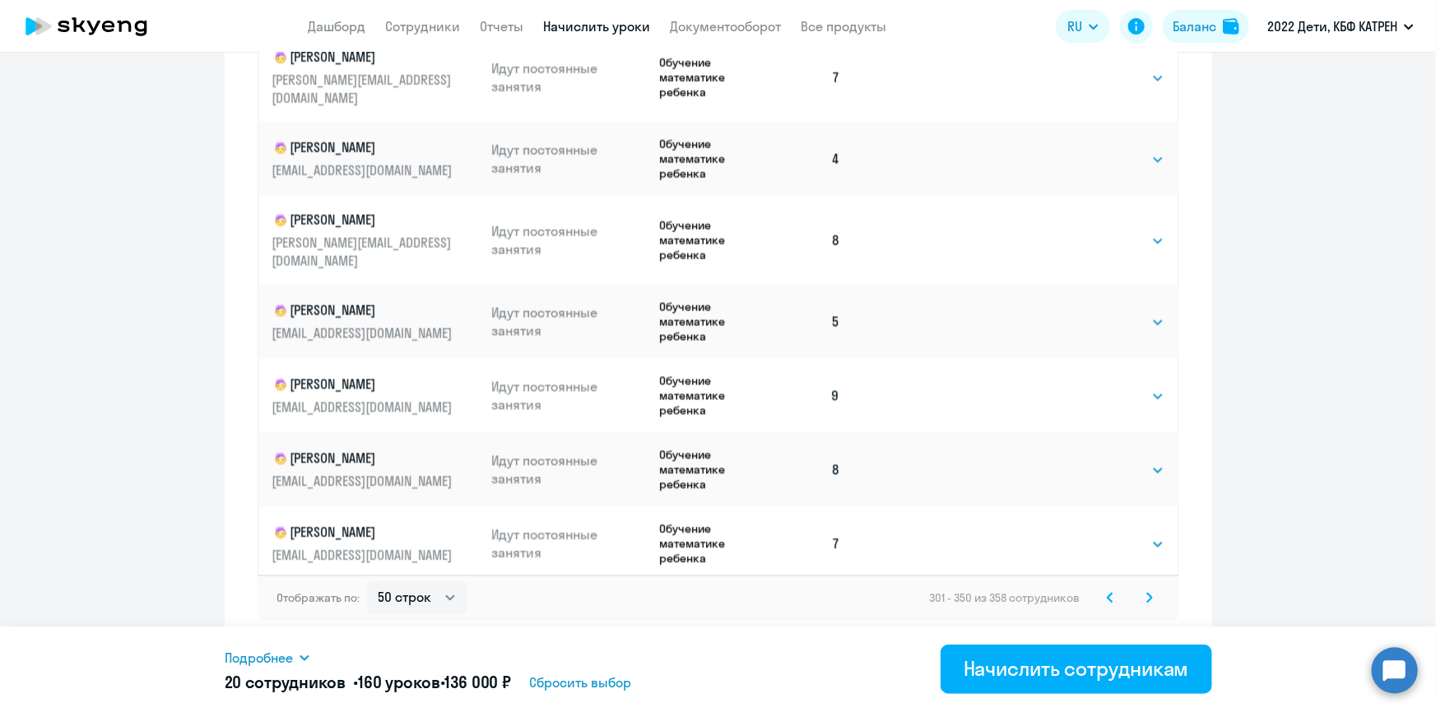
click at [1147, 596] on icon at bounding box center [1149, 597] width 5 height 9
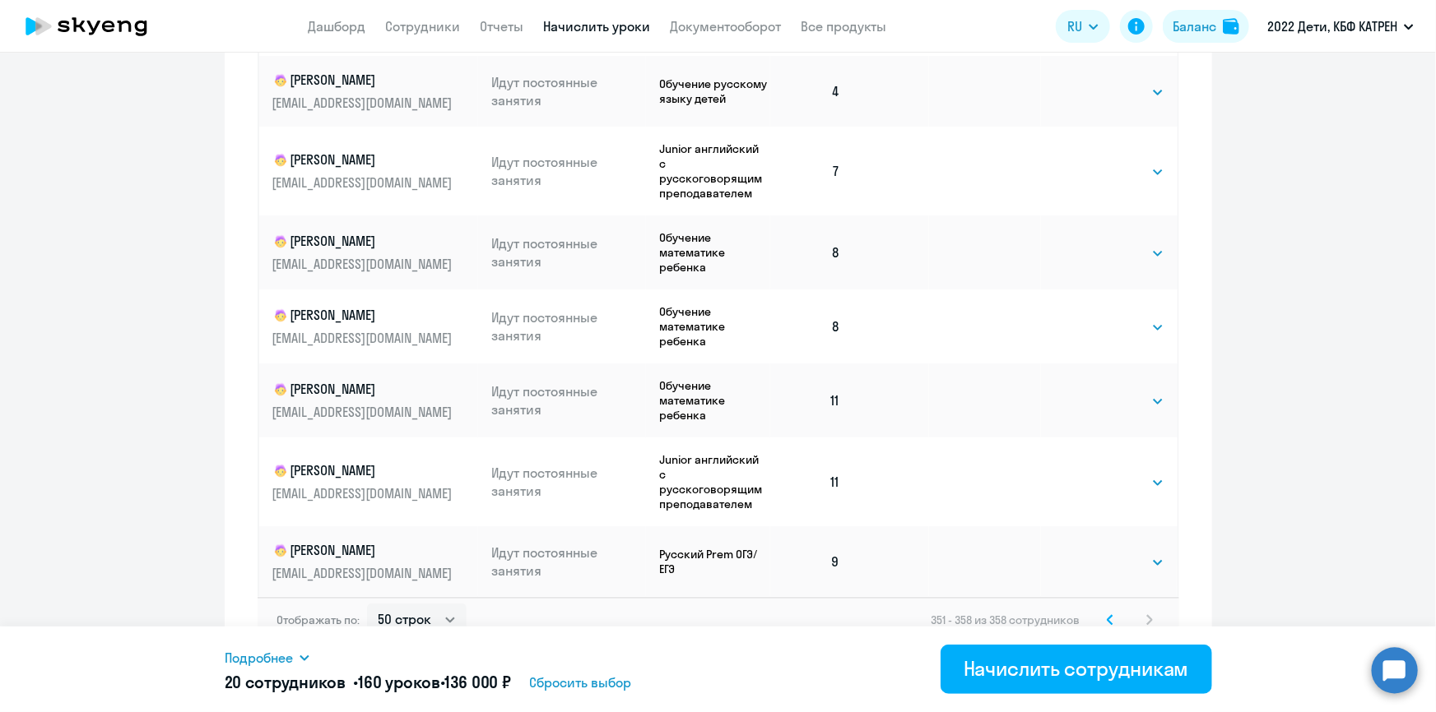
scroll to position [947, 0]
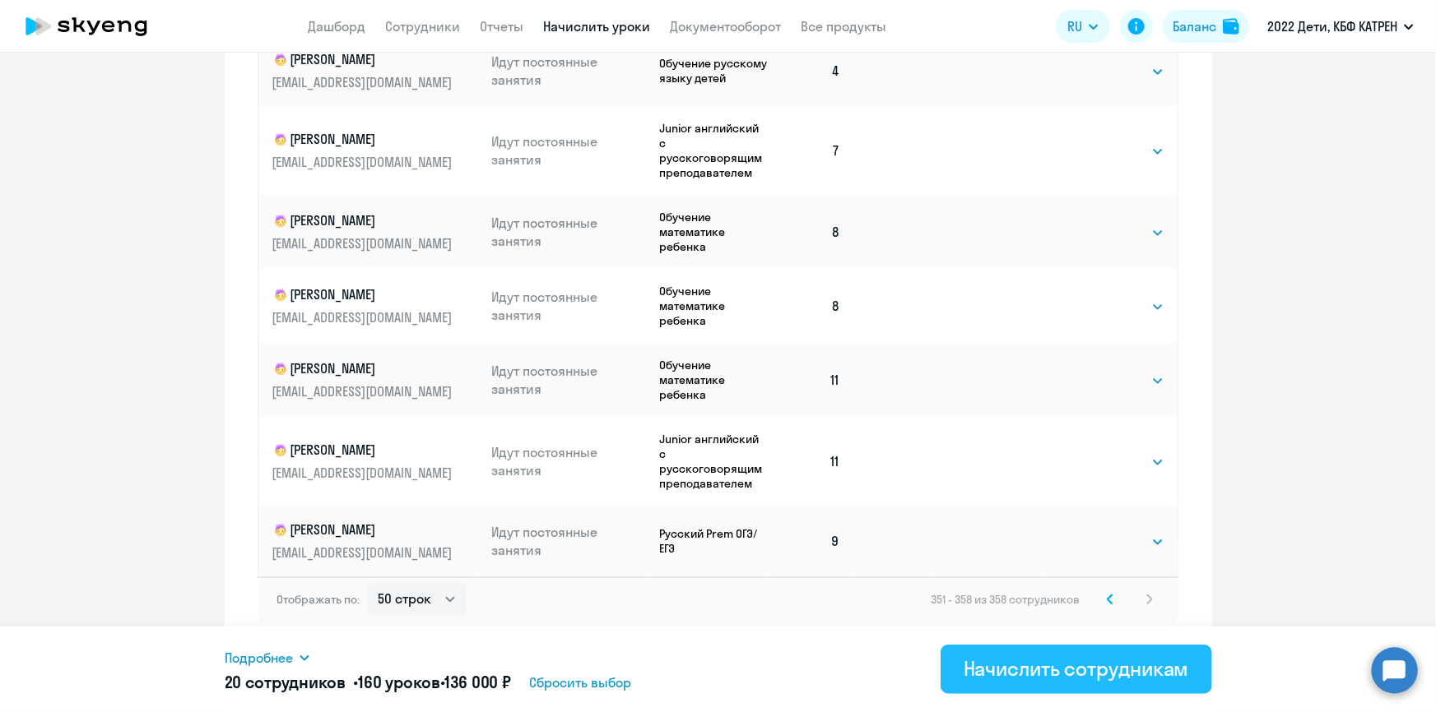
click at [1032, 675] on div "Начислить сотрудникам" at bounding box center [1075, 669] width 225 height 26
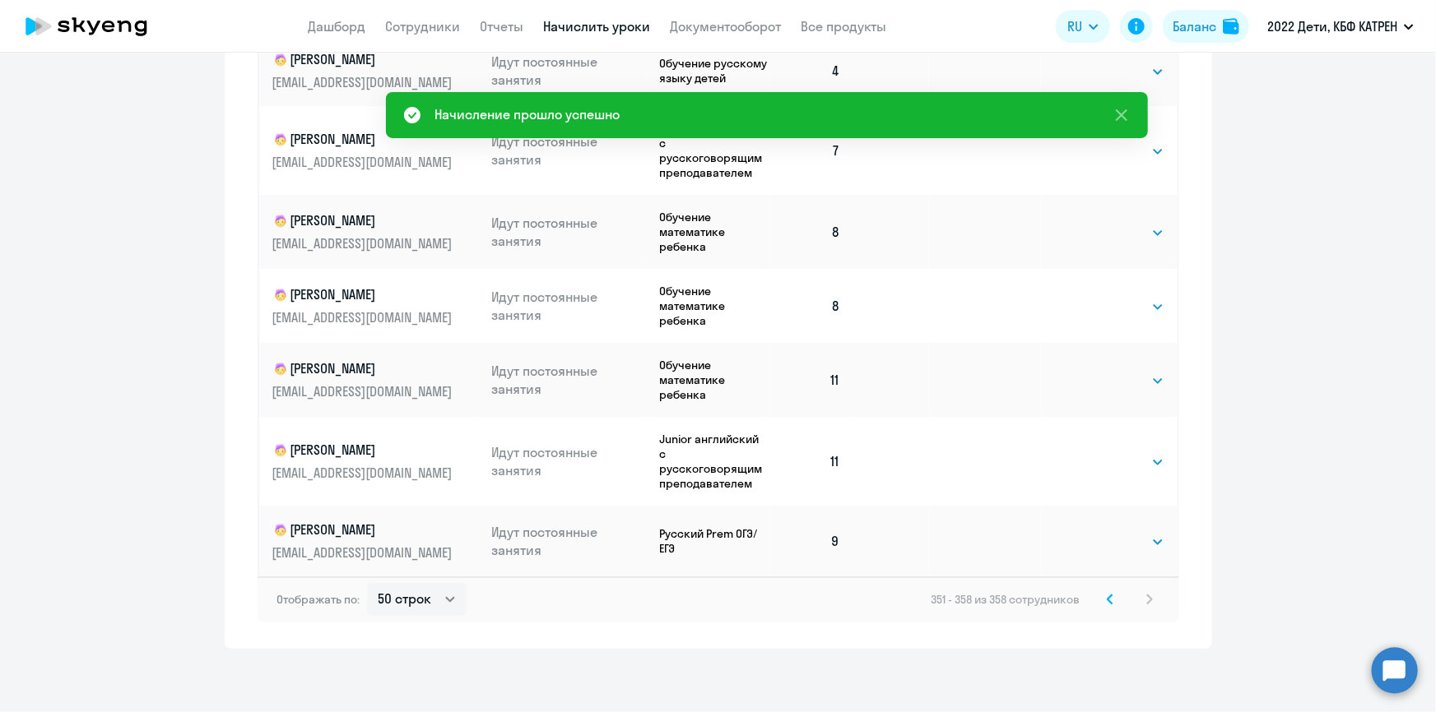
click at [958, 223] on td at bounding box center [985, 232] width 112 height 74
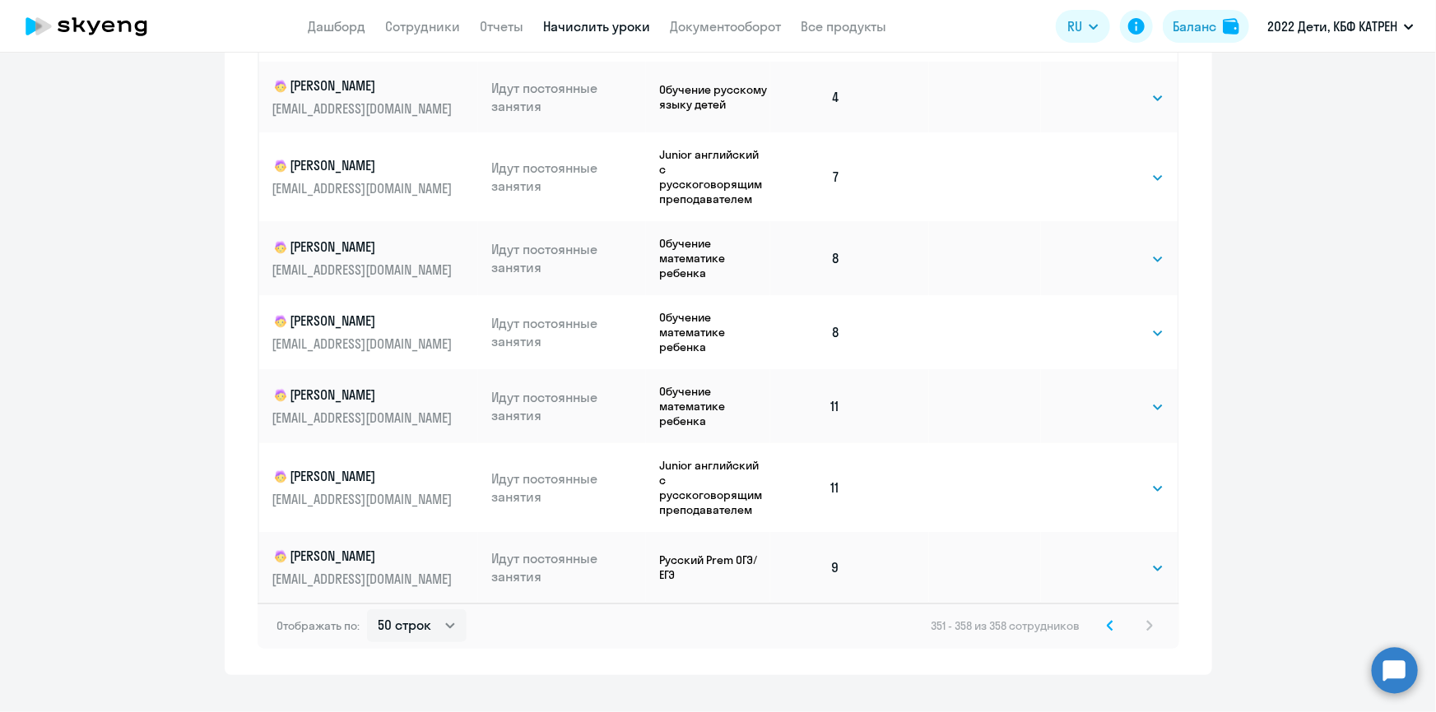
scroll to position [872, 0]
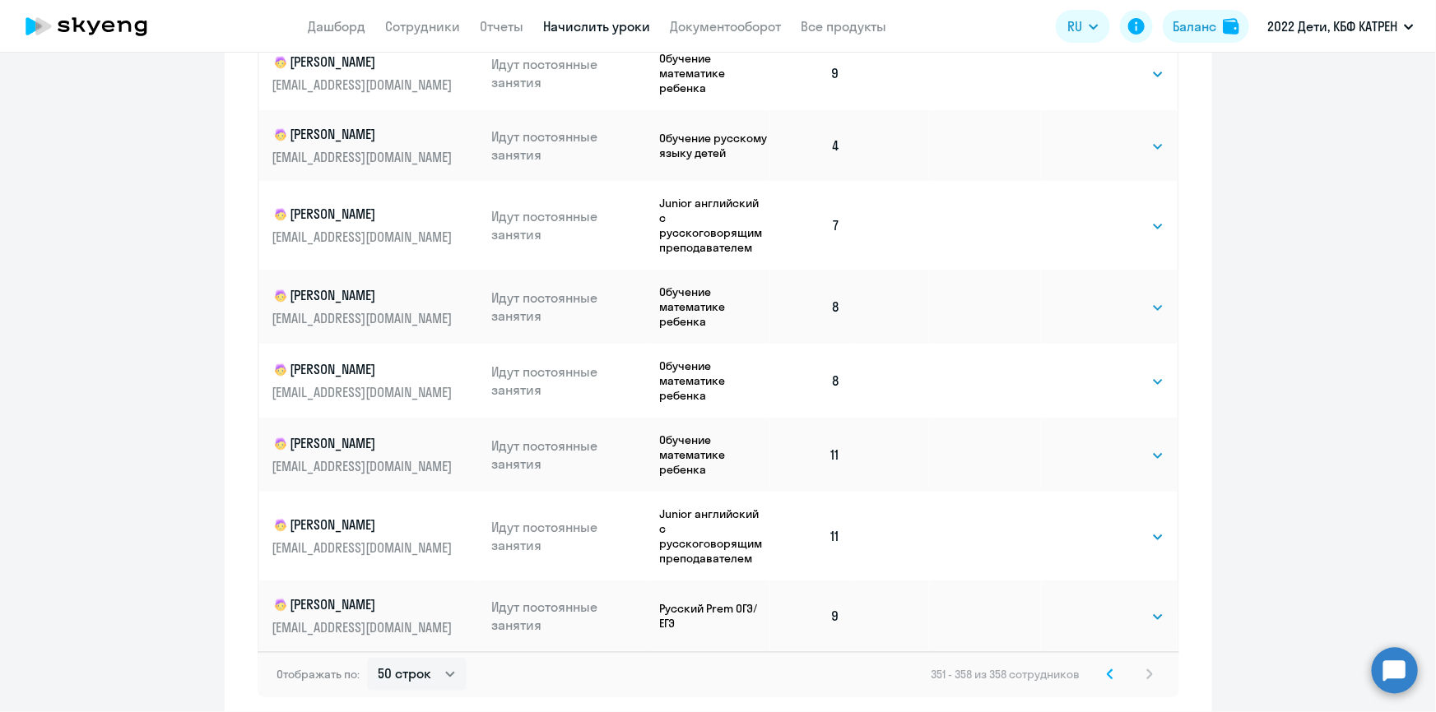
click at [1108, 672] on svg-icon at bounding box center [1110, 675] width 20 height 20
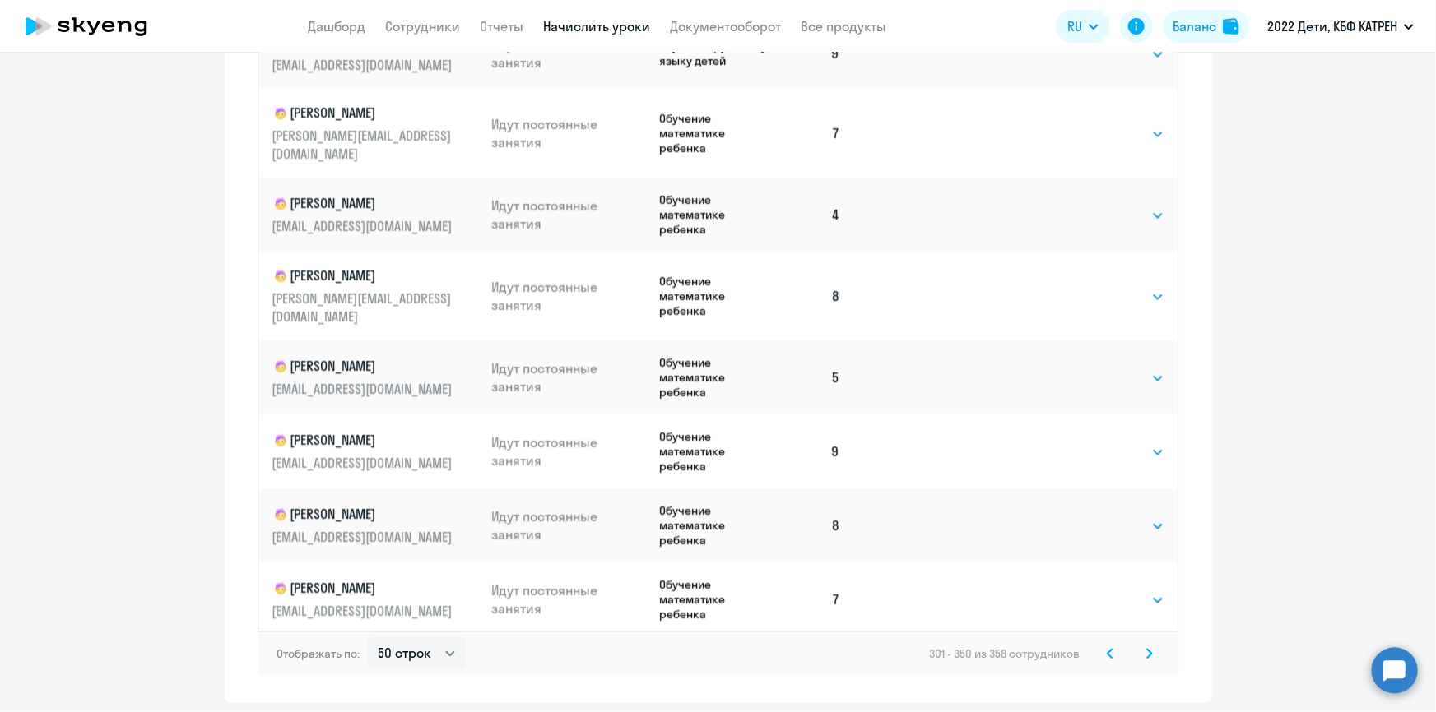
scroll to position [1024, 0]
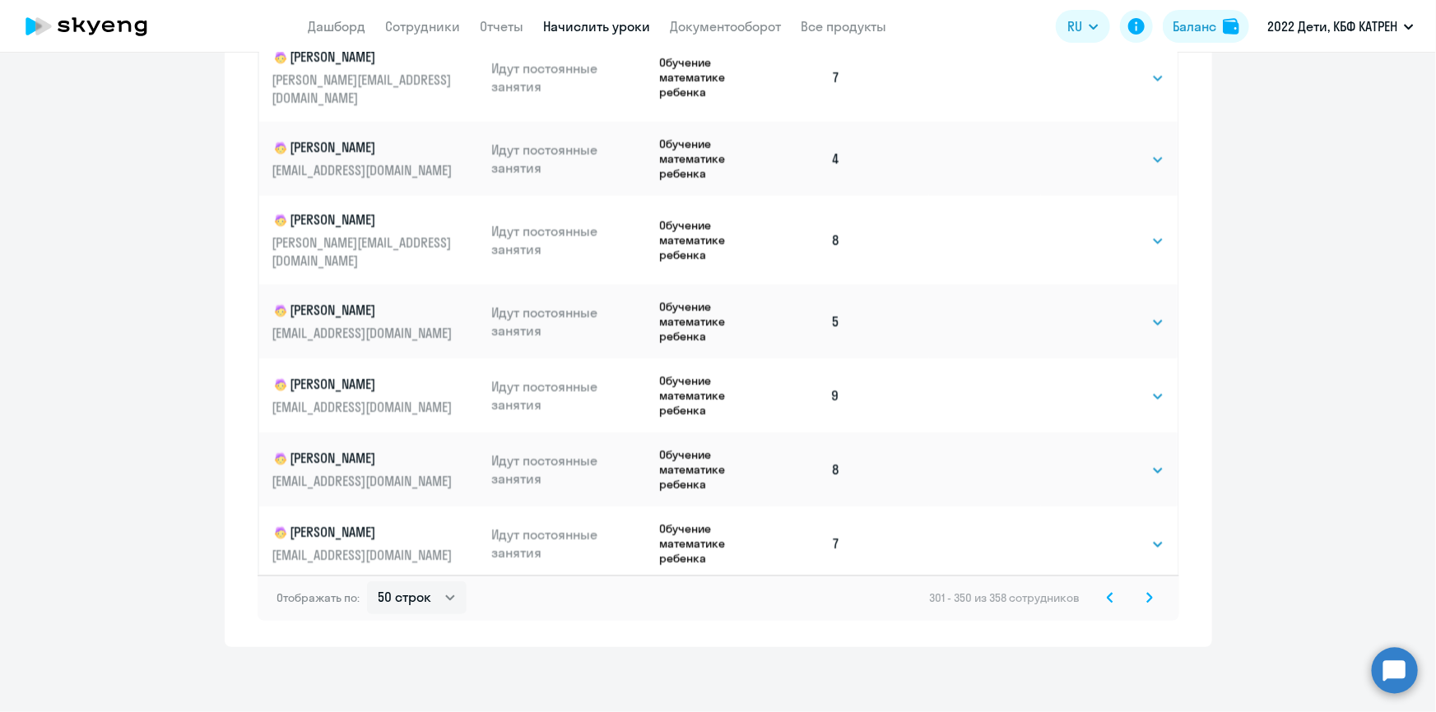
click at [1107, 596] on icon at bounding box center [1109, 597] width 5 height 9
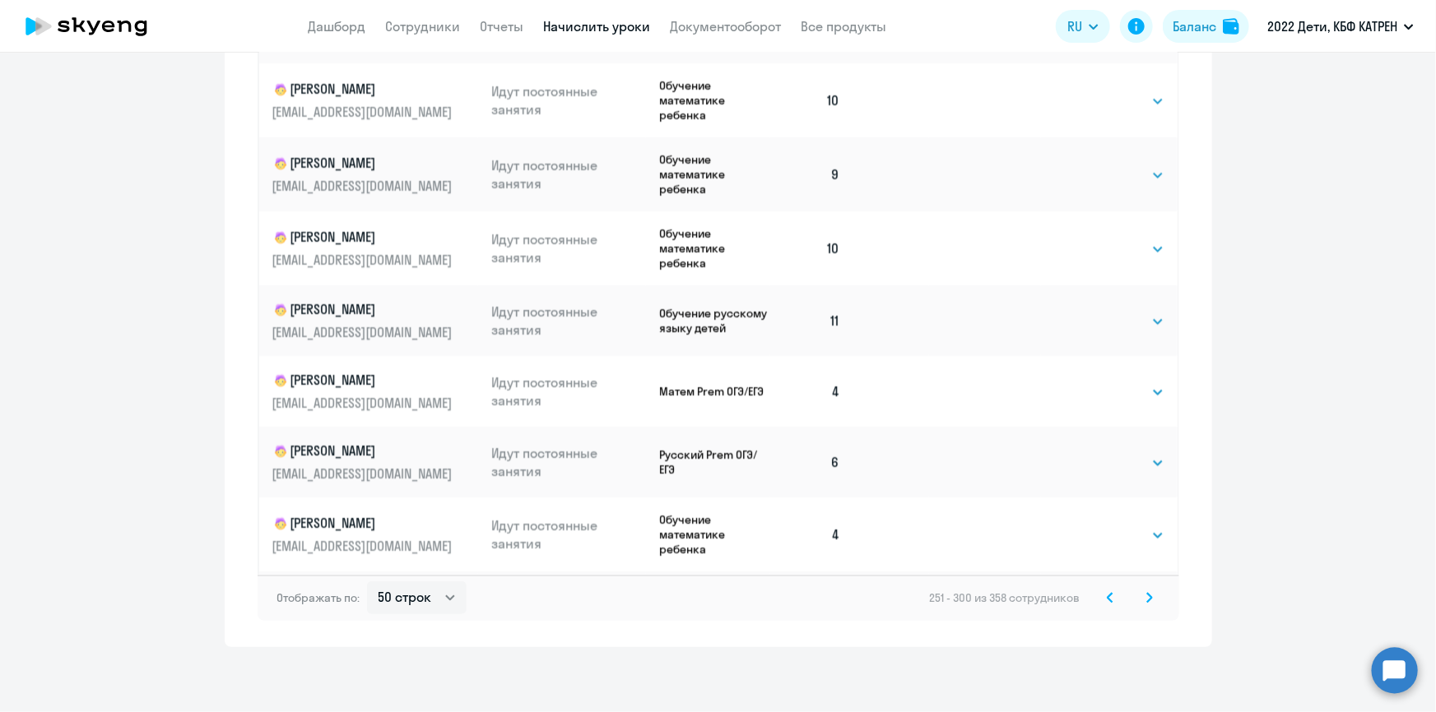
click at [1106, 598] on icon at bounding box center [1109, 598] width 7 height 12
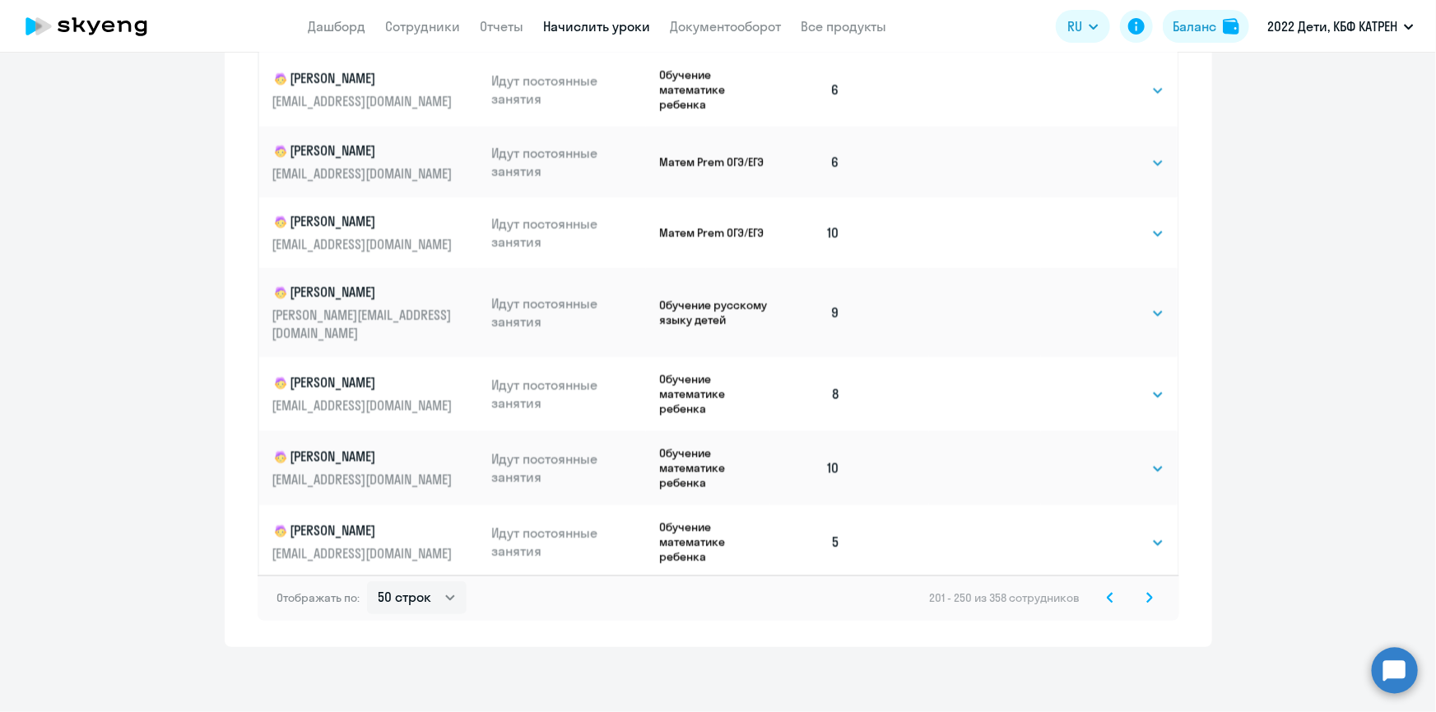
click at [1107, 596] on icon at bounding box center [1109, 597] width 5 height 9
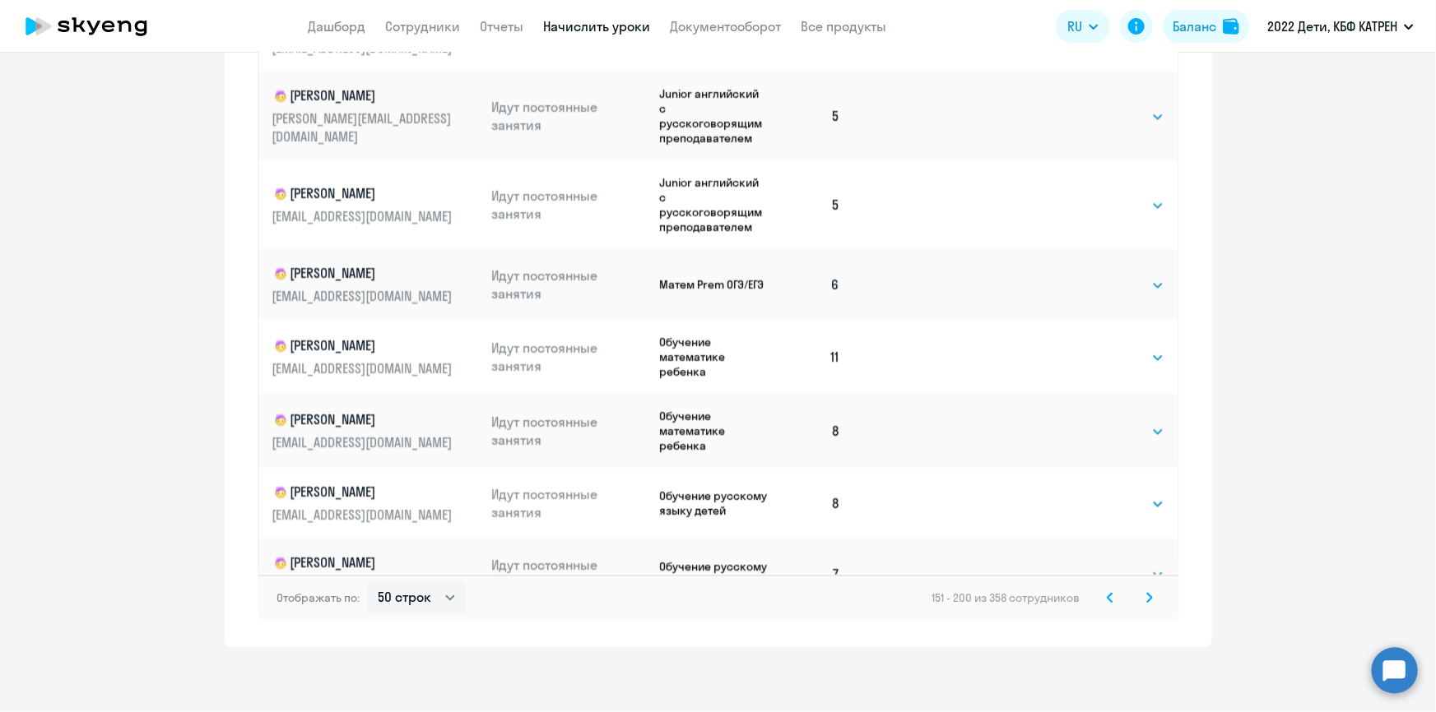
click at [1107, 596] on icon at bounding box center [1109, 597] width 5 height 9
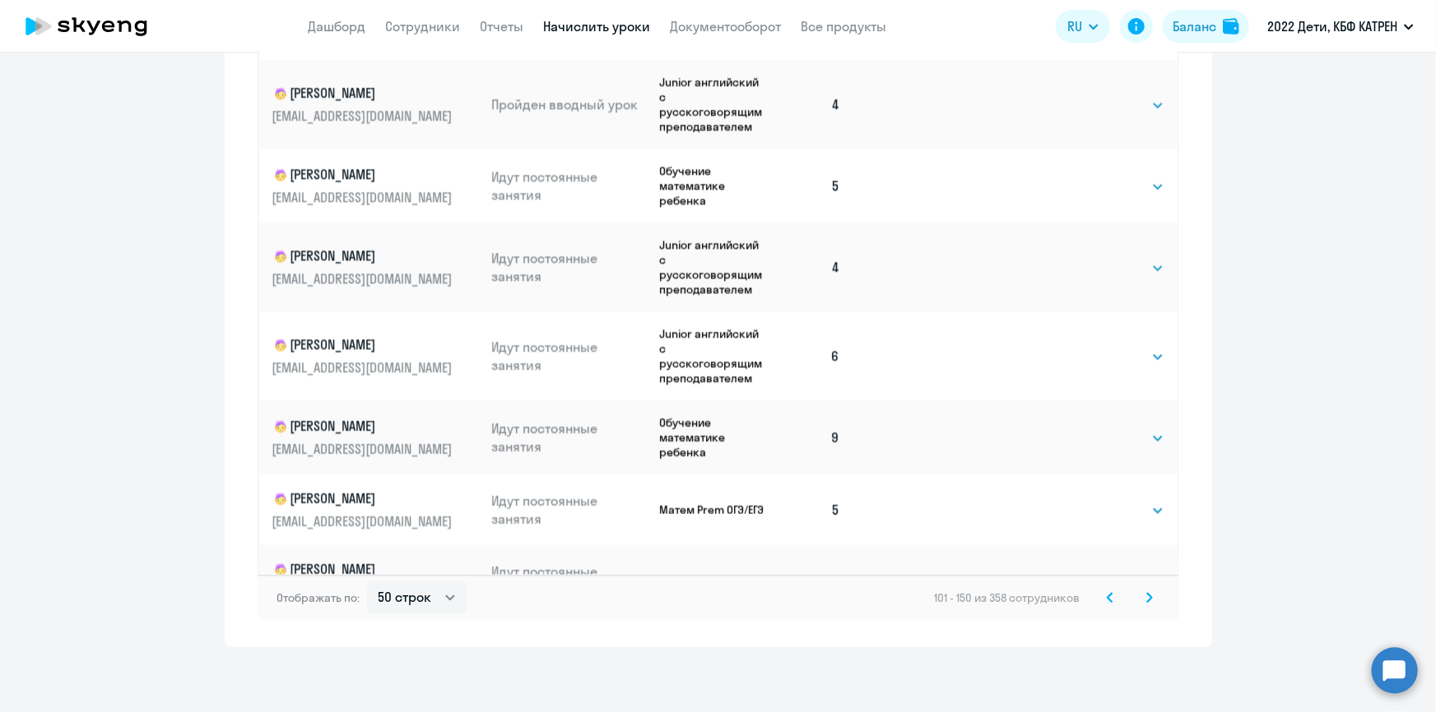
click at [1106, 595] on icon at bounding box center [1109, 598] width 7 height 12
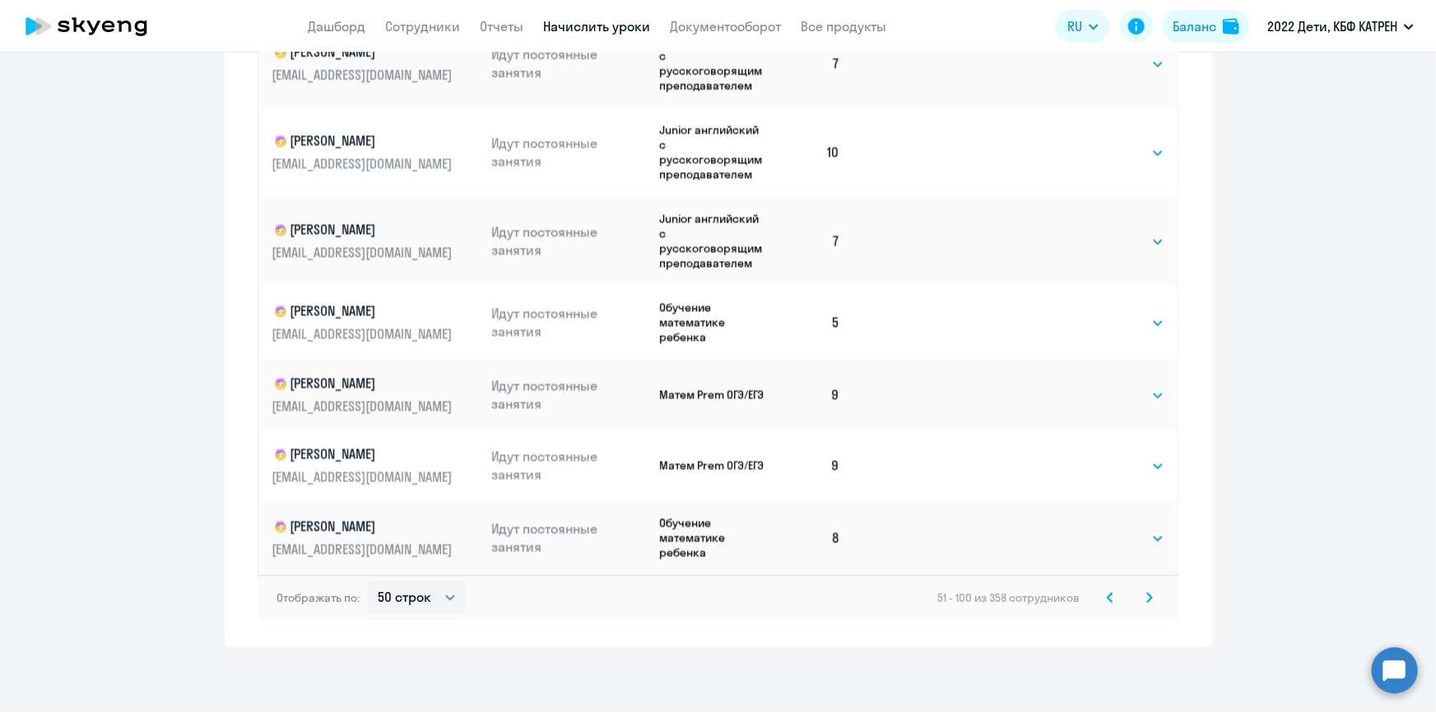
drag, startPoint x: 1099, startPoint y: 599, endPoint x: 1094, endPoint y: 591, distance: 9.6
click at [1100, 598] on svg-icon at bounding box center [1110, 598] width 20 height 20
